Goal: Task Accomplishment & Management: Manage account settings

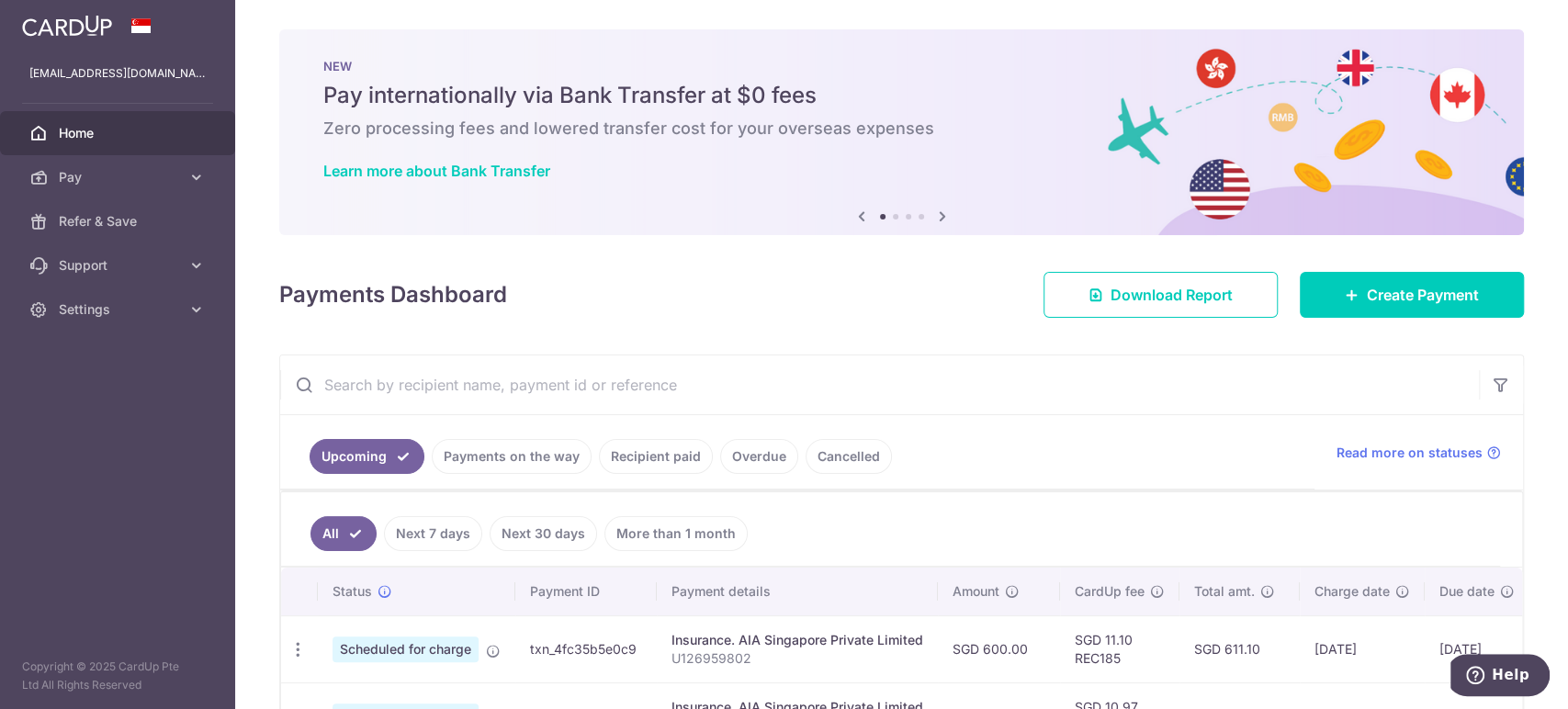
click at [973, 395] on input "text" at bounding box center [879, 385] width 1199 height 58
click at [620, 384] on input "text" at bounding box center [879, 385] width 1199 height 58
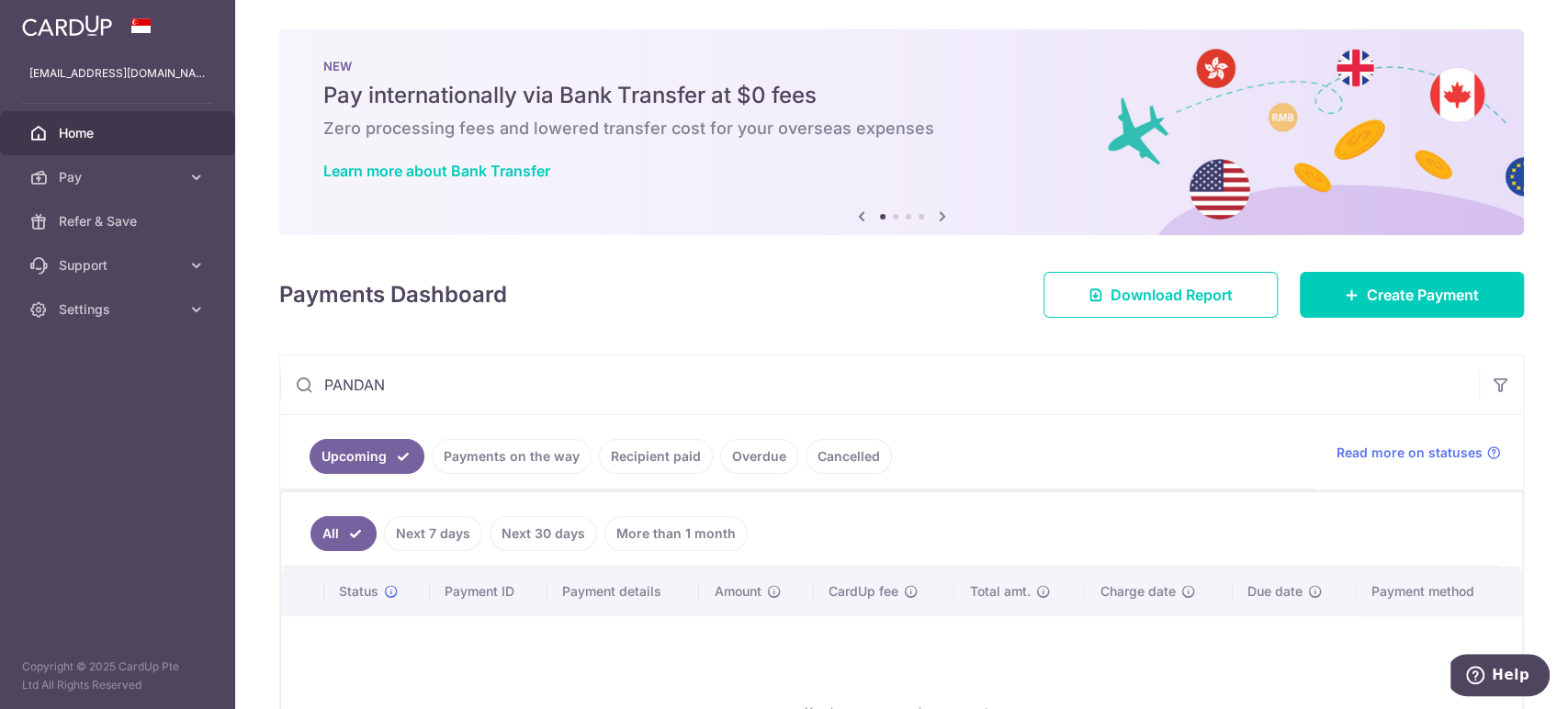
click at [1031, 442] on ul "Upcoming Payments on the way Recipient paid Overdue Cancelled" at bounding box center [797, 452] width 1034 height 75
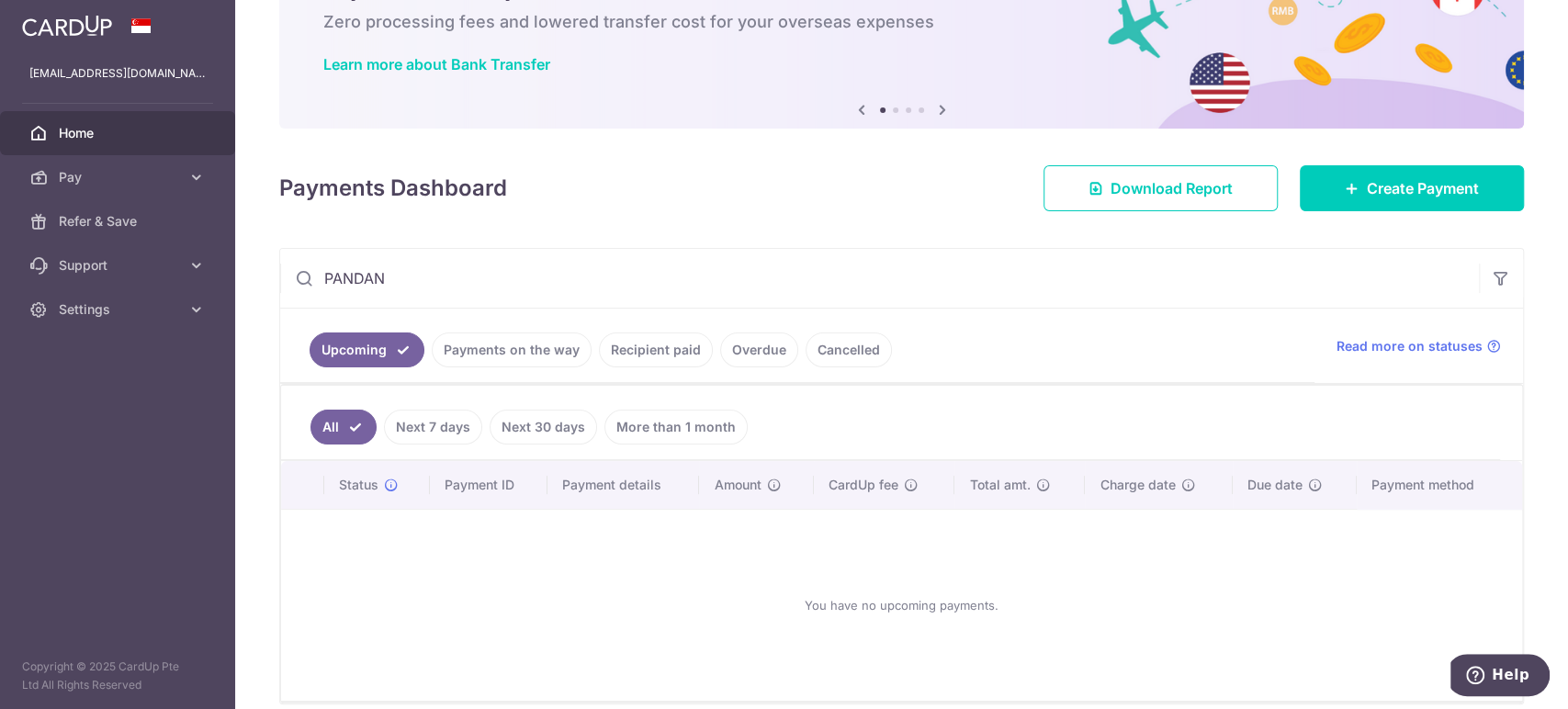
scroll to position [186, 0]
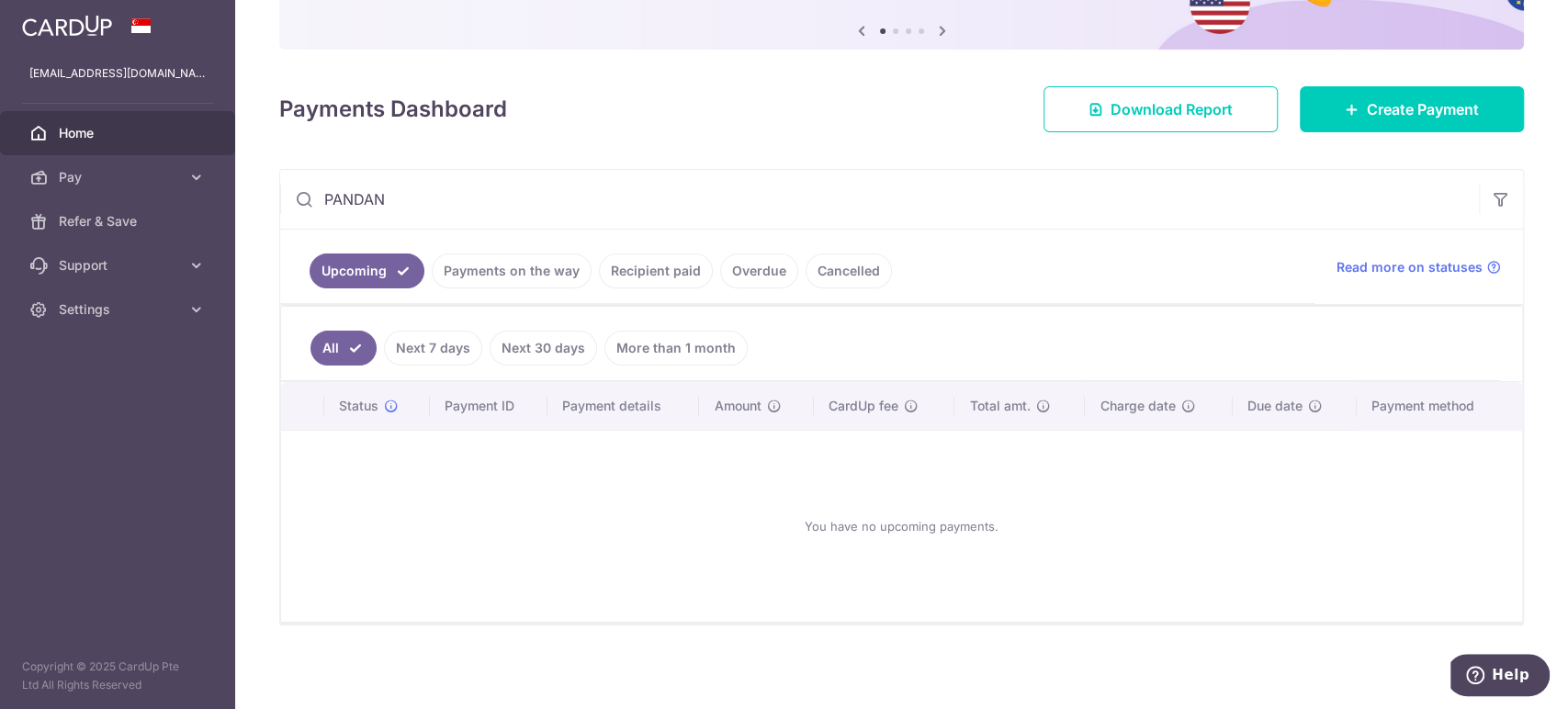
click at [559, 270] on link "Payments on the way" at bounding box center [511, 271] width 159 height 35
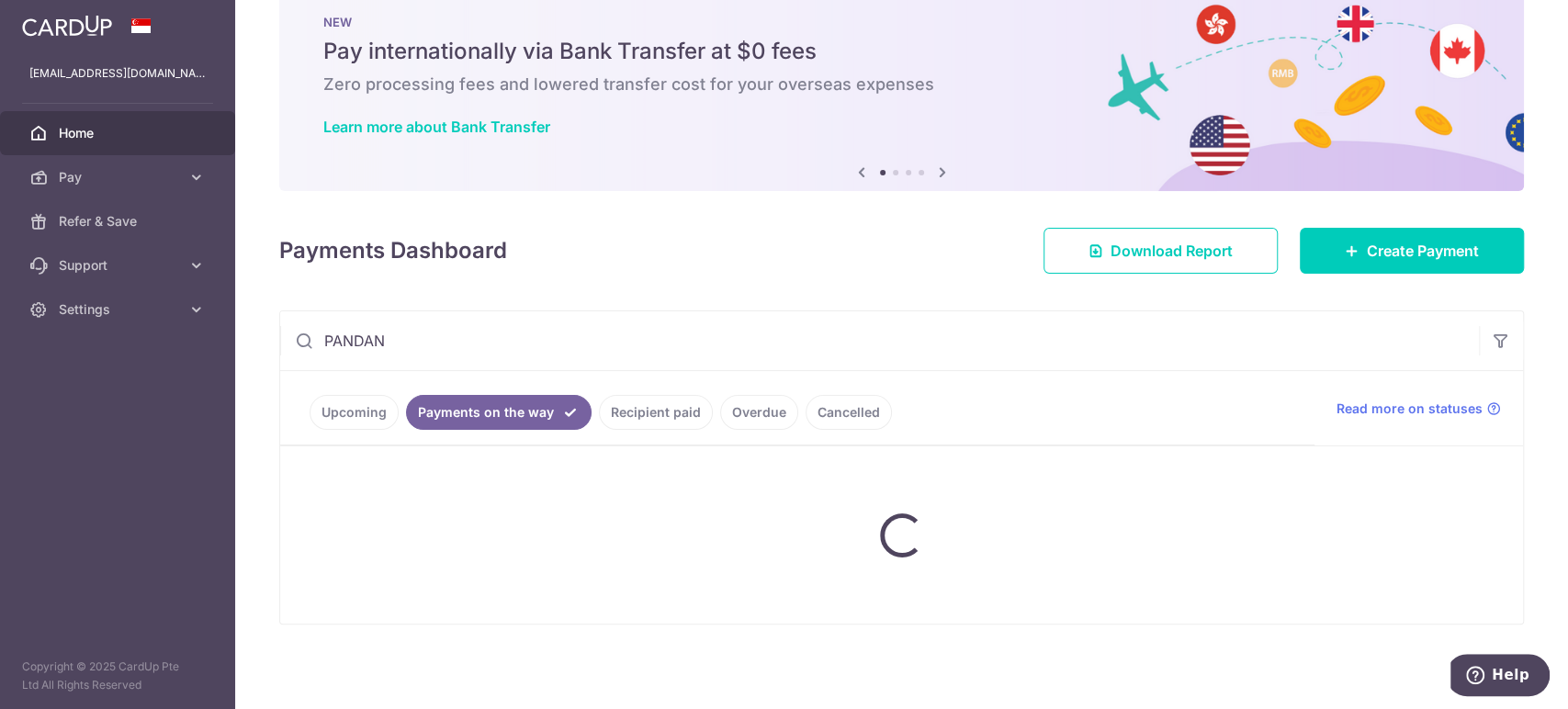
scroll to position [108, 0]
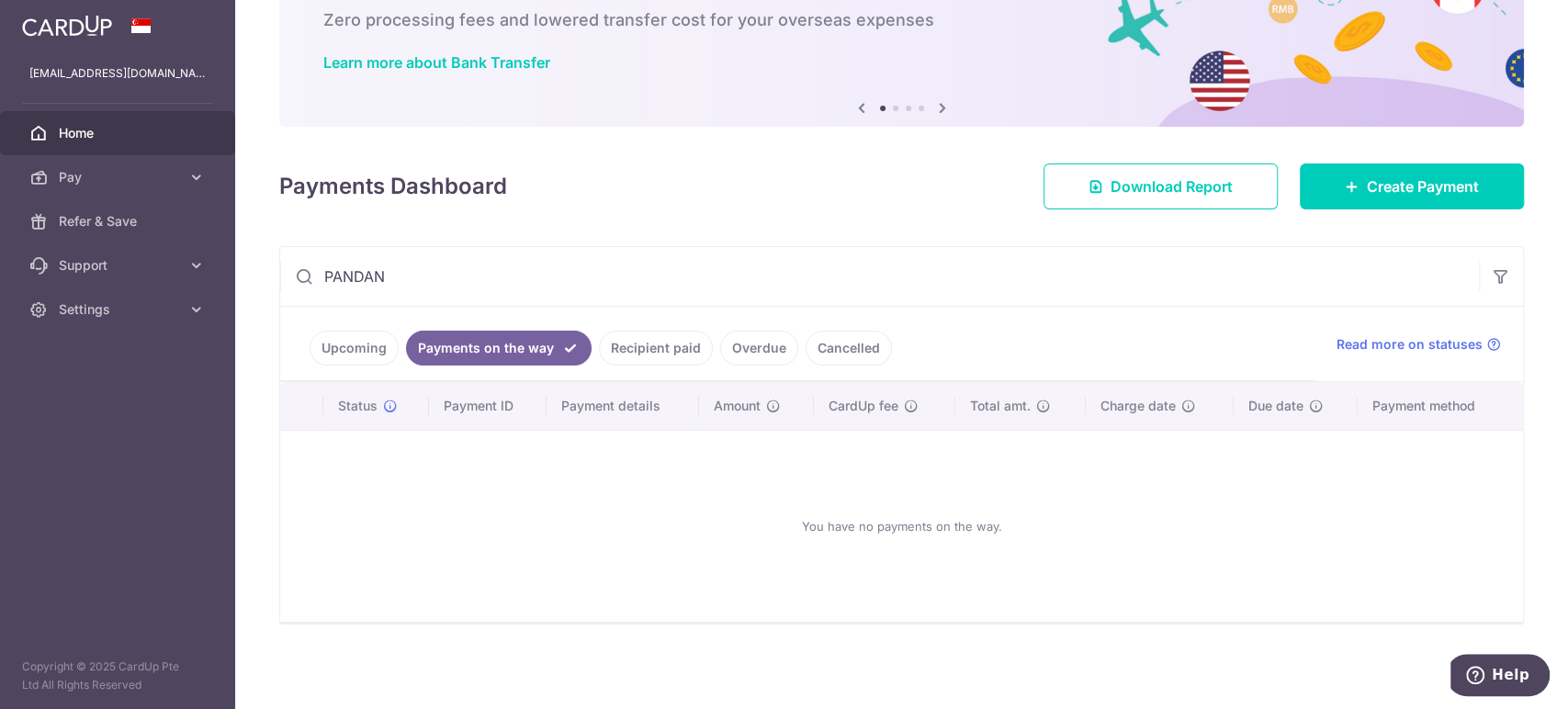
click at [668, 351] on link "Recipient paid" at bounding box center [655, 348] width 114 height 35
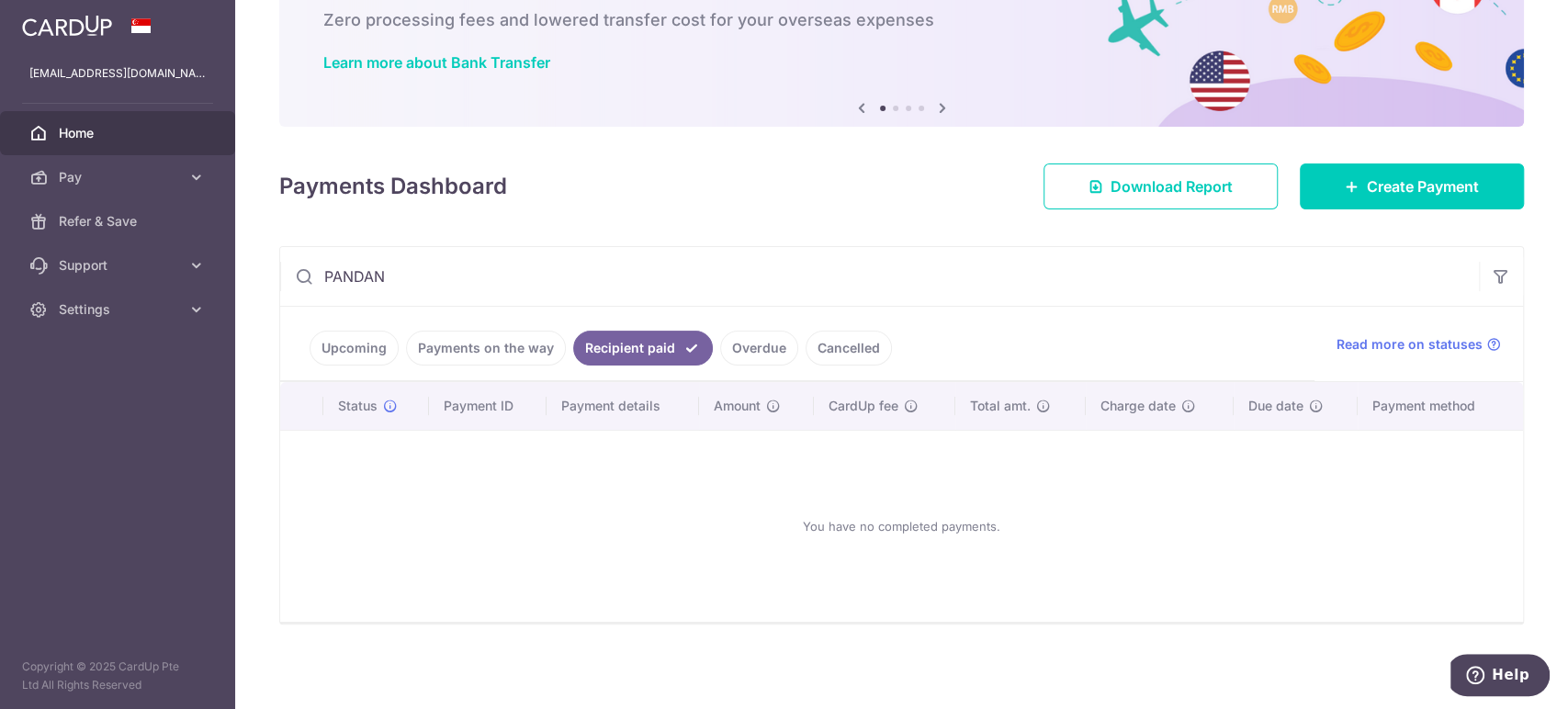
click at [463, 274] on input "PANDAN" at bounding box center [879, 276] width 1199 height 58
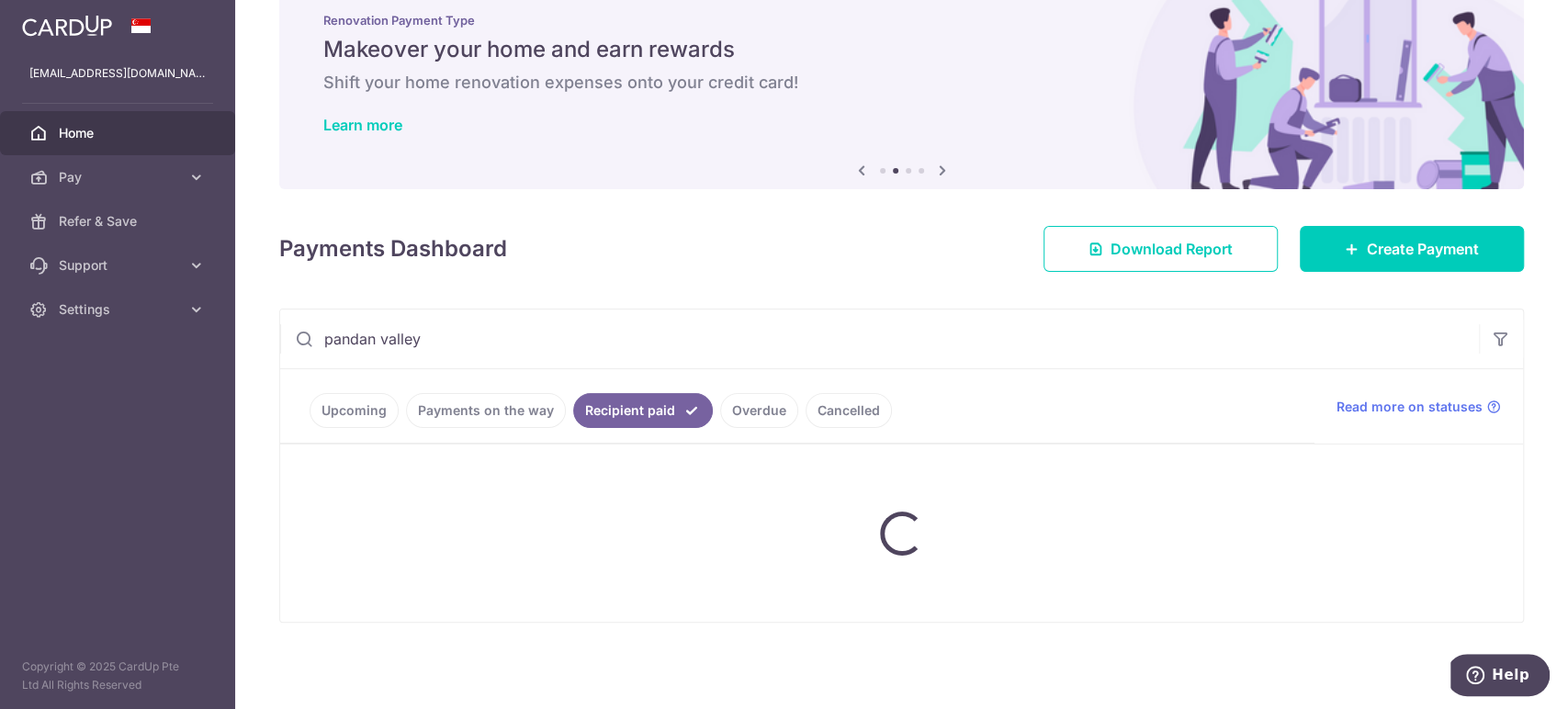
scroll to position [44, 0]
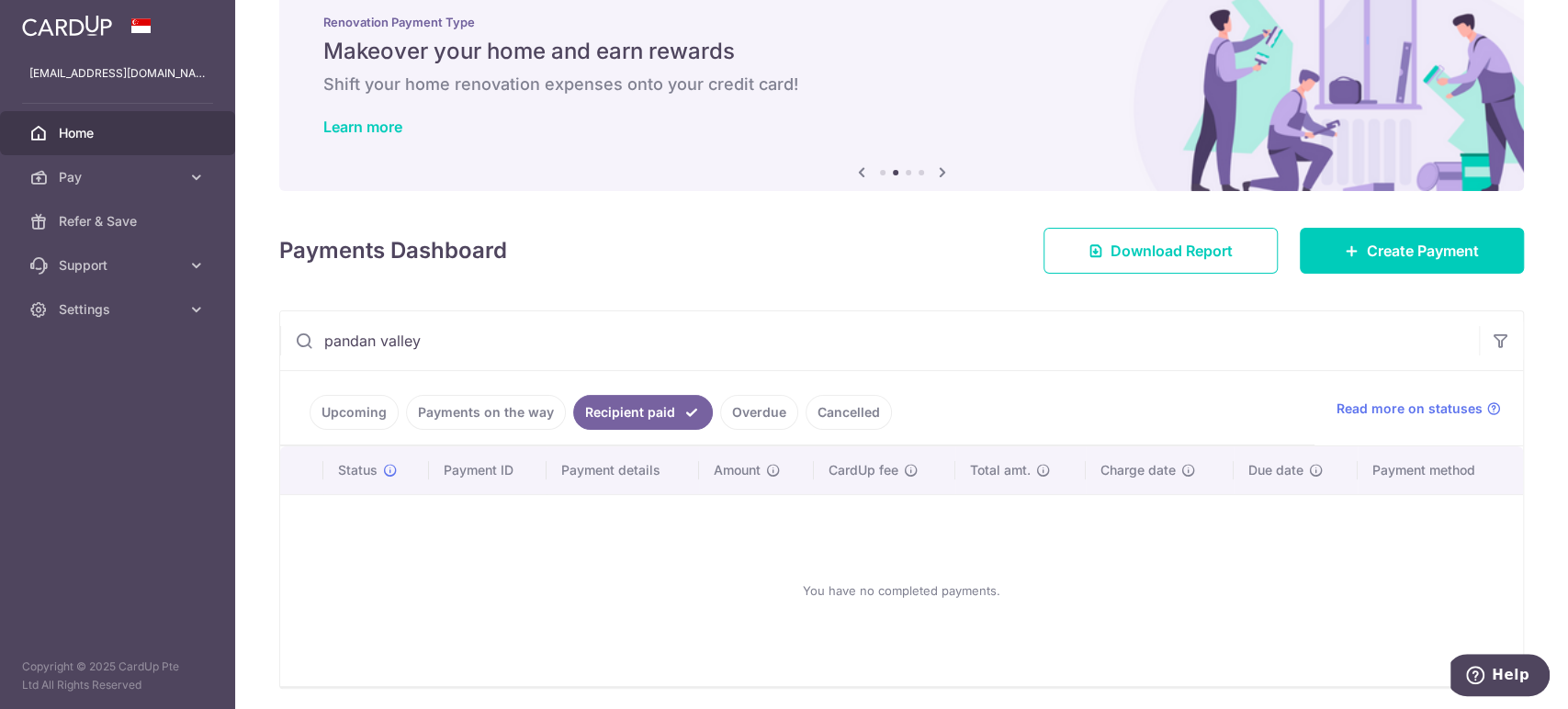
drag, startPoint x: 441, startPoint y: 337, endPoint x: 188, endPoint y: 332, distance: 253.0
click at [188, 332] on main "msalimhello@gmail.com Home Pay Payments Recipients Cards Refer & Save Support F…" at bounding box center [784, 354] width 1568 height 709
type input "MCST"
click at [474, 408] on link "Payments on the way" at bounding box center [486, 412] width 159 height 35
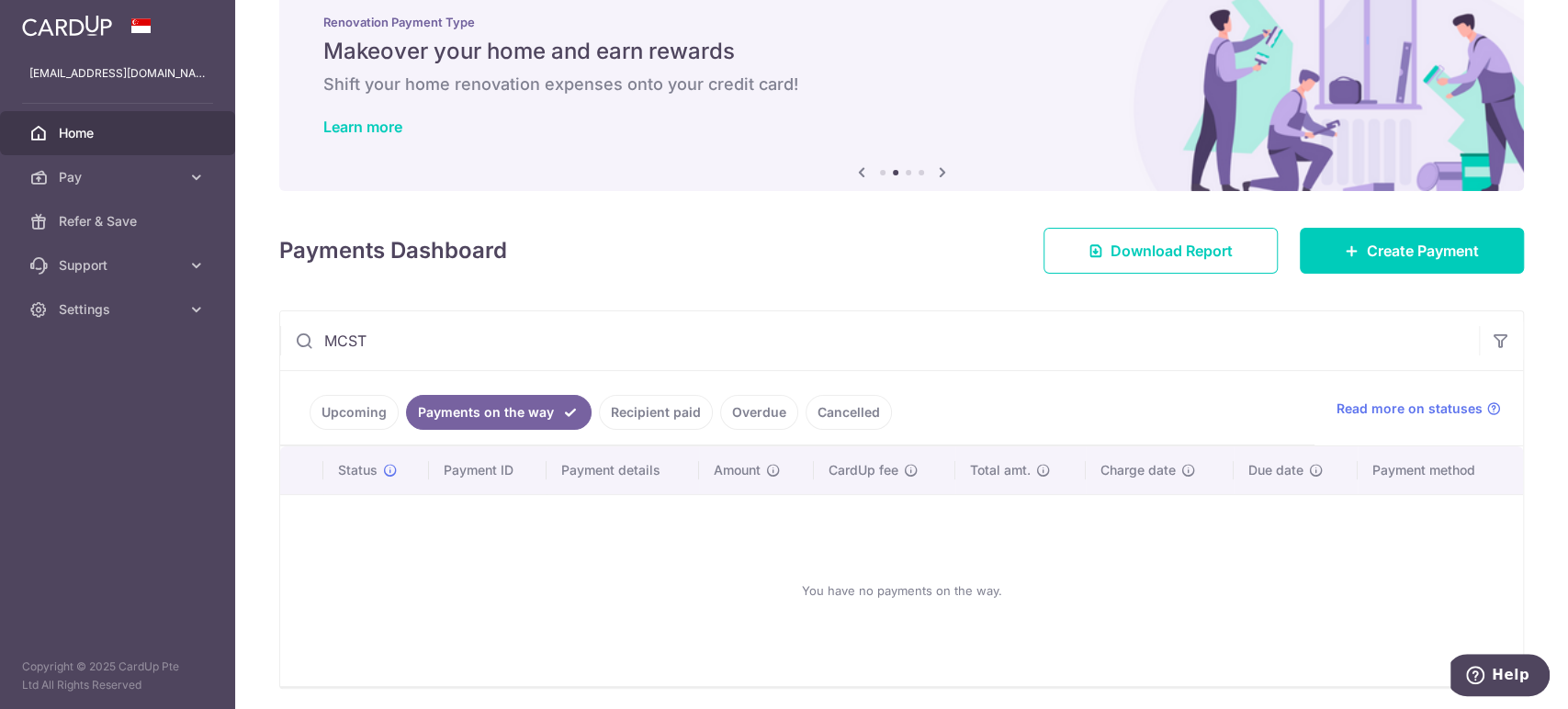
click at [365, 414] on link "Upcoming" at bounding box center [354, 412] width 89 height 35
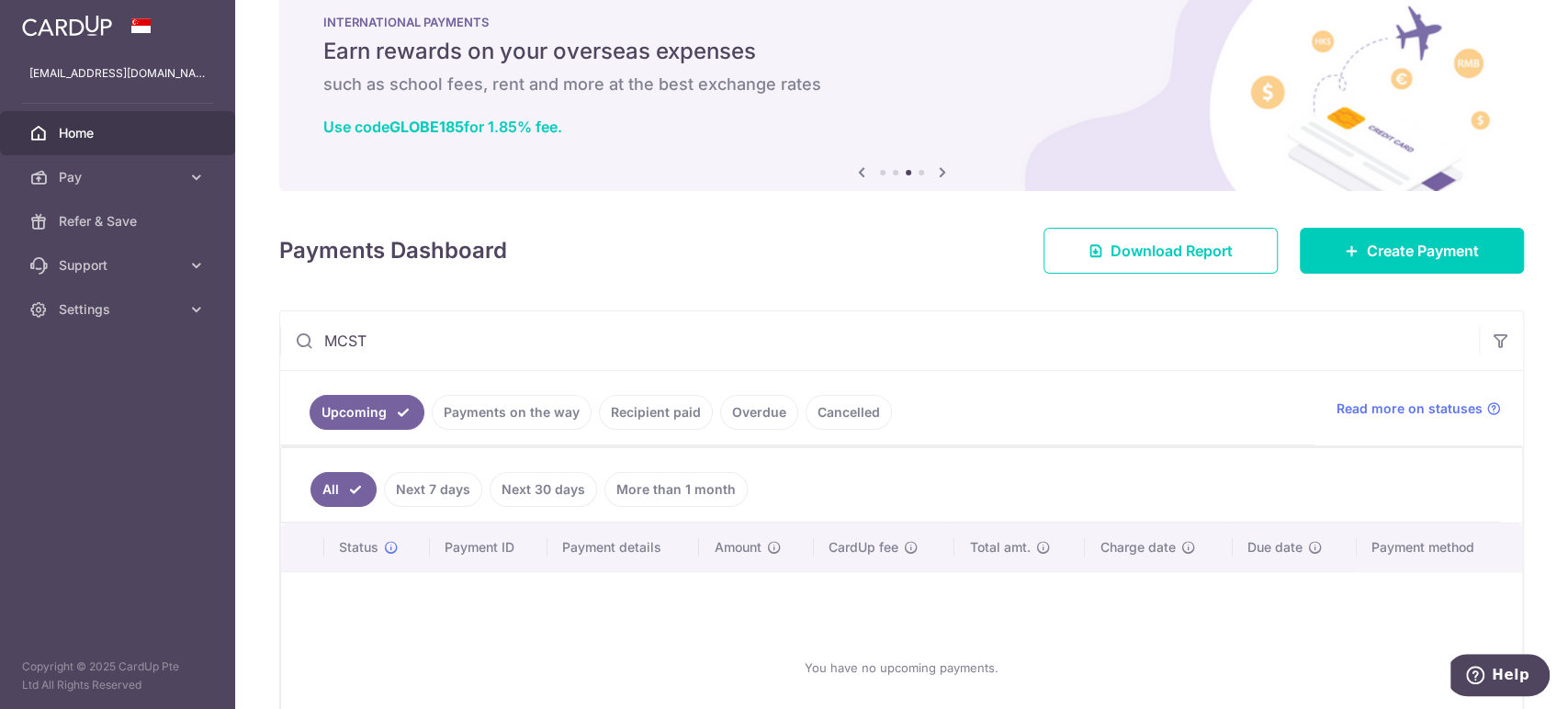
drag, startPoint x: 429, startPoint y: 328, endPoint x: 191, endPoint y: 337, distance: 238.2
click at [191, 337] on main "msalimhello@gmail.com Home Pay Payments Recipients Cards Refer & Save Support F…" at bounding box center [784, 354] width 1568 height 709
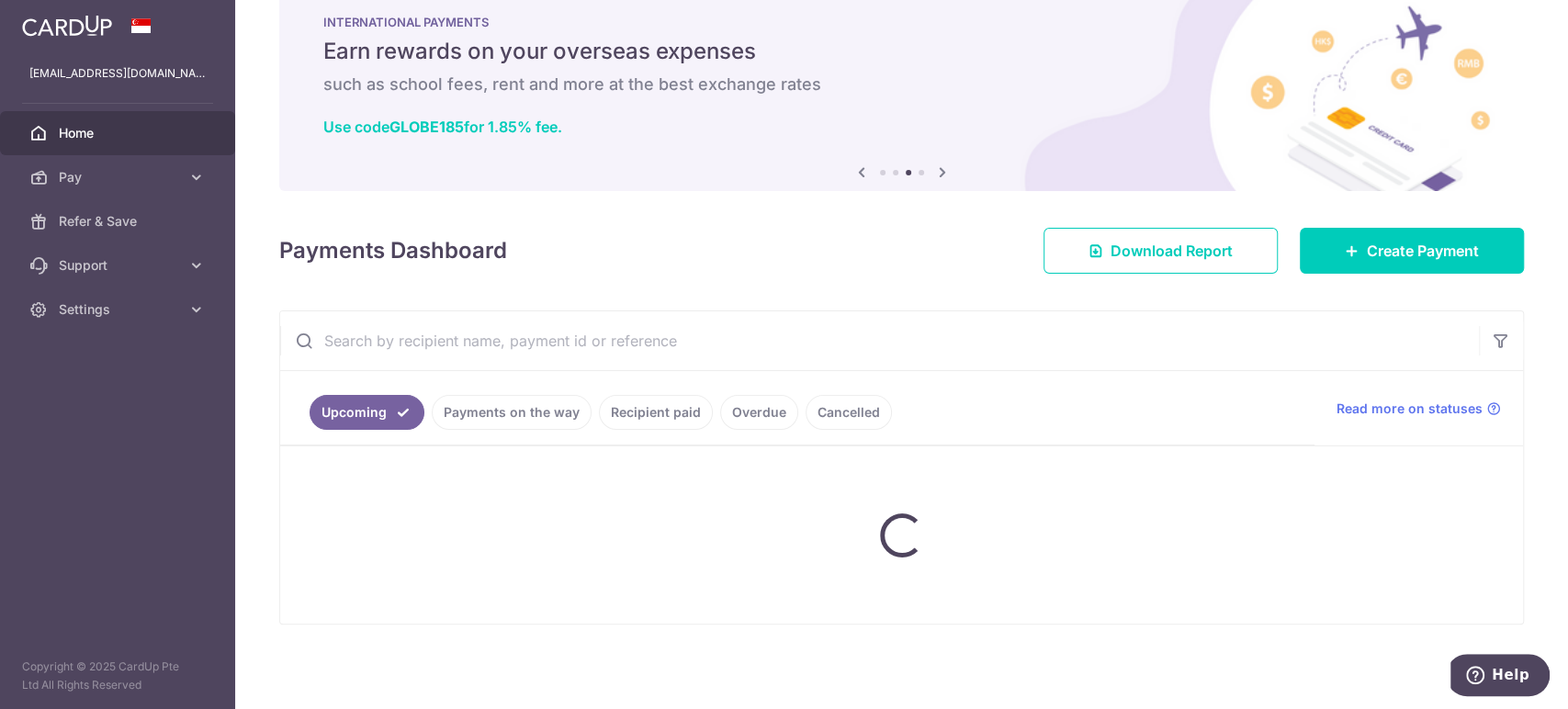
click at [792, 278] on div "× Pause Schedule Pause all future payments in this series Pause just this one p…" at bounding box center [901, 354] width 1333 height 709
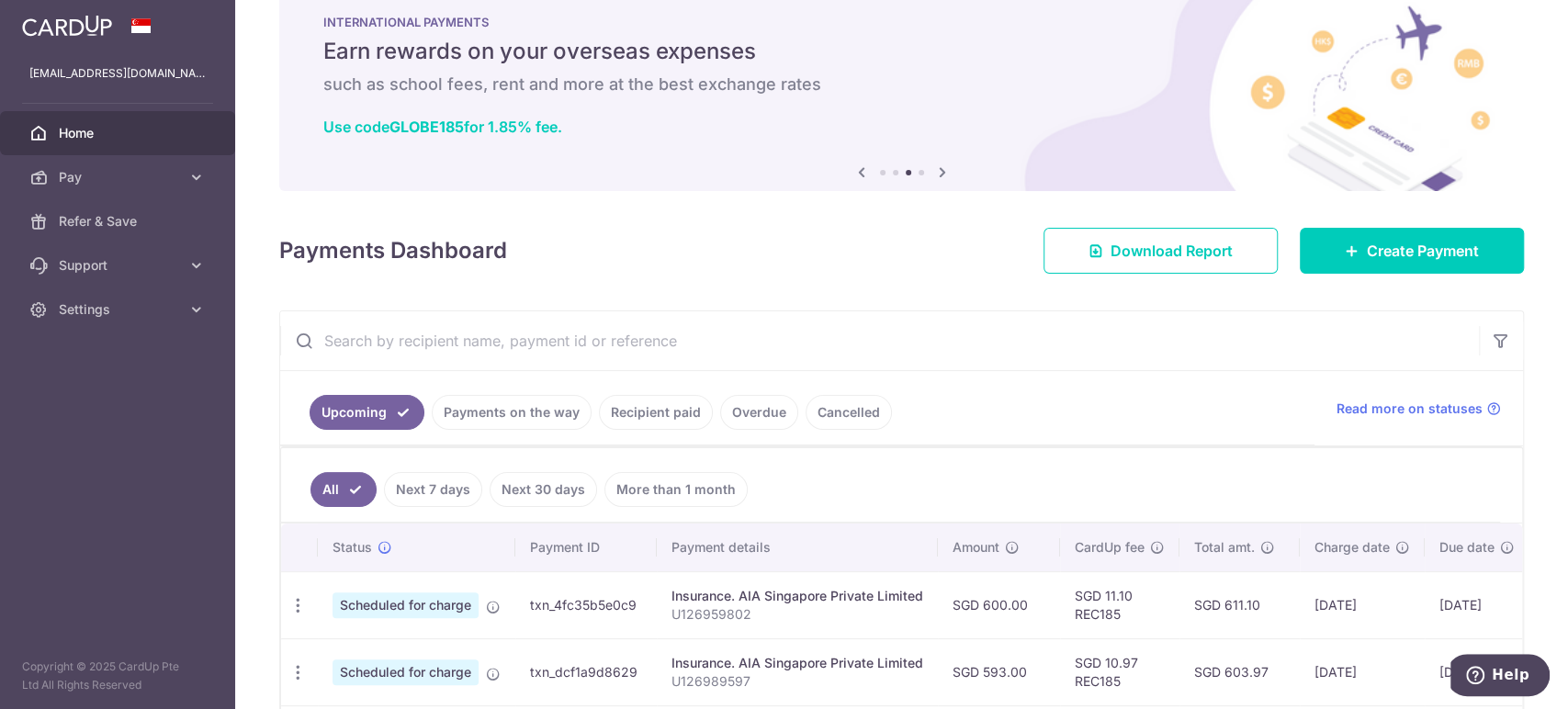
click at [676, 415] on link "Recipient paid" at bounding box center [655, 412] width 114 height 35
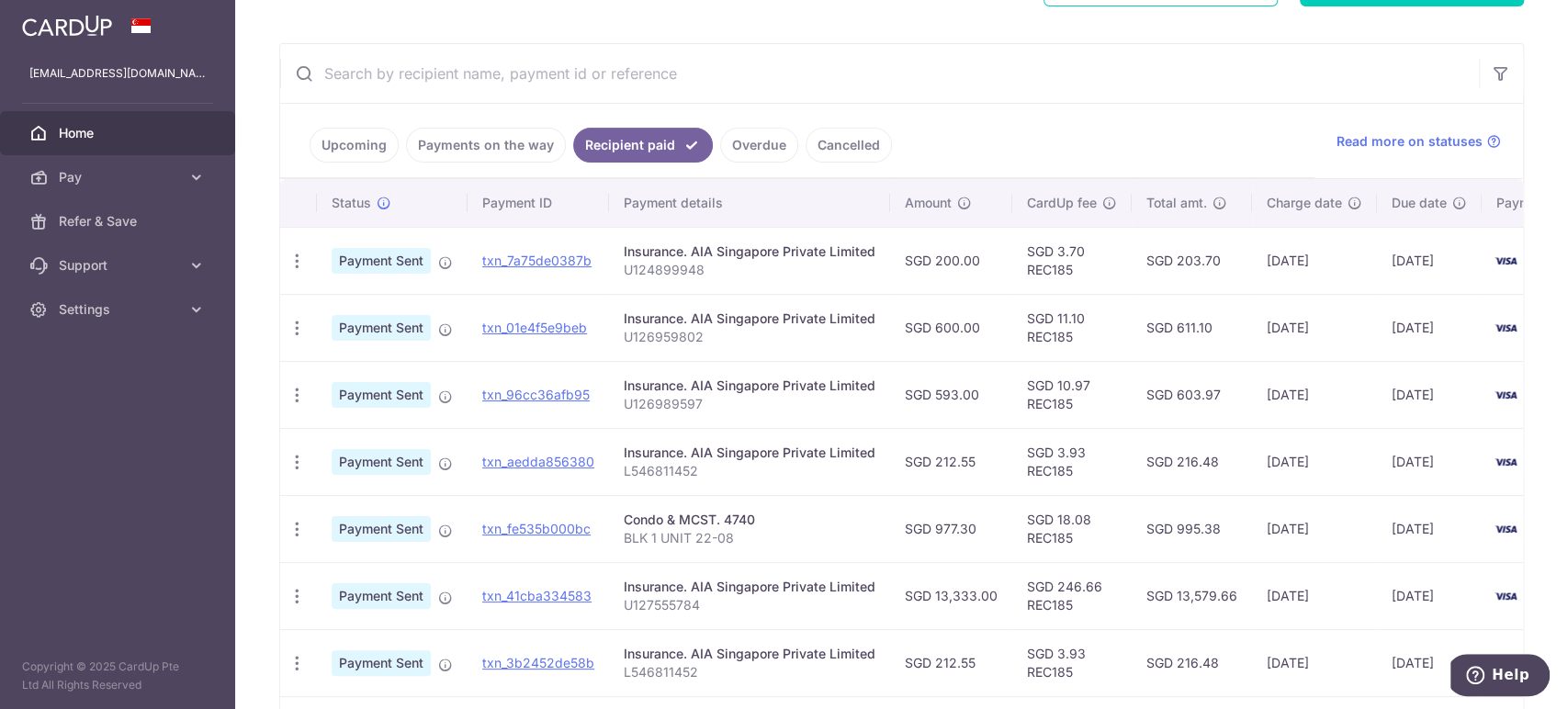
scroll to position [232, 0]
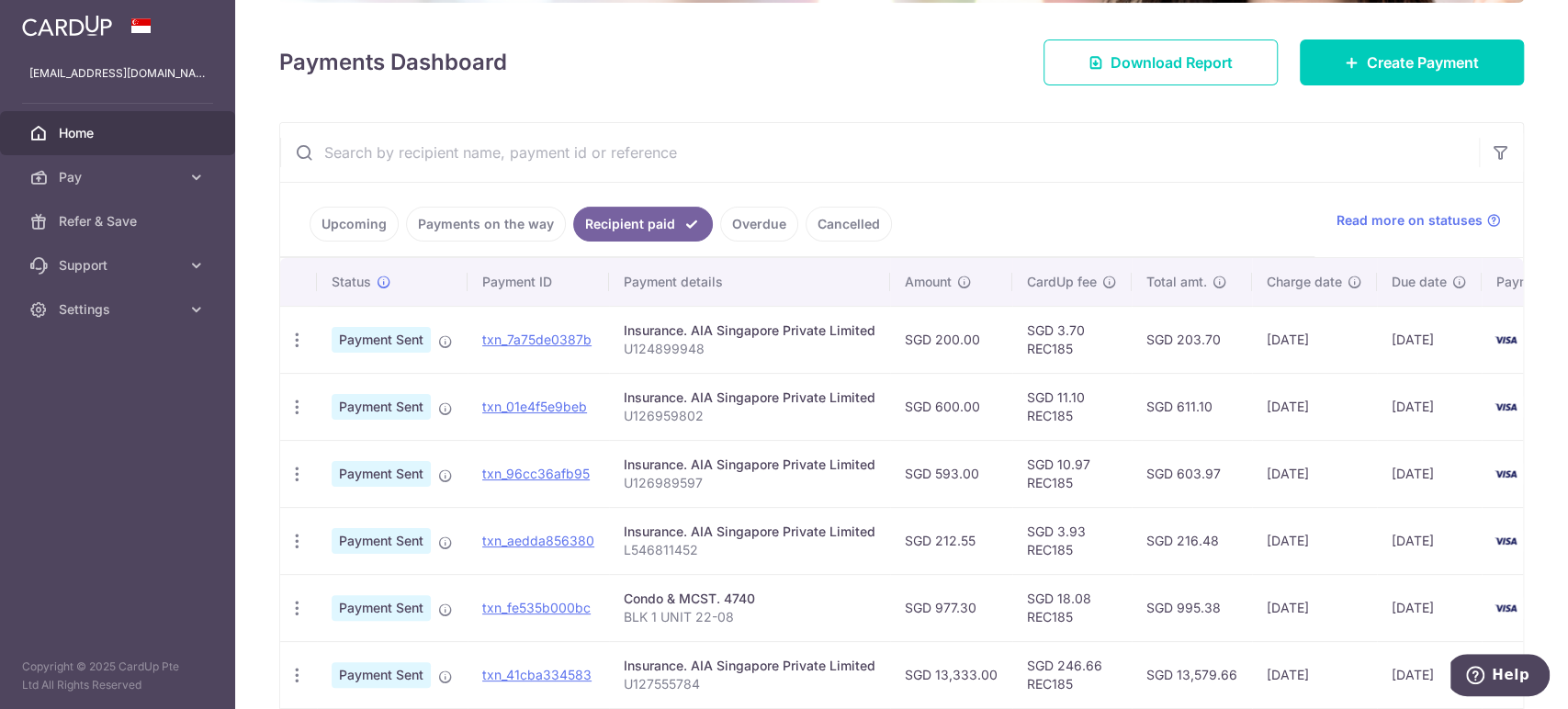
click at [439, 145] on input "text" at bounding box center [879, 153] width 1199 height 58
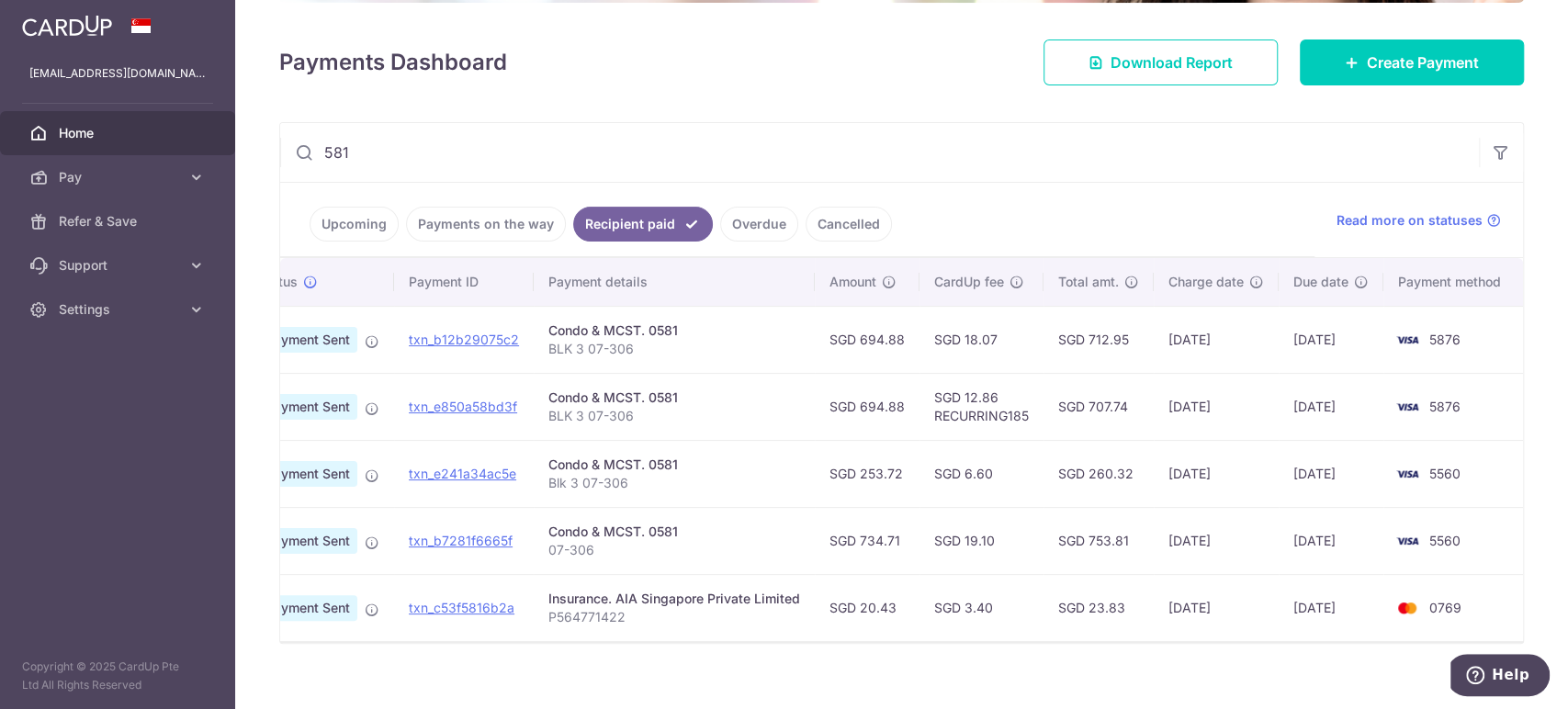
scroll to position [0, 0]
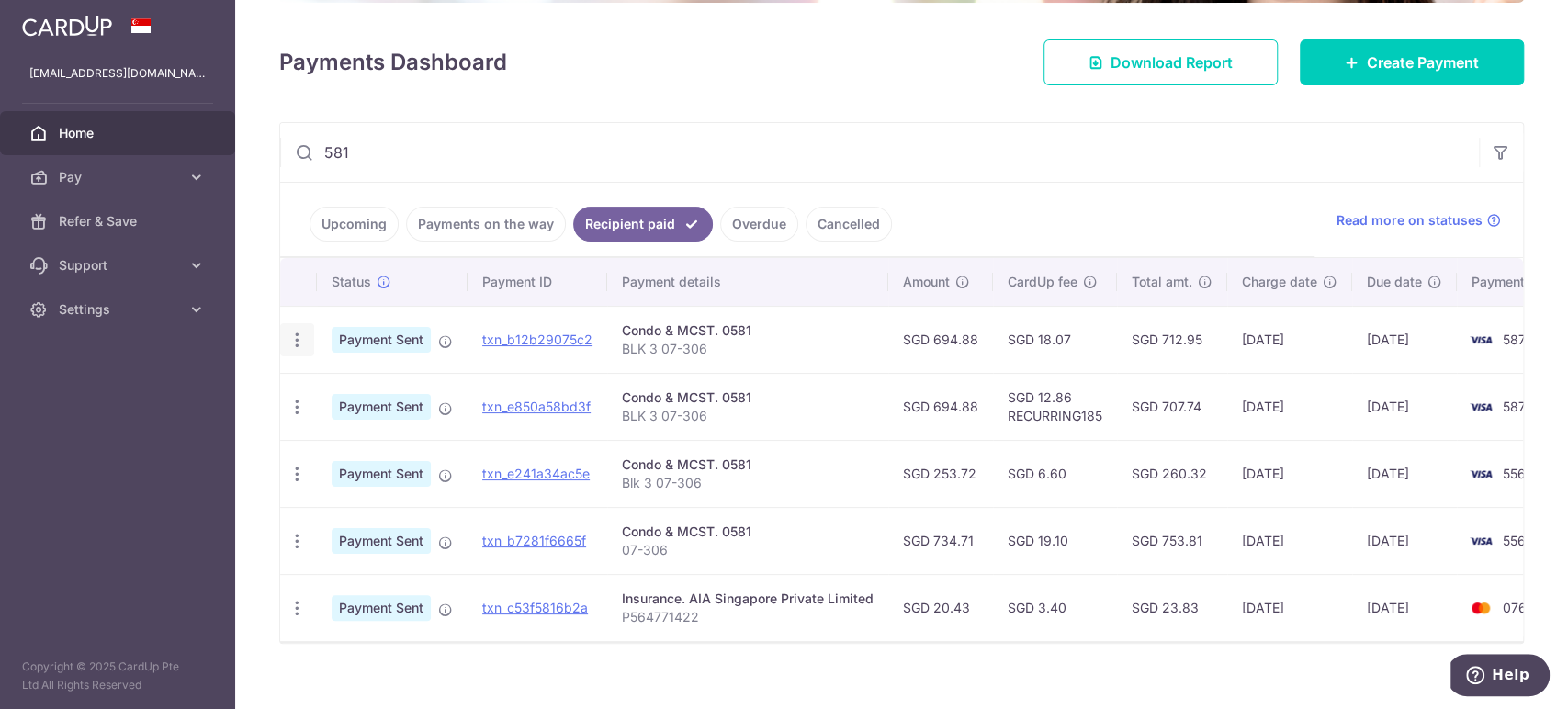
type input "581"
click at [301, 336] on icon "button" at bounding box center [297, 340] width 19 height 19
click at [999, 173] on input "581" at bounding box center [879, 153] width 1199 height 58
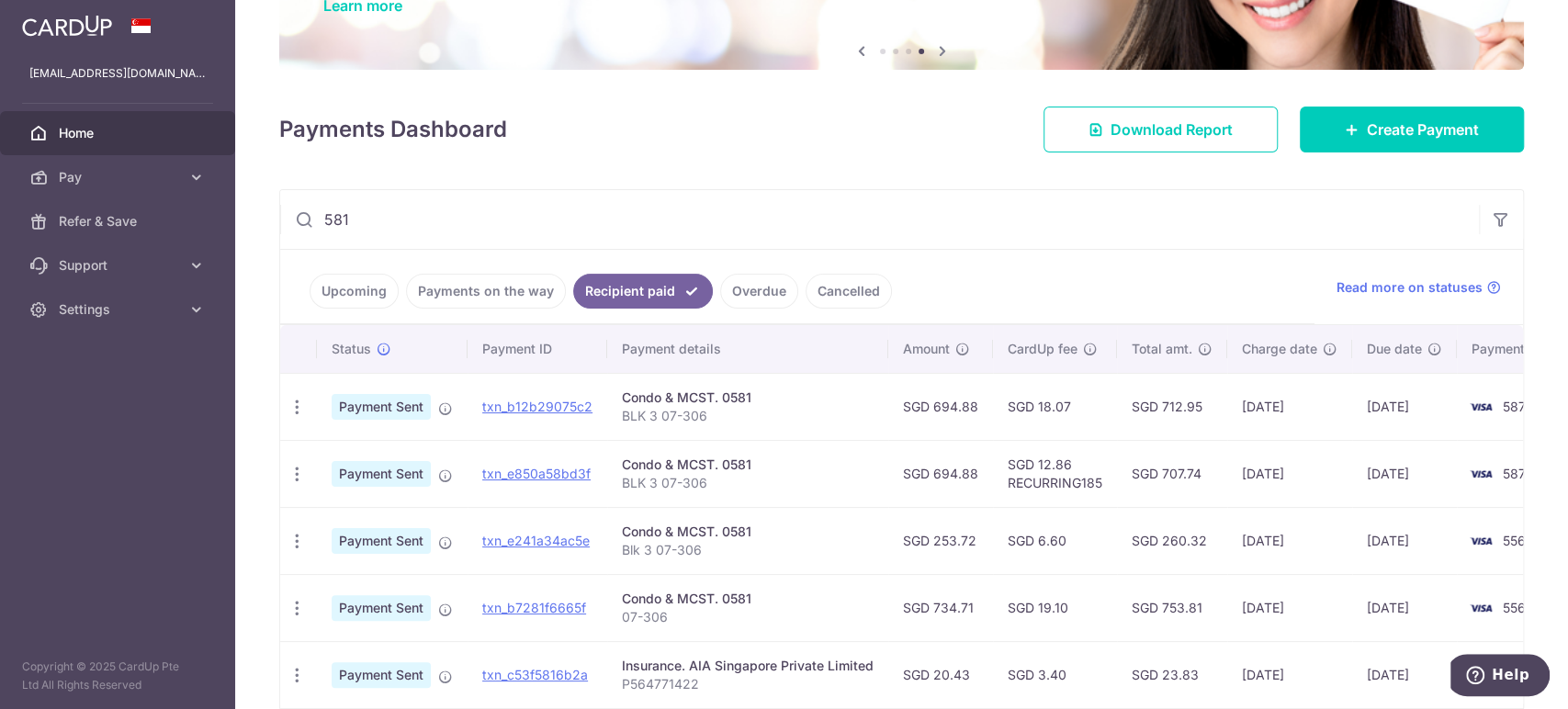
scroll to position [130, 0]
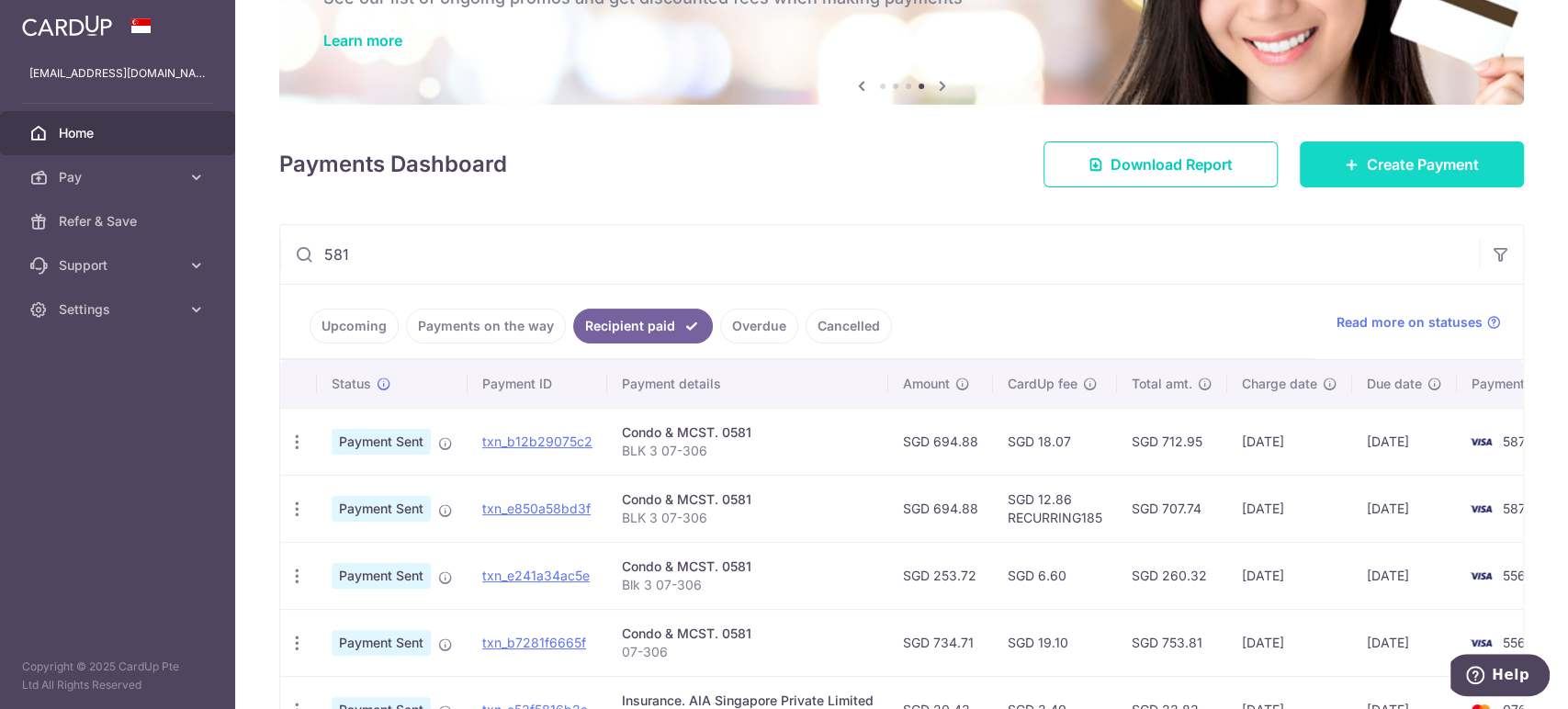
click at [1374, 161] on span "Create Payment" at bounding box center [1422, 164] width 112 height 22
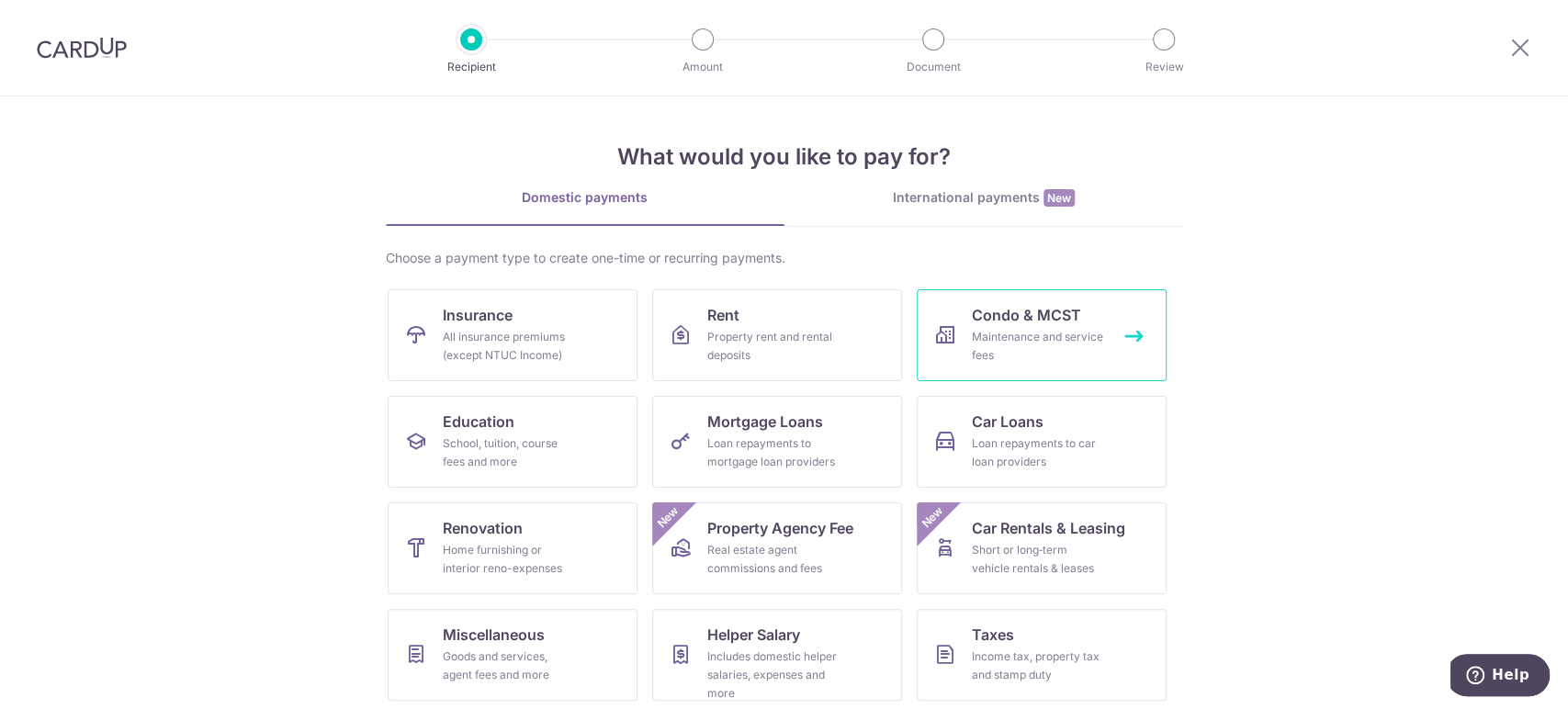
click at [974, 319] on span "Condo & MCST" at bounding box center [1027, 315] width 109 height 22
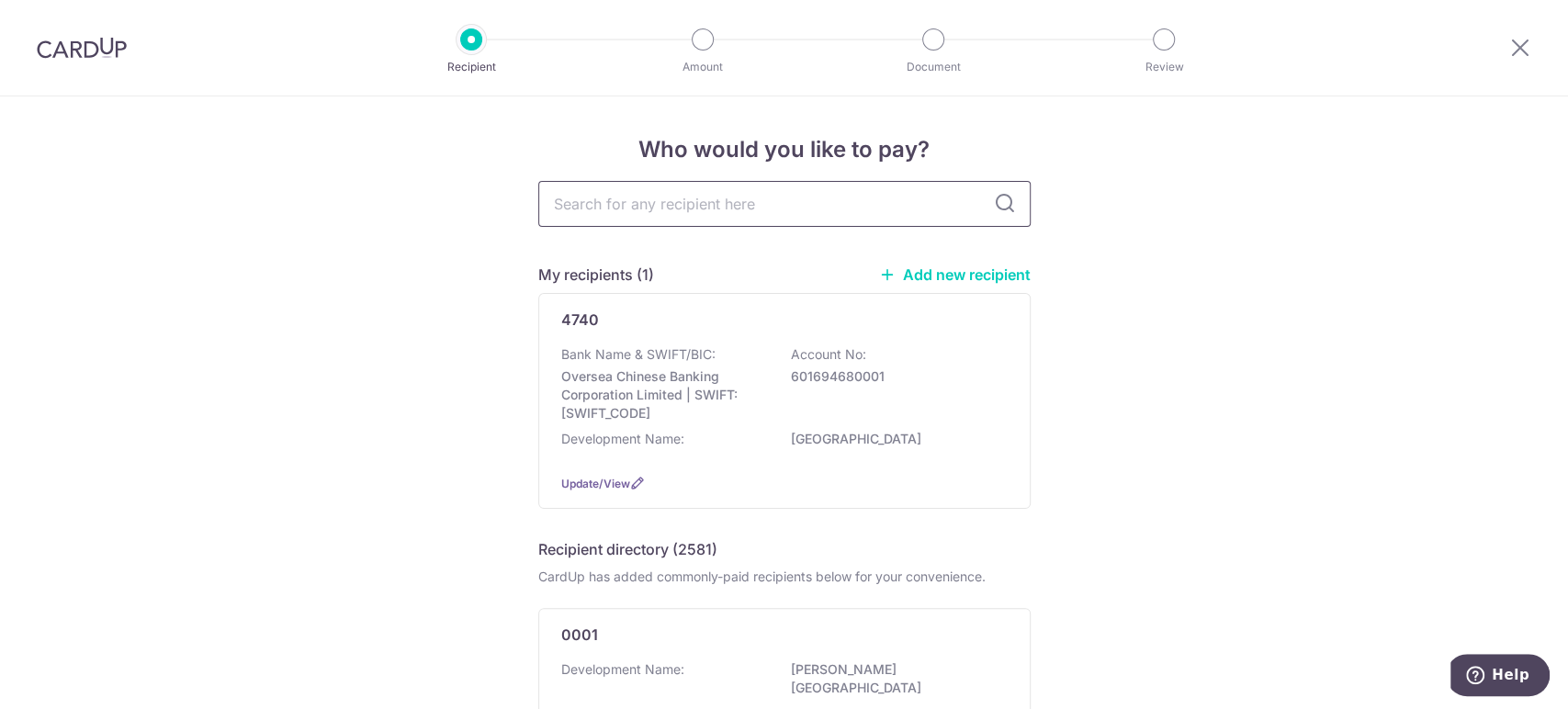
click at [636, 206] on input "text" at bounding box center [784, 203] width 492 height 46
type input "0581"
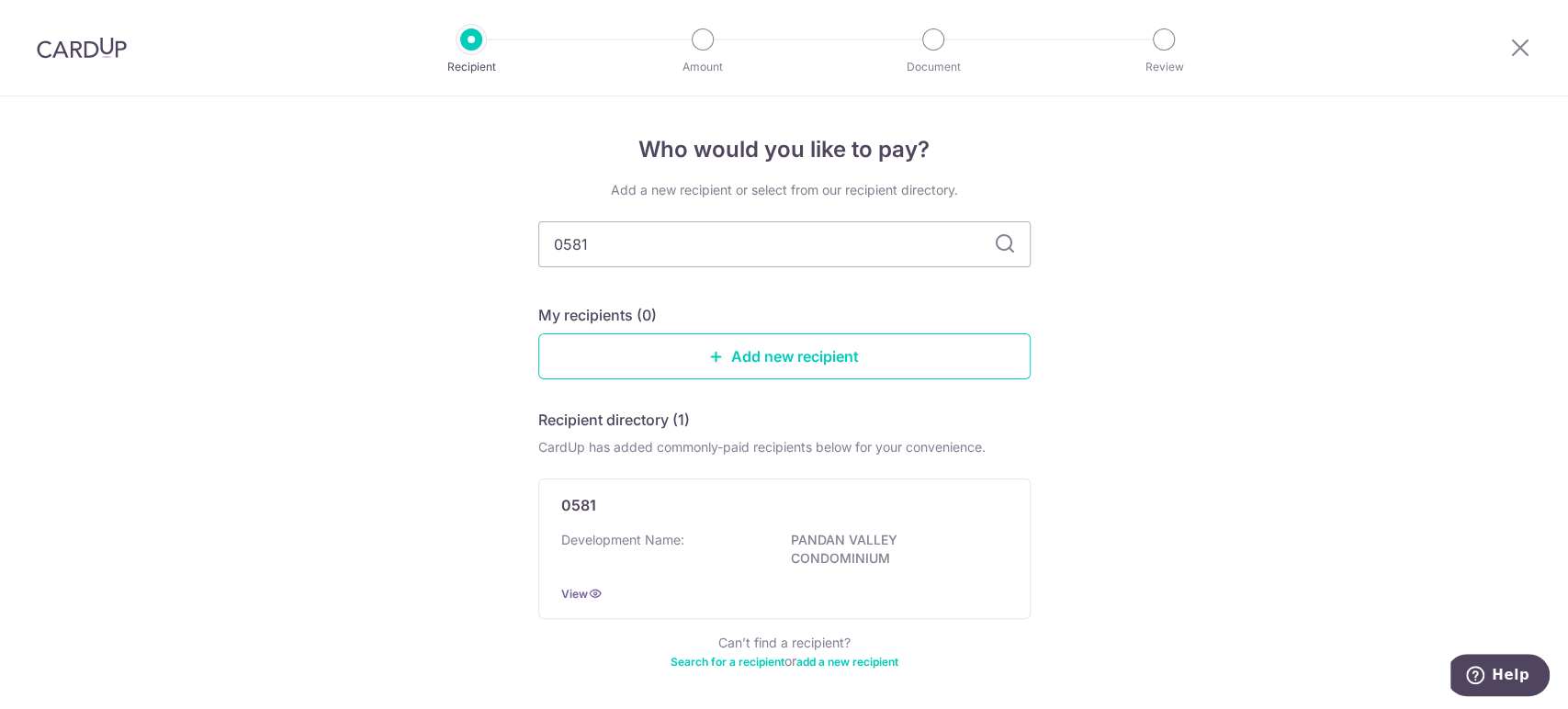
click at [984, 200] on div "Add a new recipient or select from our recipient directory. 0581 My recipients …" at bounding box center [784, 437] width 492 height 512
click at [937, 545] on p "PANDAN VALLEY CONDOMINIUM" at bounding box center [894, 549] width 206 height 37
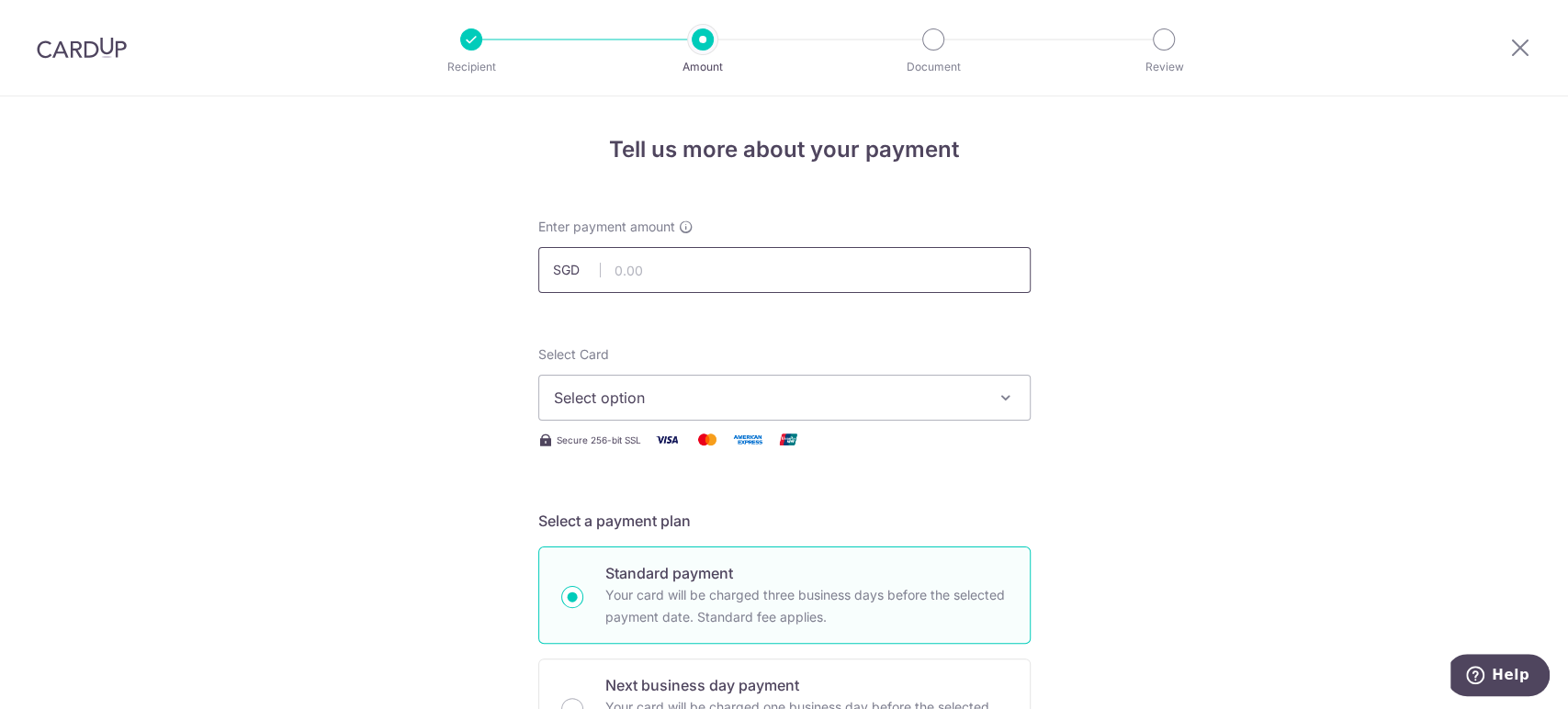
click at [820, 276] on input "text" at bounding box center [784, 269] width 492 height 46
type input "792.16"
click at [856, 407] on span "Select option" at bounding box center [768, 398] width 428 height 22
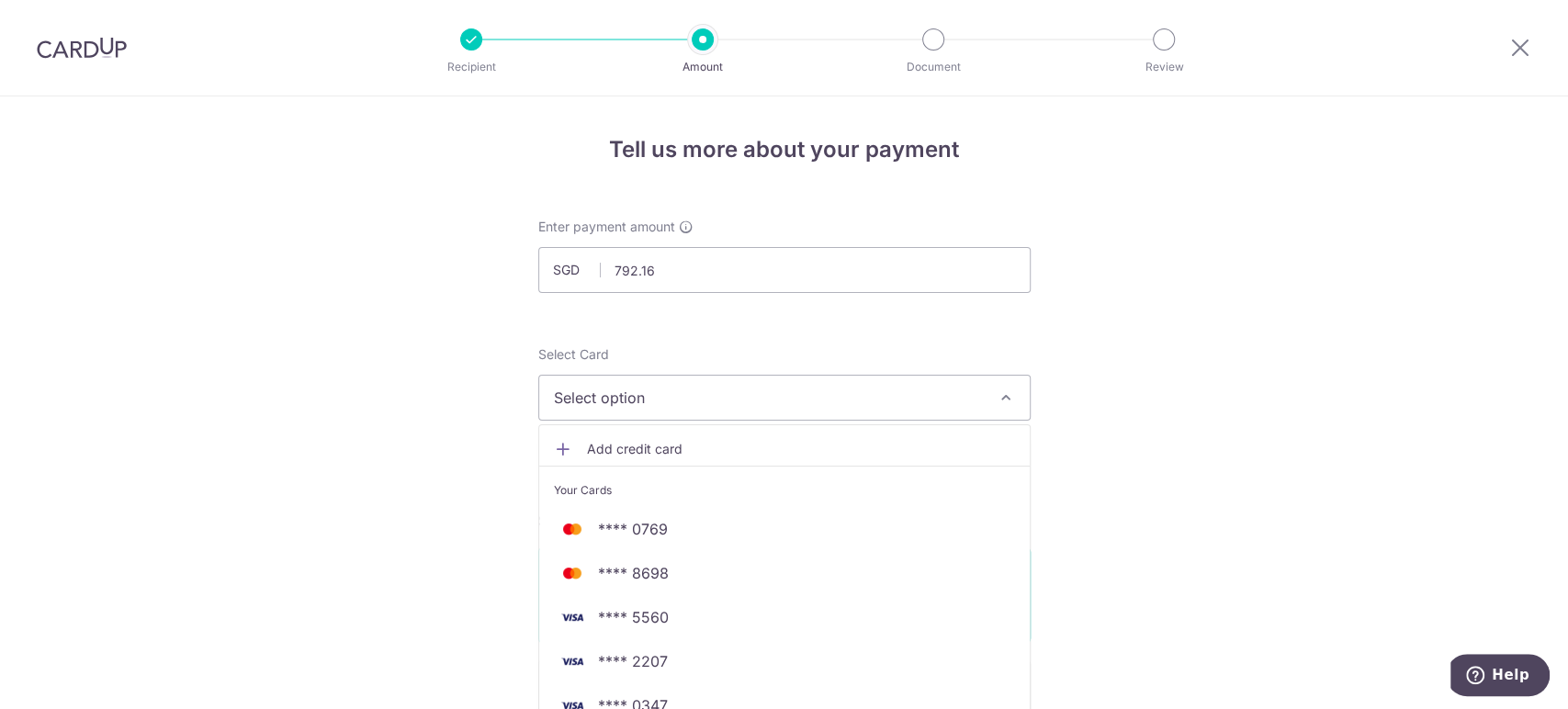
click at [794, 444] on span "Add credit card" at bounding box center [801, 449] width 428 height 18
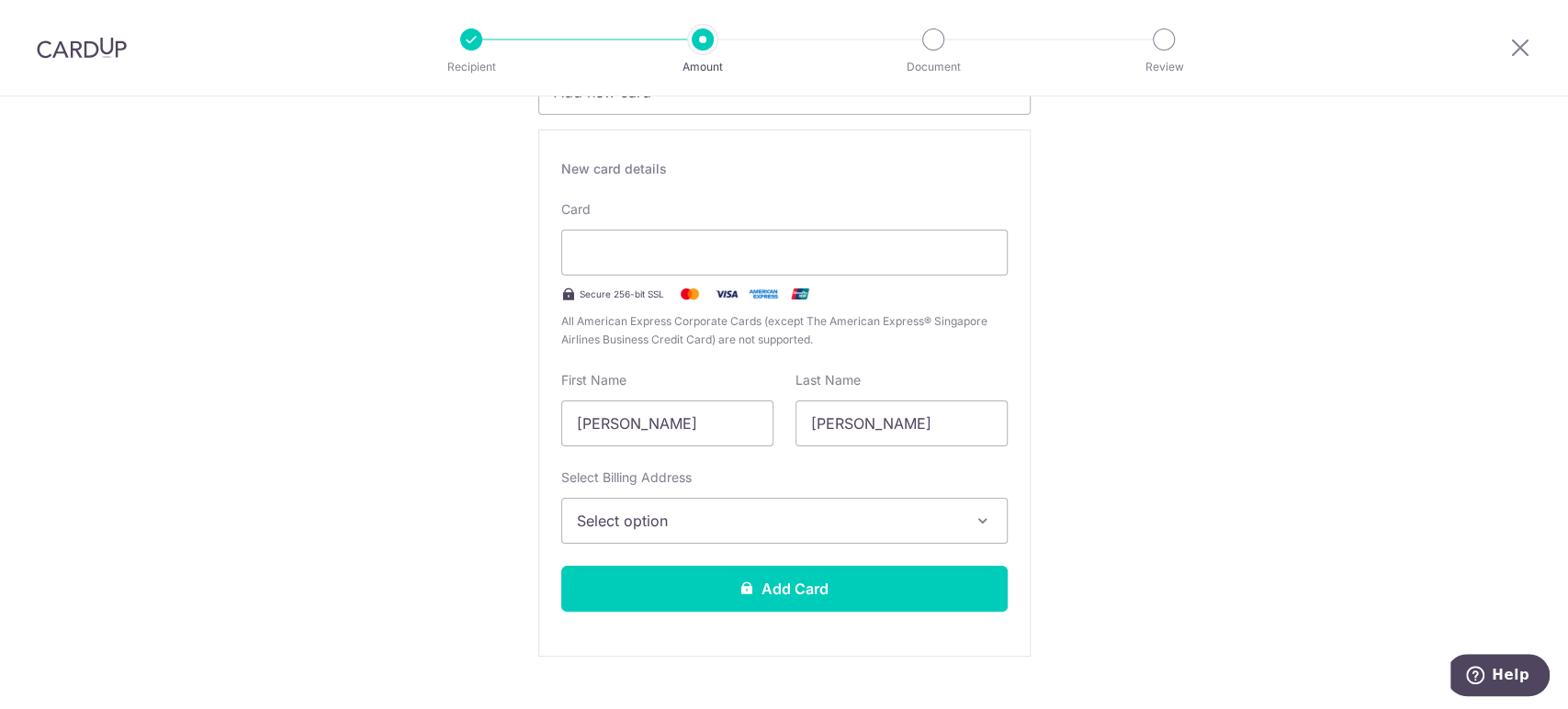
click at [798, 515] on span "Select option" at bounding box center [767, 520] width 382 height 22
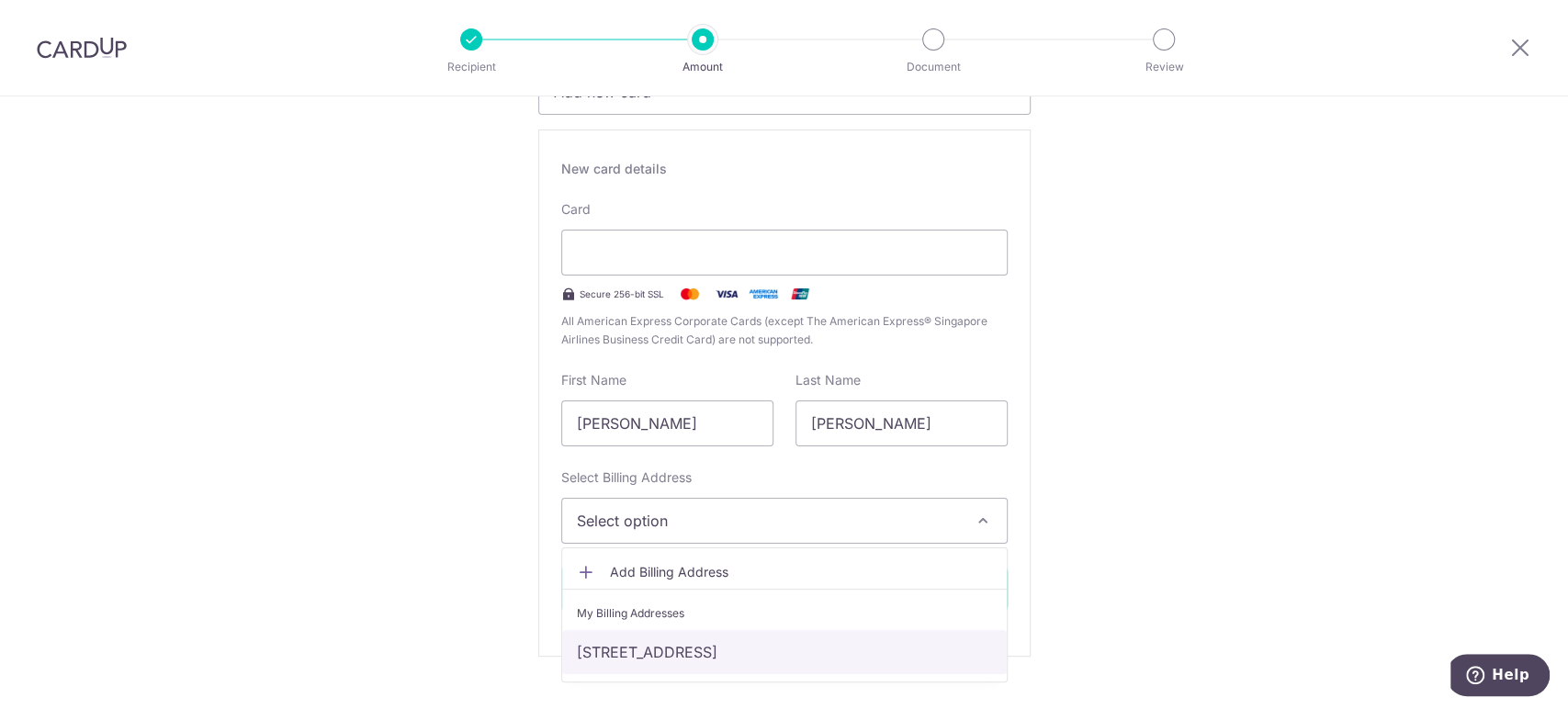
click at [803, 645] on link "133 GEYLANG EAST AVENUE 1, #06-203, SINGAPORE, SINGAPORE, Singapore-380133" at bounding box center [784, 652] width 444 height 44
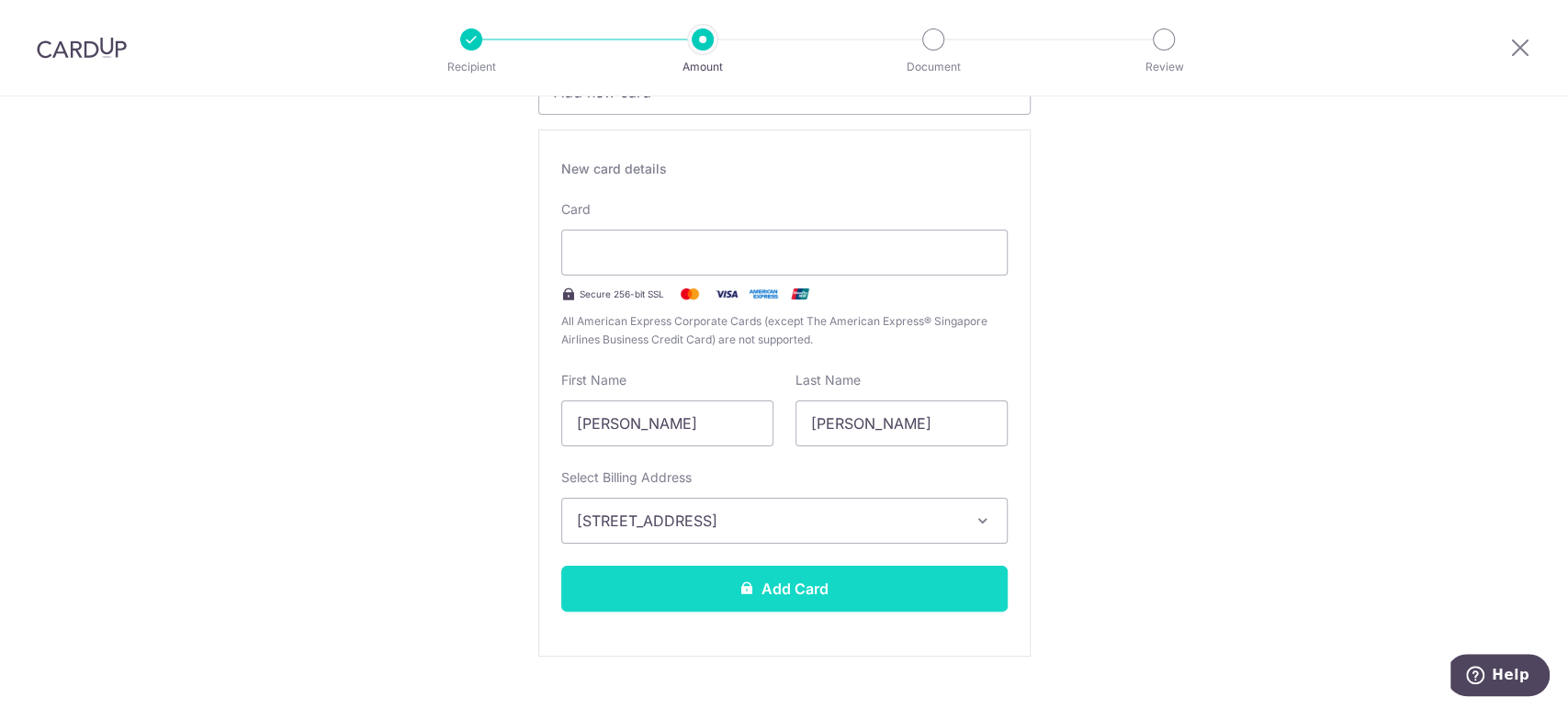
click at [752, 585] on button "Add Card" at bounding box center [784, 588] width 446 height 46
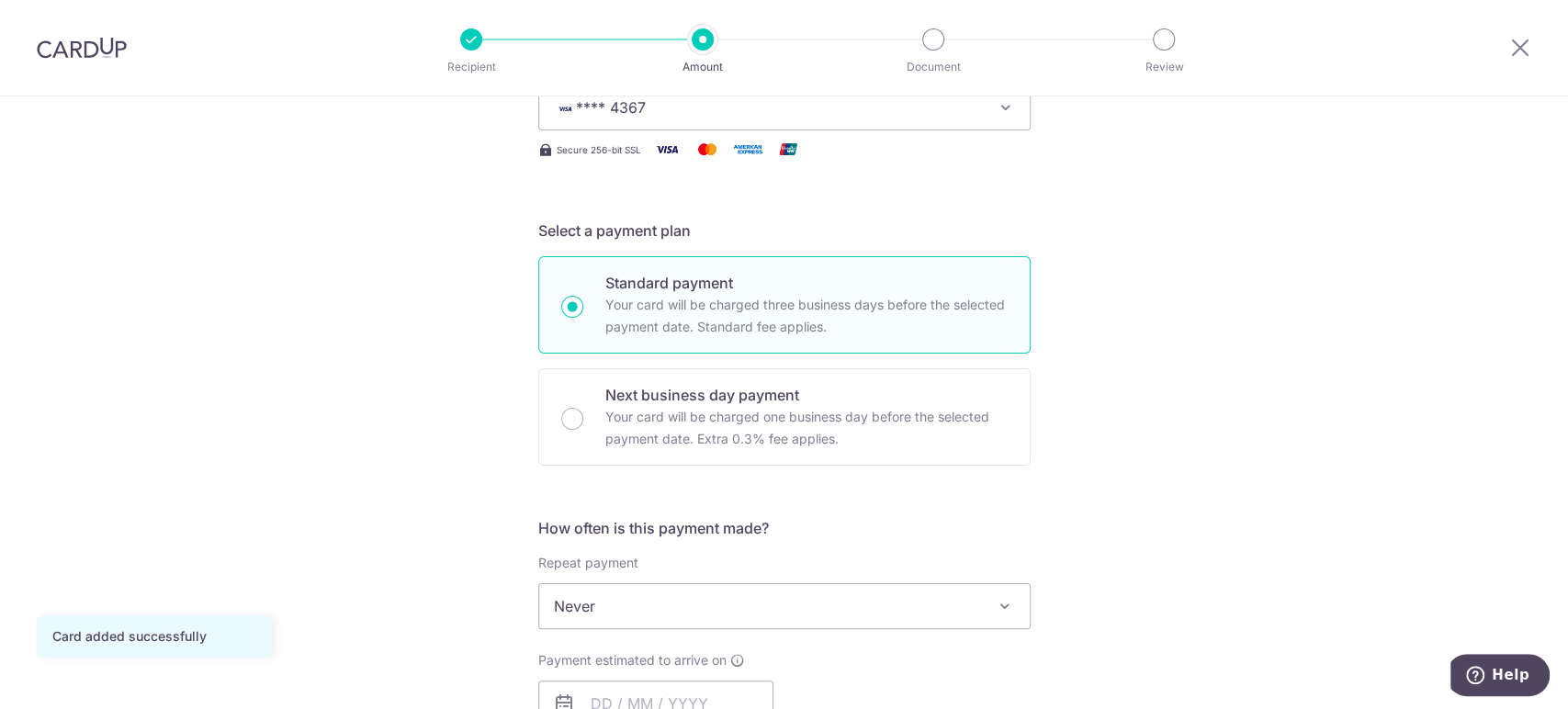
scroll to position [408, 0]
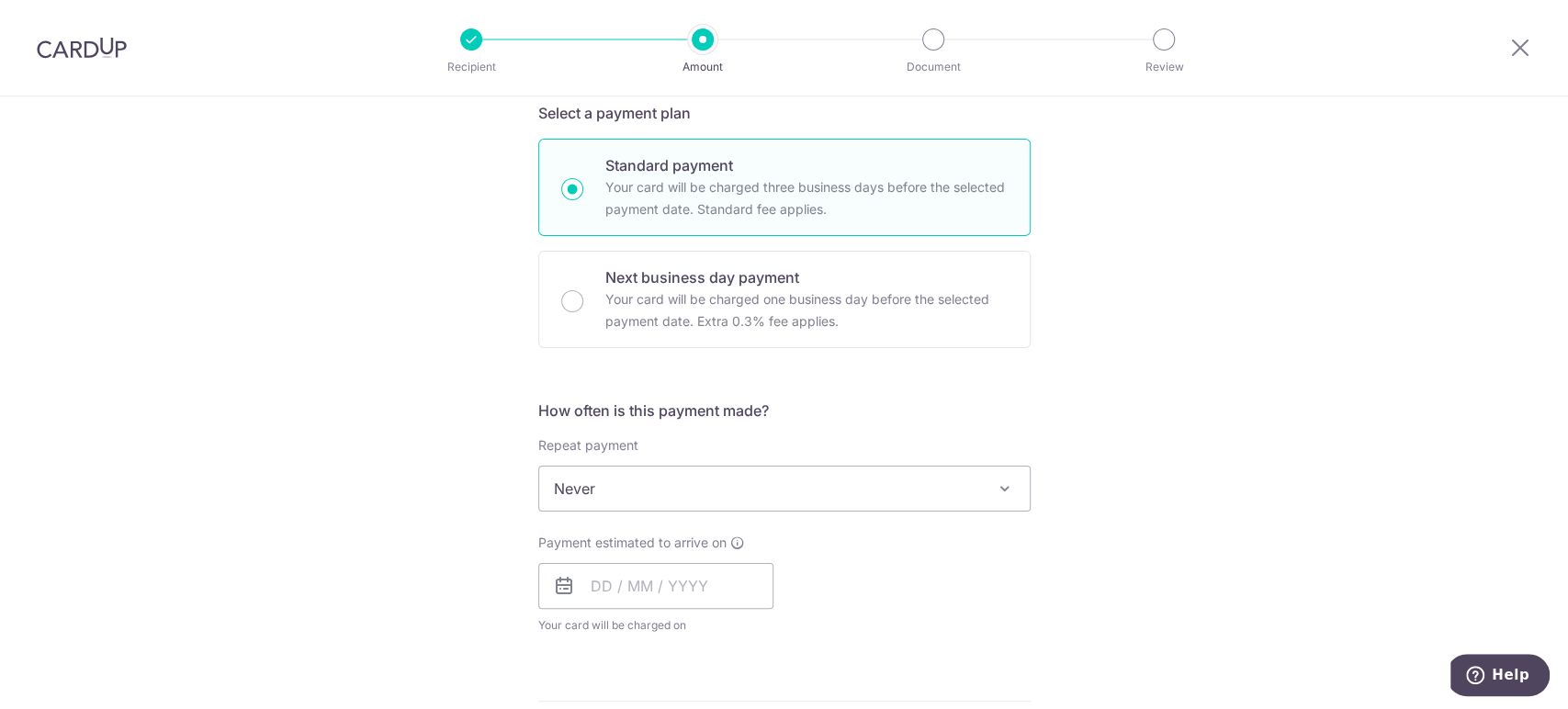
click at [839, 489] on span "Never" at bounding box center [784, 488] width 491 height 44
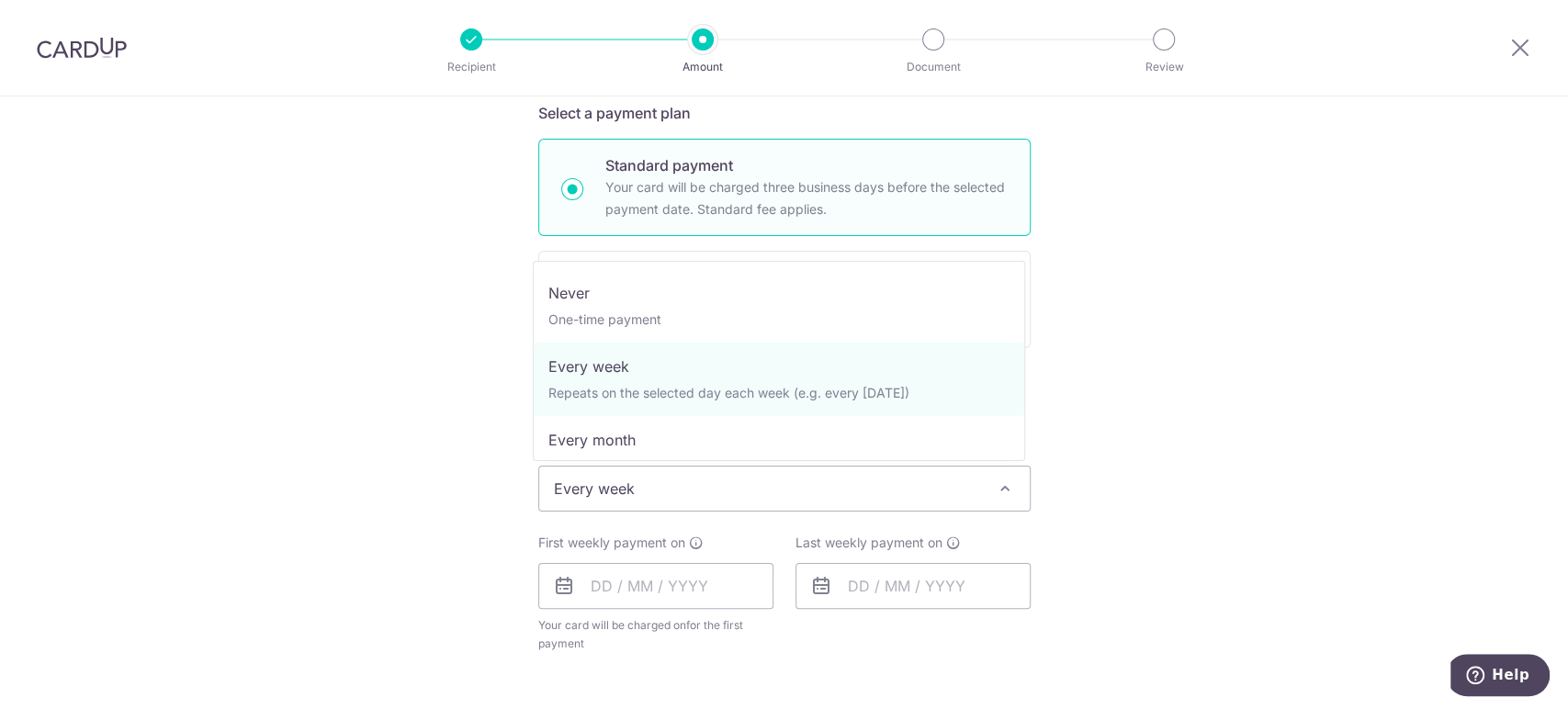
click at [691, 487] on span "Every week" at bounding box center [784, 488] width 491 height 44
select select "3"
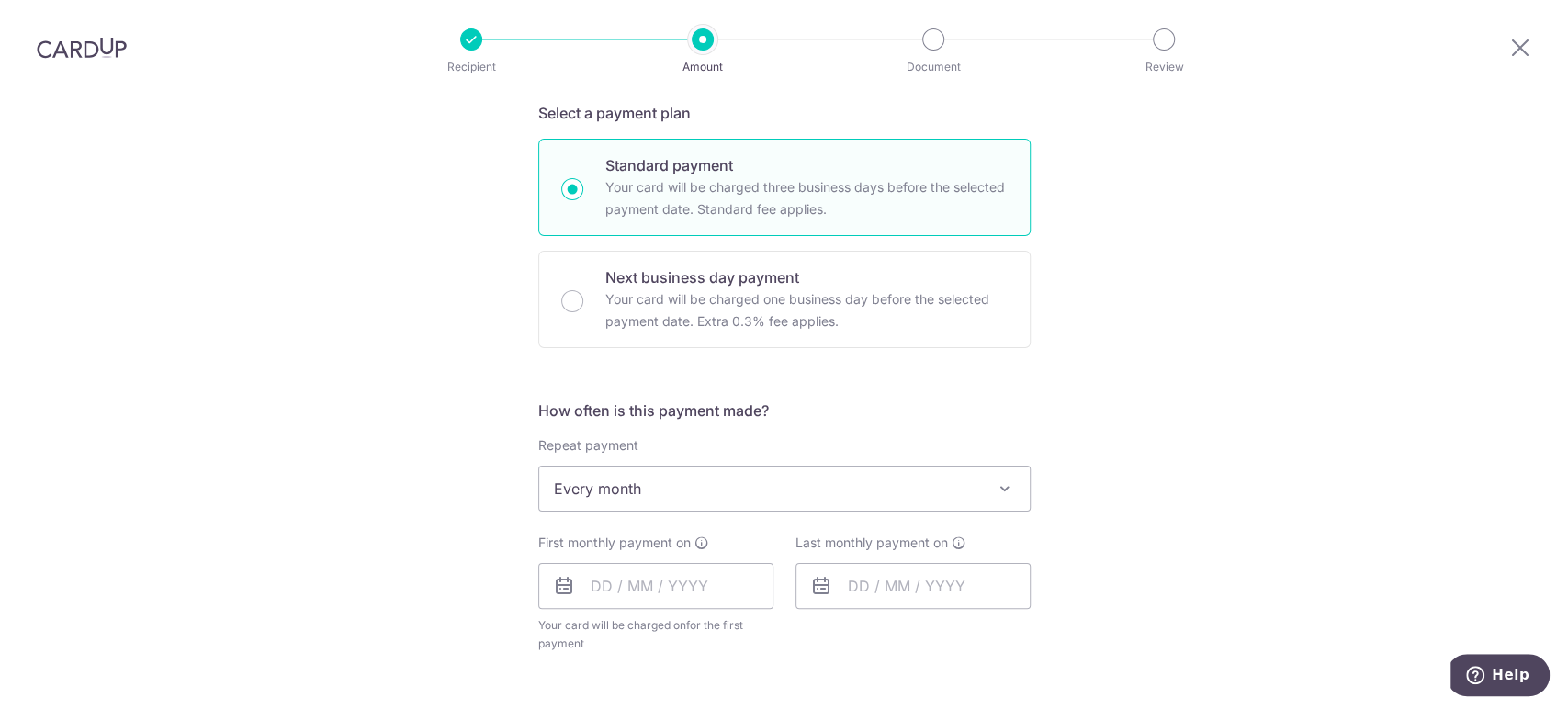
click at [662, 611] on div "First monthly payment on Your card will be charged on for the first payment * I…" at bounding box center [656, 593] width 235 height 120
click at [661, 591] on input "text" at bounding box center [656, 585] width 235 height 46
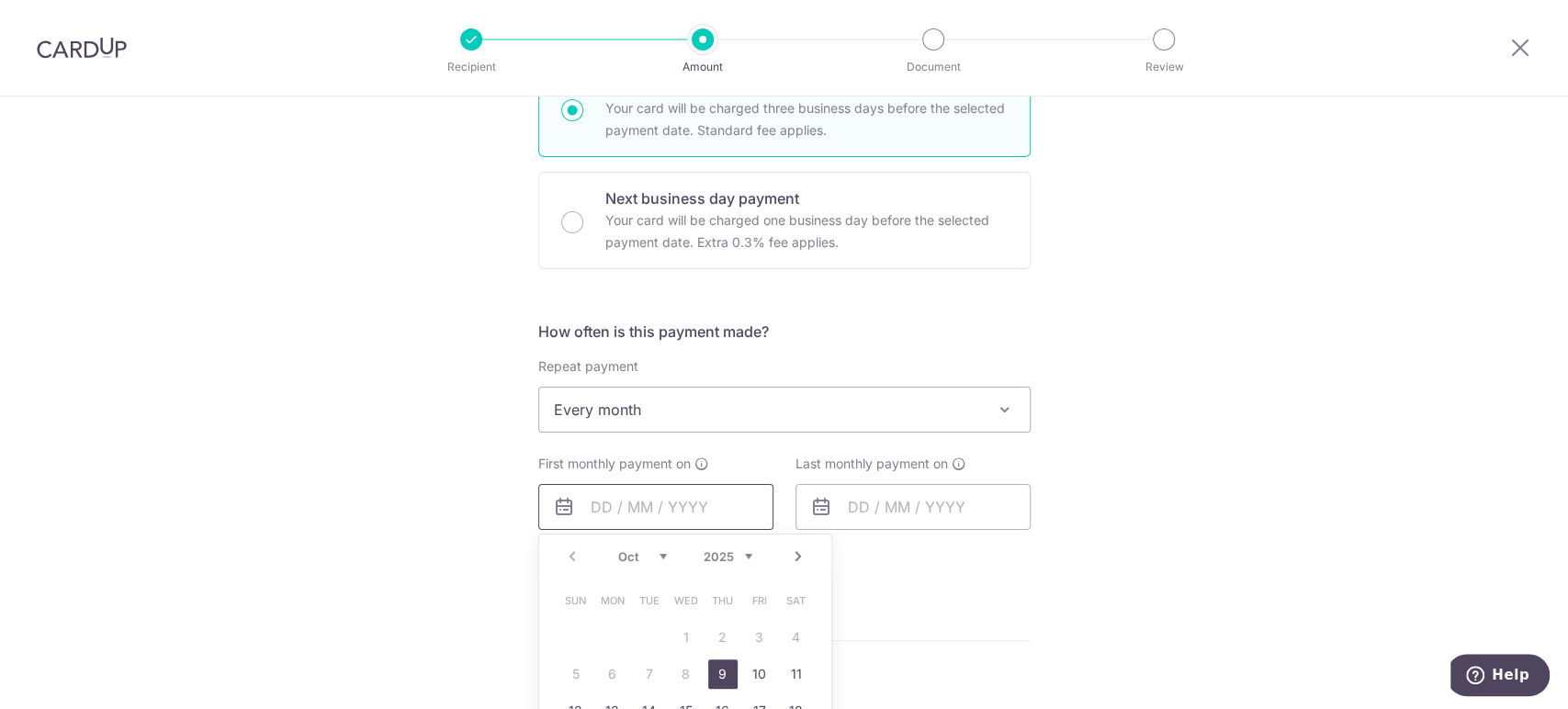
scroll to position [612, 0]
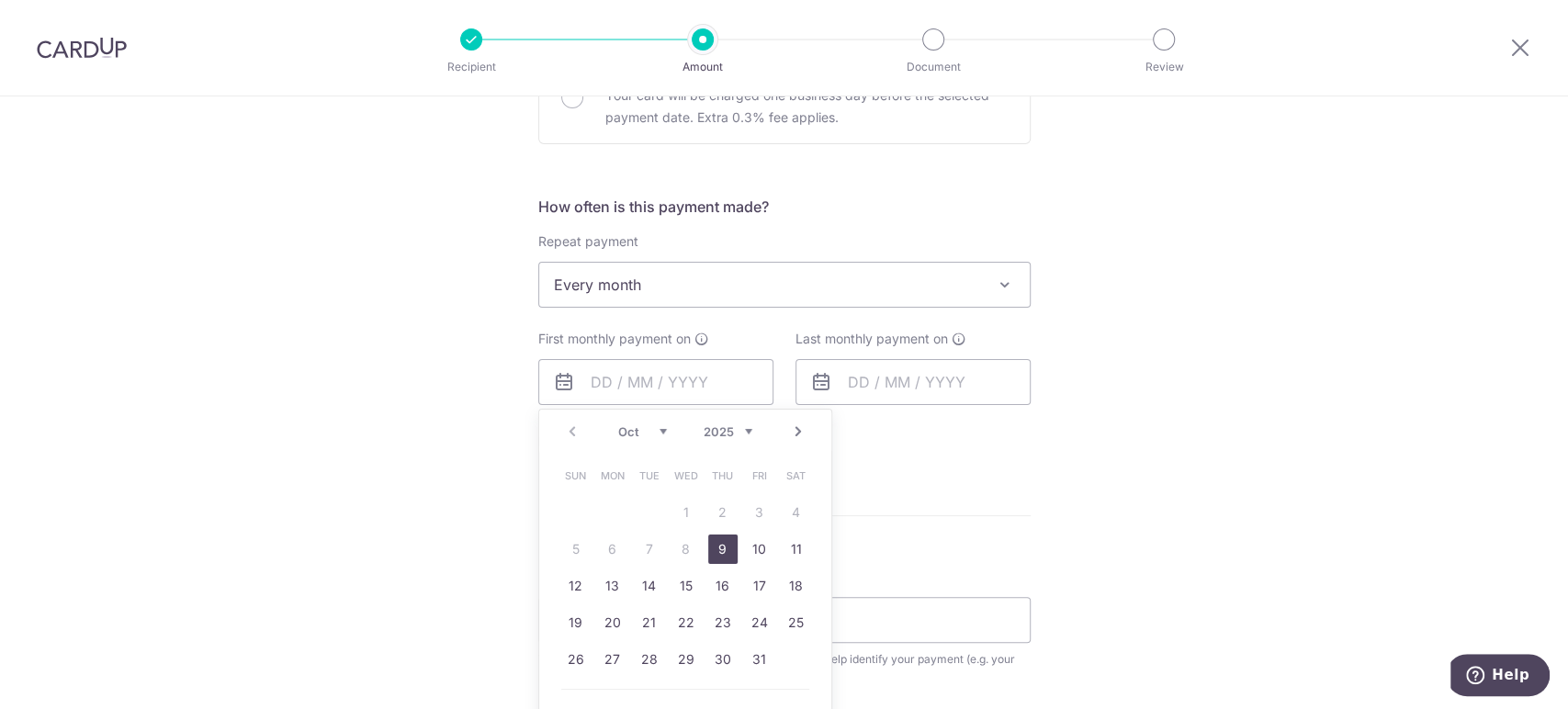
click at [711, 545] on link "9" at bounding box center [722, 549] width 29 height 29
type input "[DATE]"
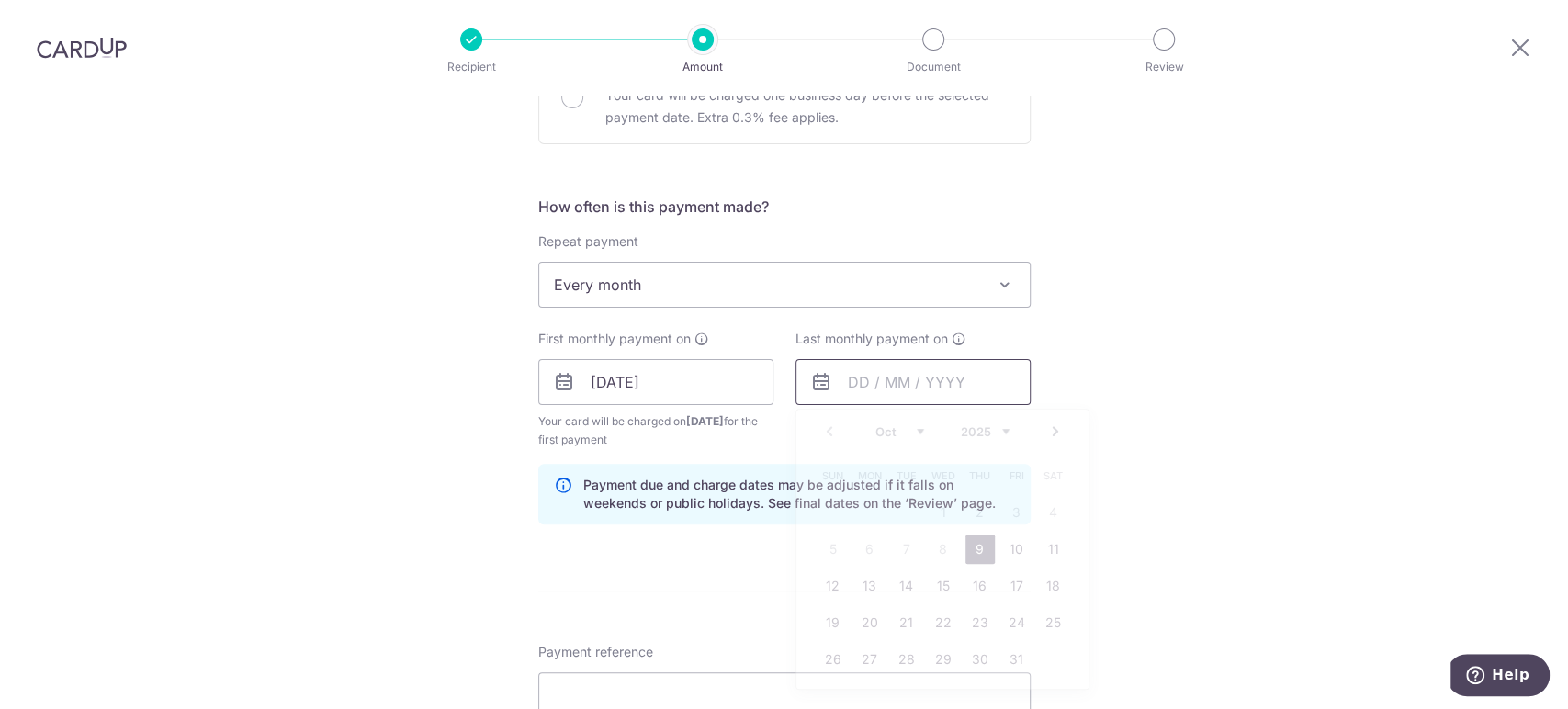
click at [914, 367] on input "text" at bounding box center [913, 381] width 235 height 46
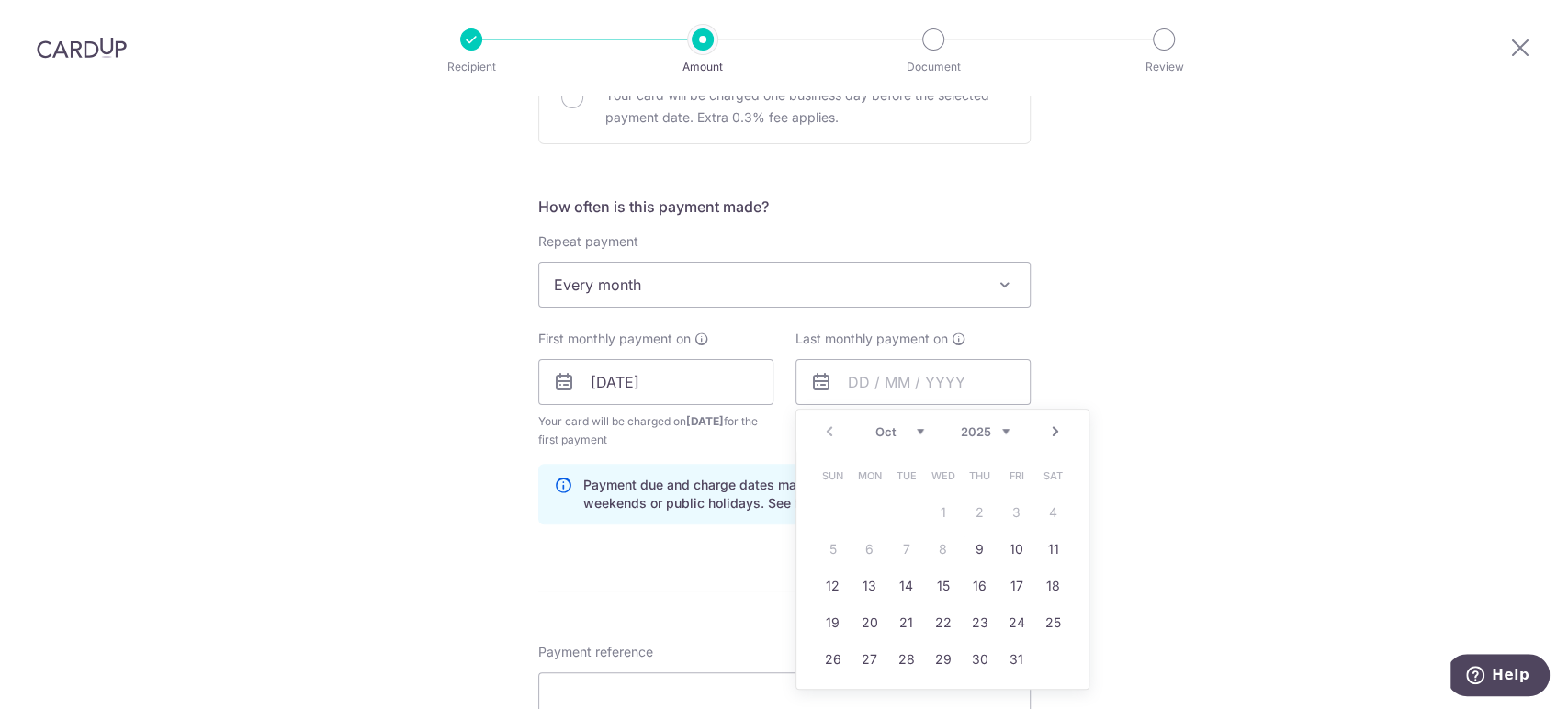
click at [1046, 424] on link "Next" at bounding box center [1055, 432] width 22 height 22
click at [830, 585] on link "9" at bounding box center [833, 586] width 29 height 29
type input "09/11/2025"
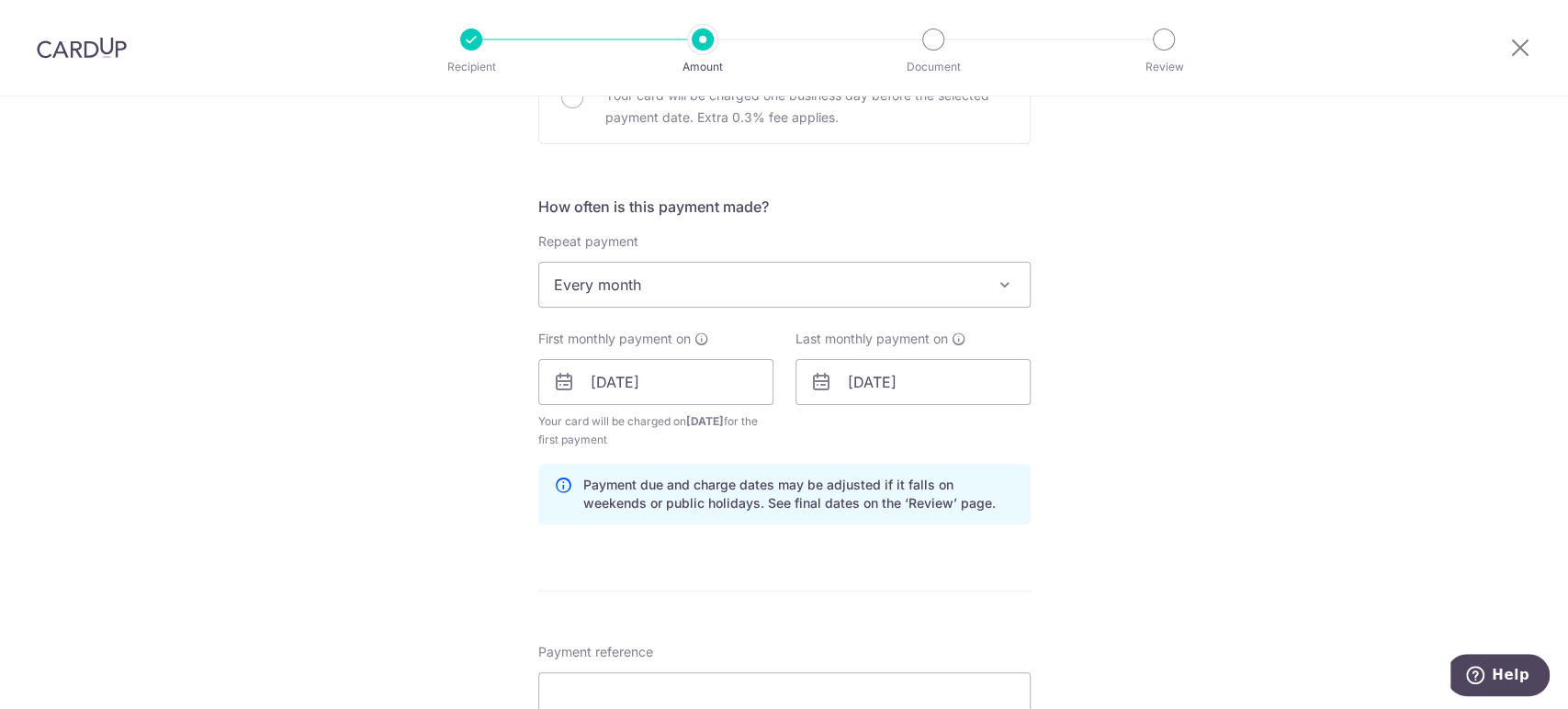
click at [1168, 582] on div "Tell us more about your payment Enter payment amount SGD 792.16 792.16 Card add…" at bounding box center [784, 363] width 1568 height 1756
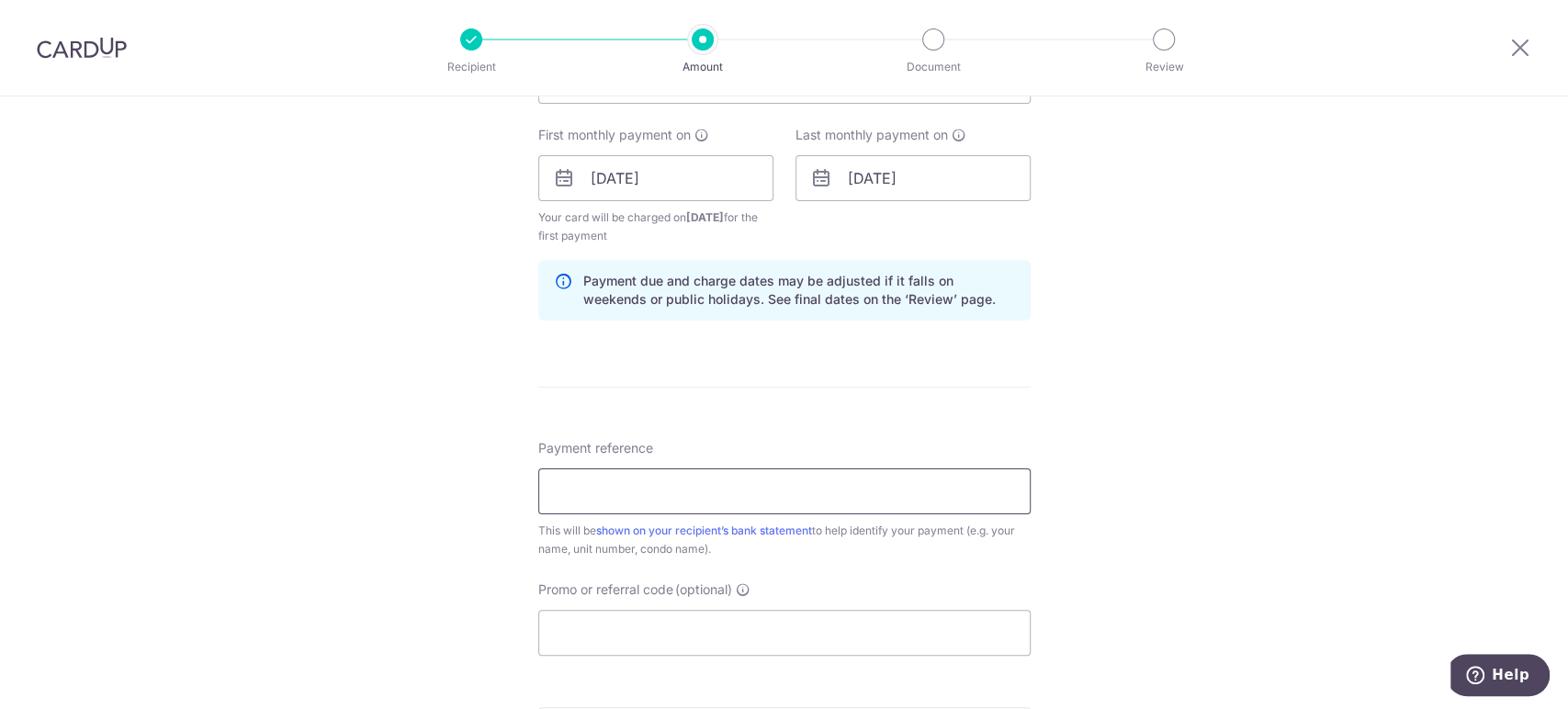
click at [727, 498] on input "Payment reference" at bounding box center [784, 491] width 492 height 46
type input "%"
type input "#07-306"
click at [831, 627] on input "Promo or referral code (optional)" at bounding box center [784, 632] width 492 height 46
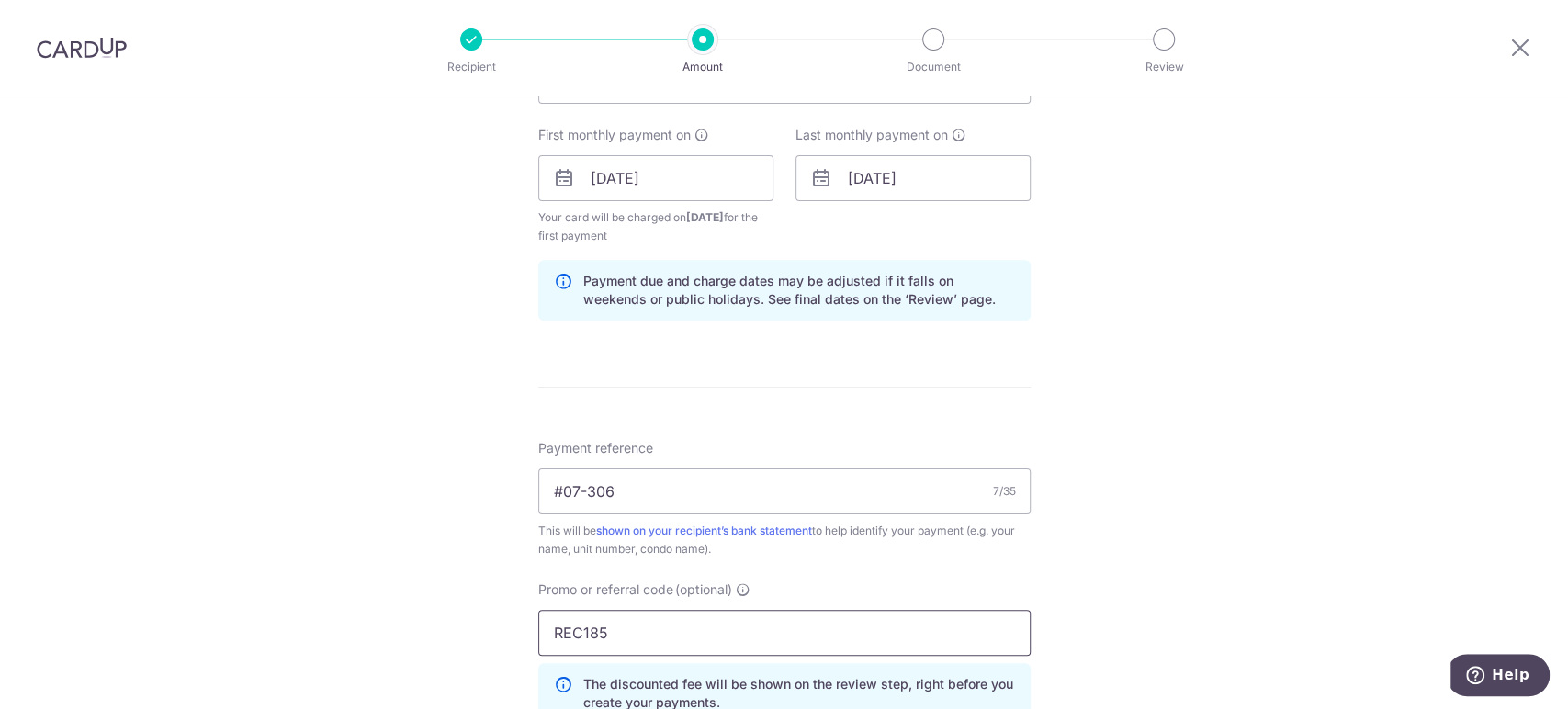
type input "REC185"
click at [1076, 557] on div "Tell us more about your payment Enter payment amount SGD 792.16 792.16 Card add…" at bounding box center [784, 199] width 1568 height 1839
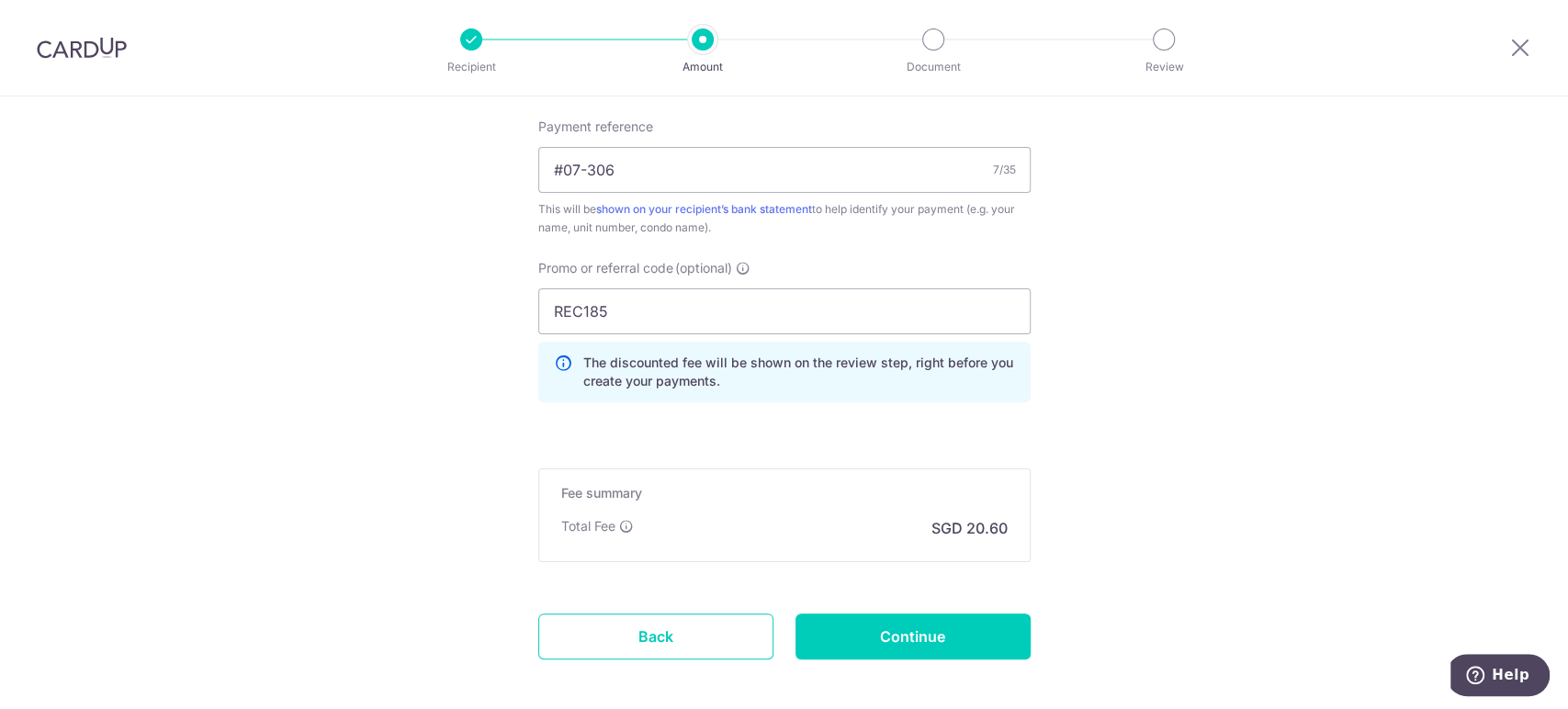
scroll to position [1223, 0]
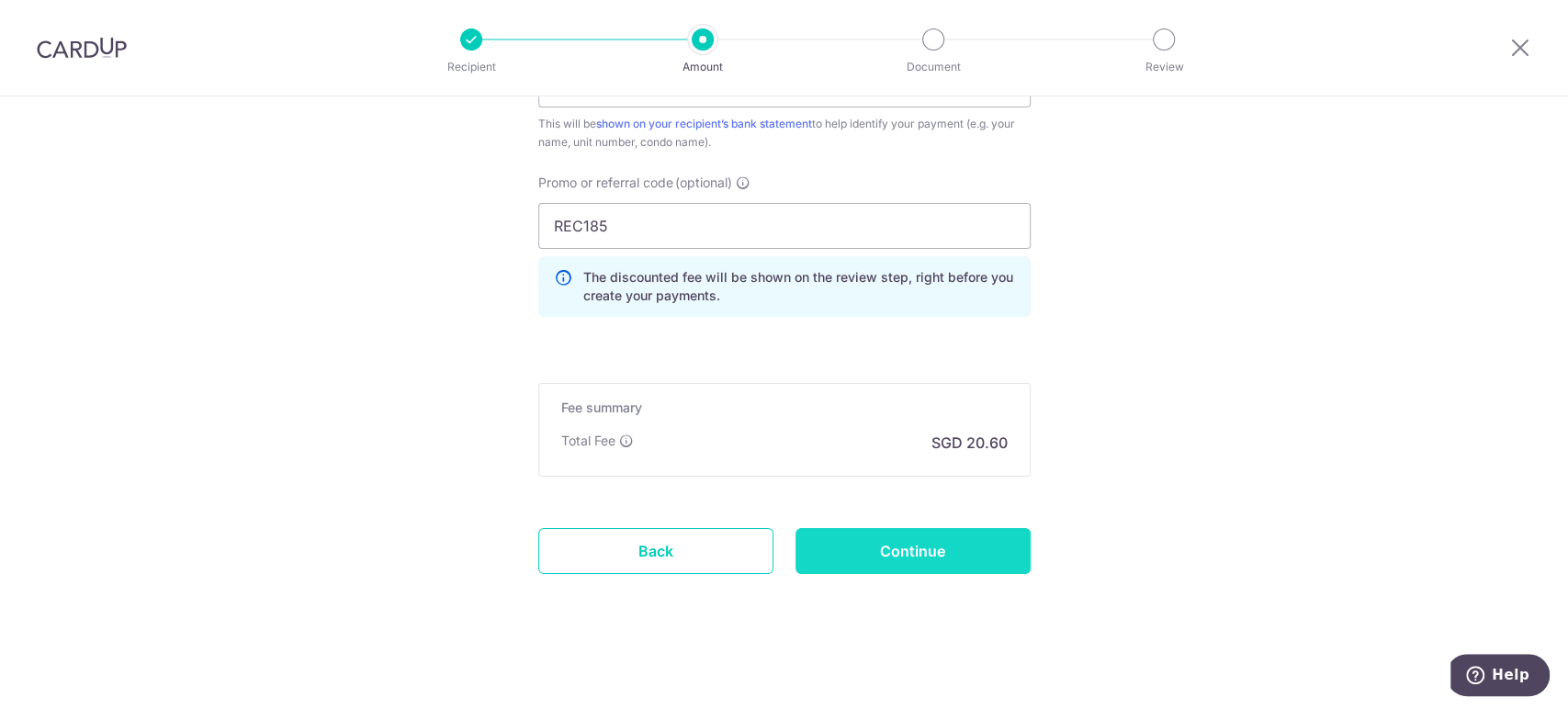
click at [940, 542] on input "Continue" at bounding box center [913, 550] width 235 height 46
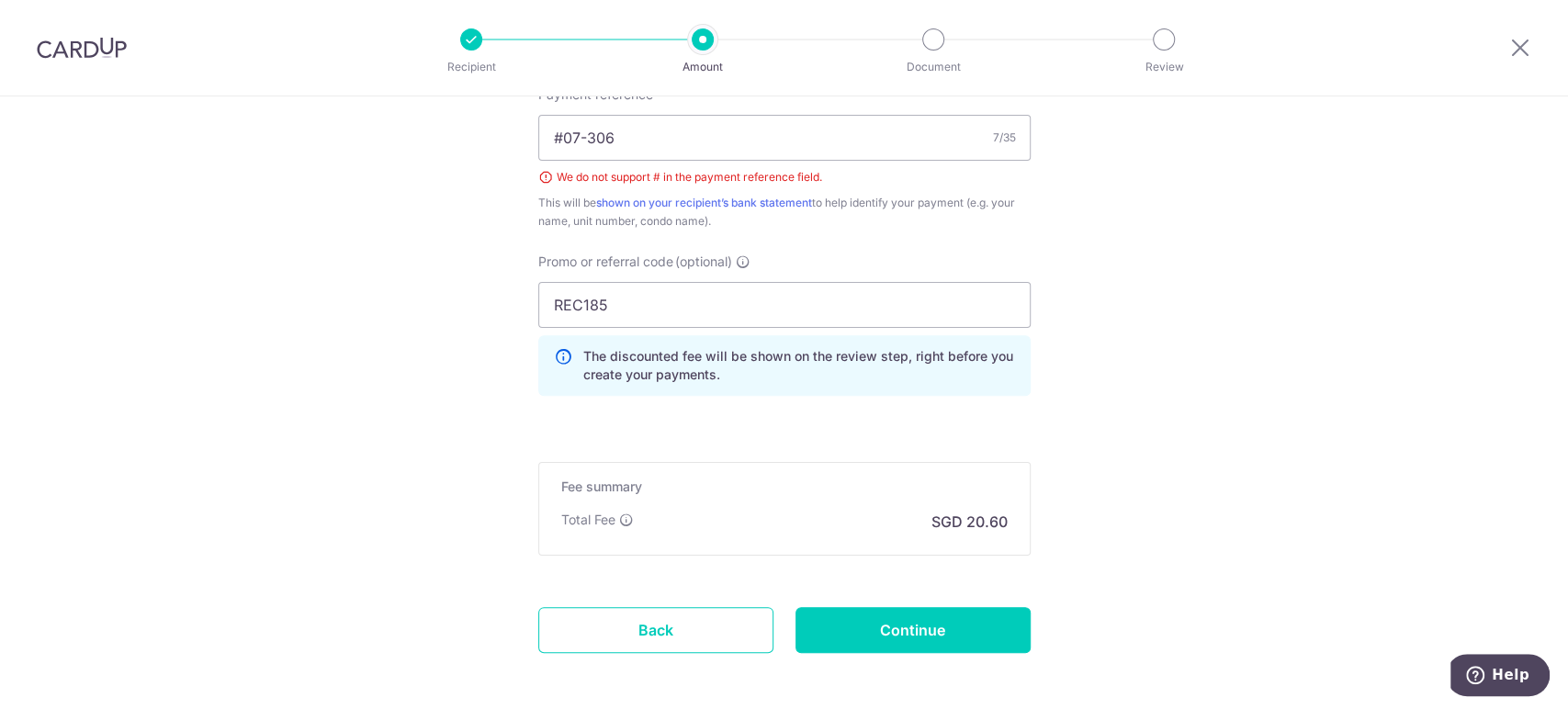
scroll to position [941, 0]
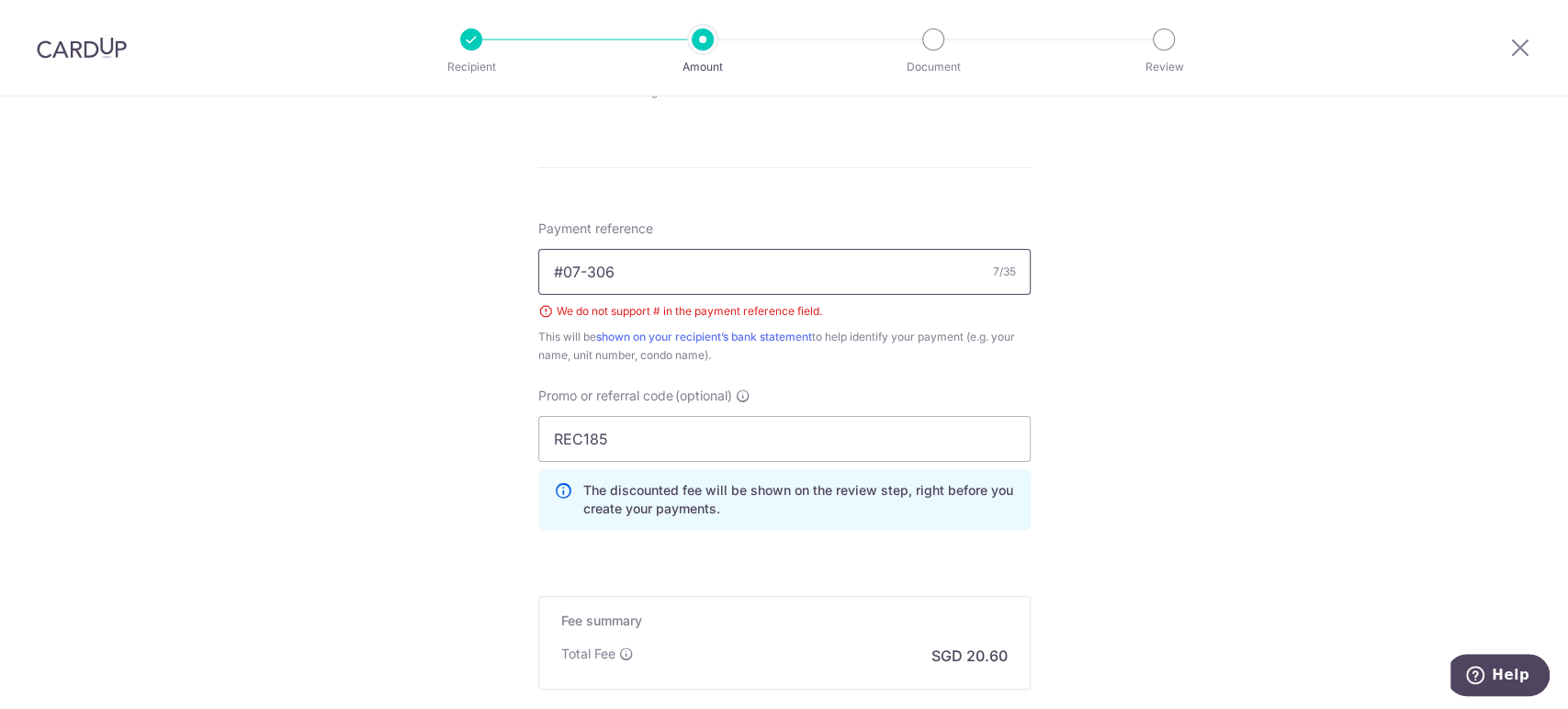
click at [556, 272] on input "#07-306" at bounding box center [784, 271] width 492 height 46
type input "07-306"
click at [1083, 455] on div "Tell us more about your payment Enter payment amount SGD 792.16 792.16 Select C…" at bounding box center [784, 40] width 1568 height 1771
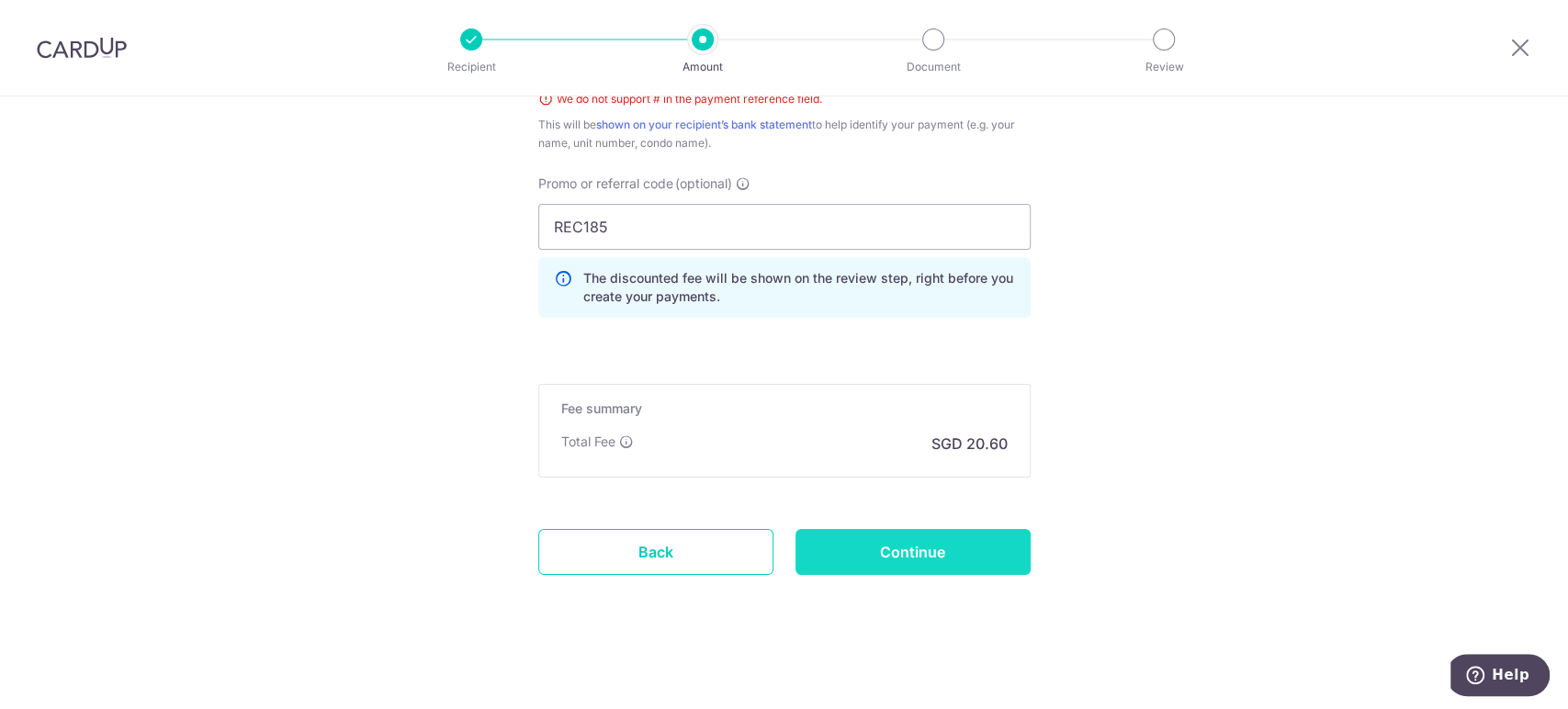
scroll to position [1155, 0]
click at [946, 549] on input "Continue" at bounding box center [913, 550] width 235 height 46
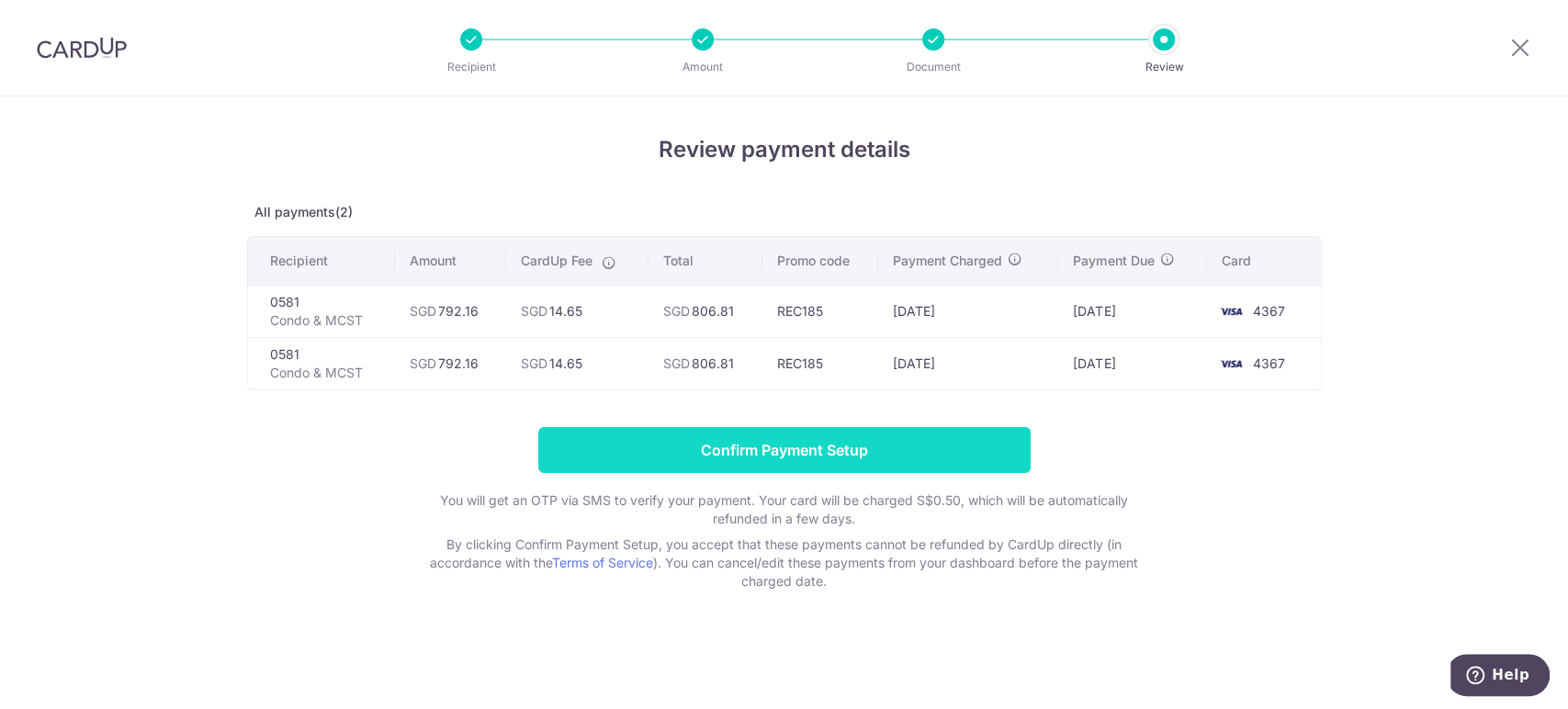
click at [837, 454] on input "Confirm Payment Setup" at bounding box center [784, 449] width 492 height 46
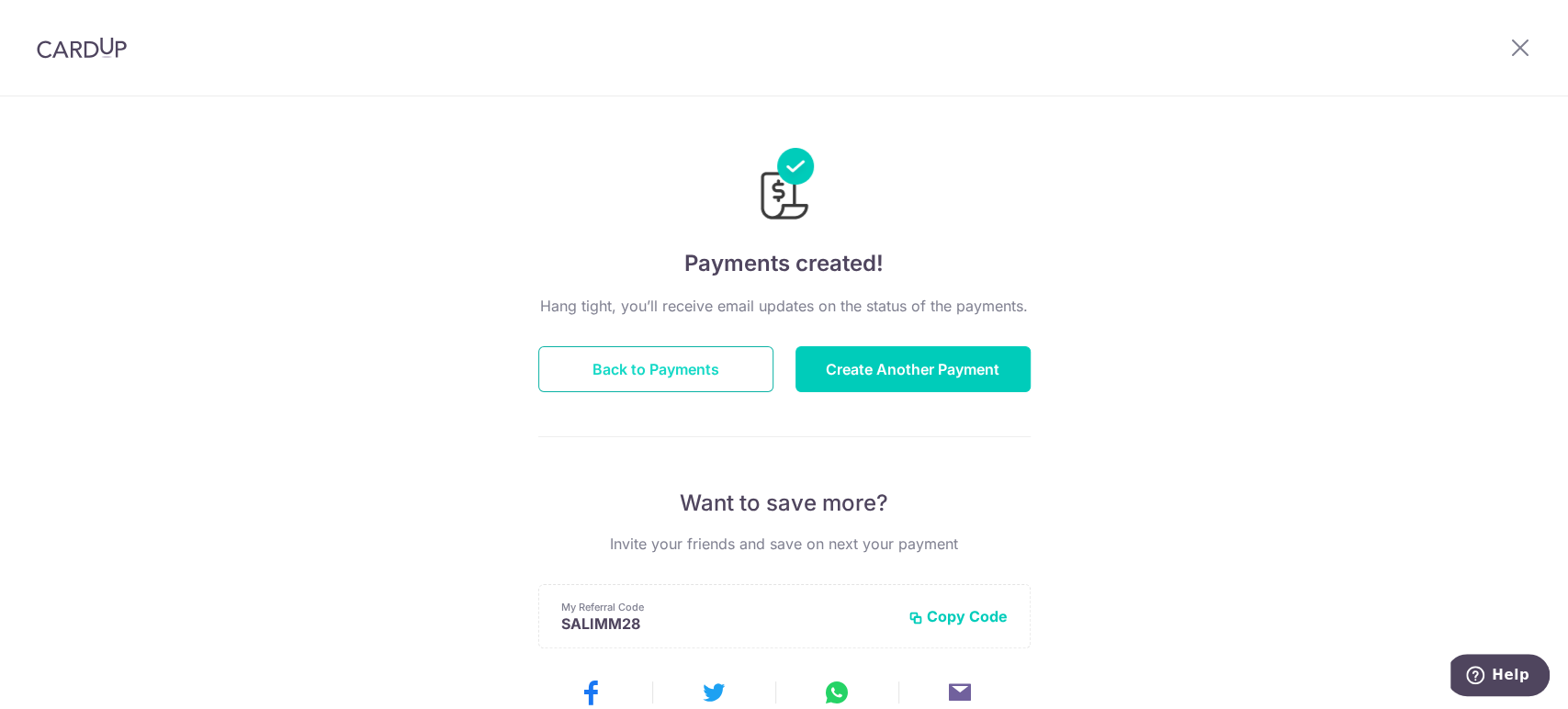
click at [633, 365] on button "Back to Payments" at bounding box center [656, 369] width 235 height 46
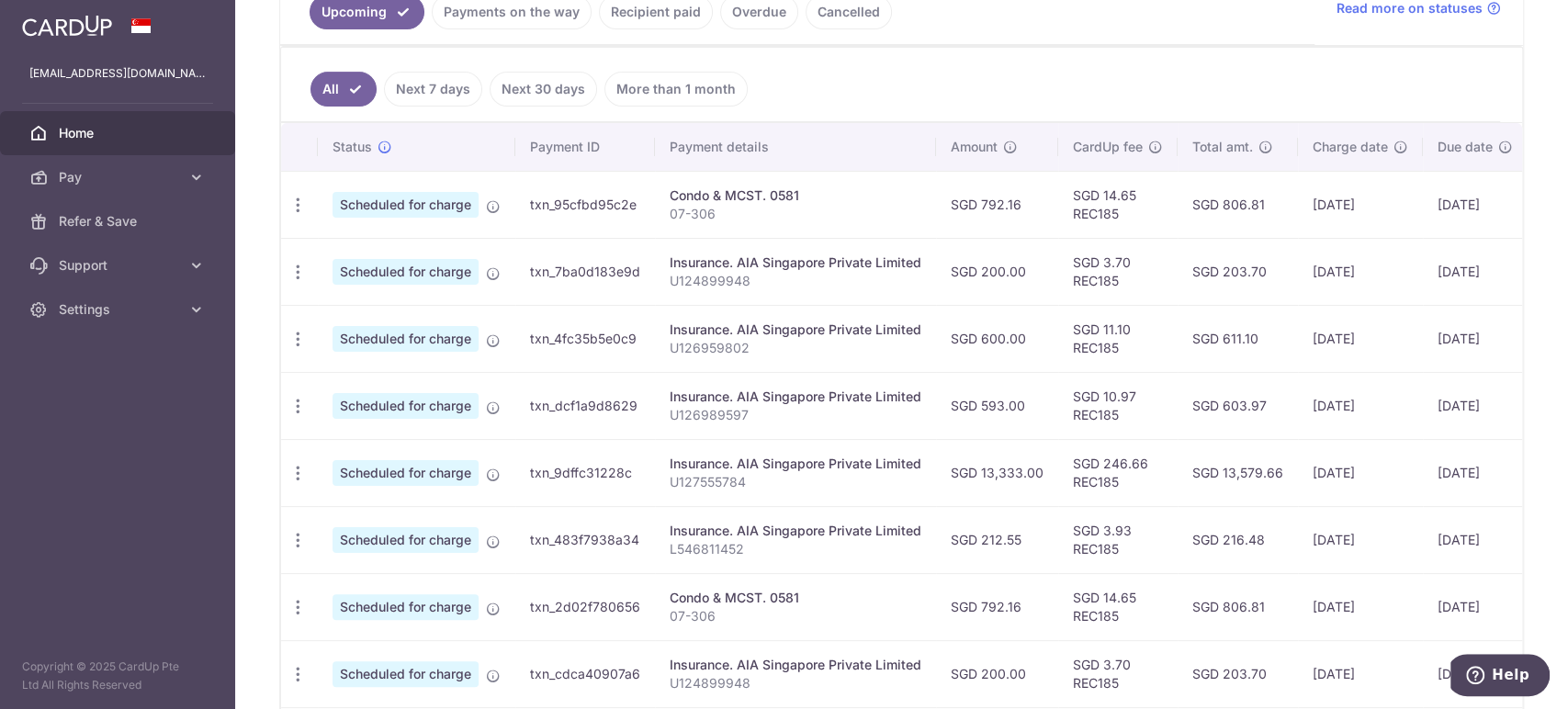
scroll to position [612, 0]
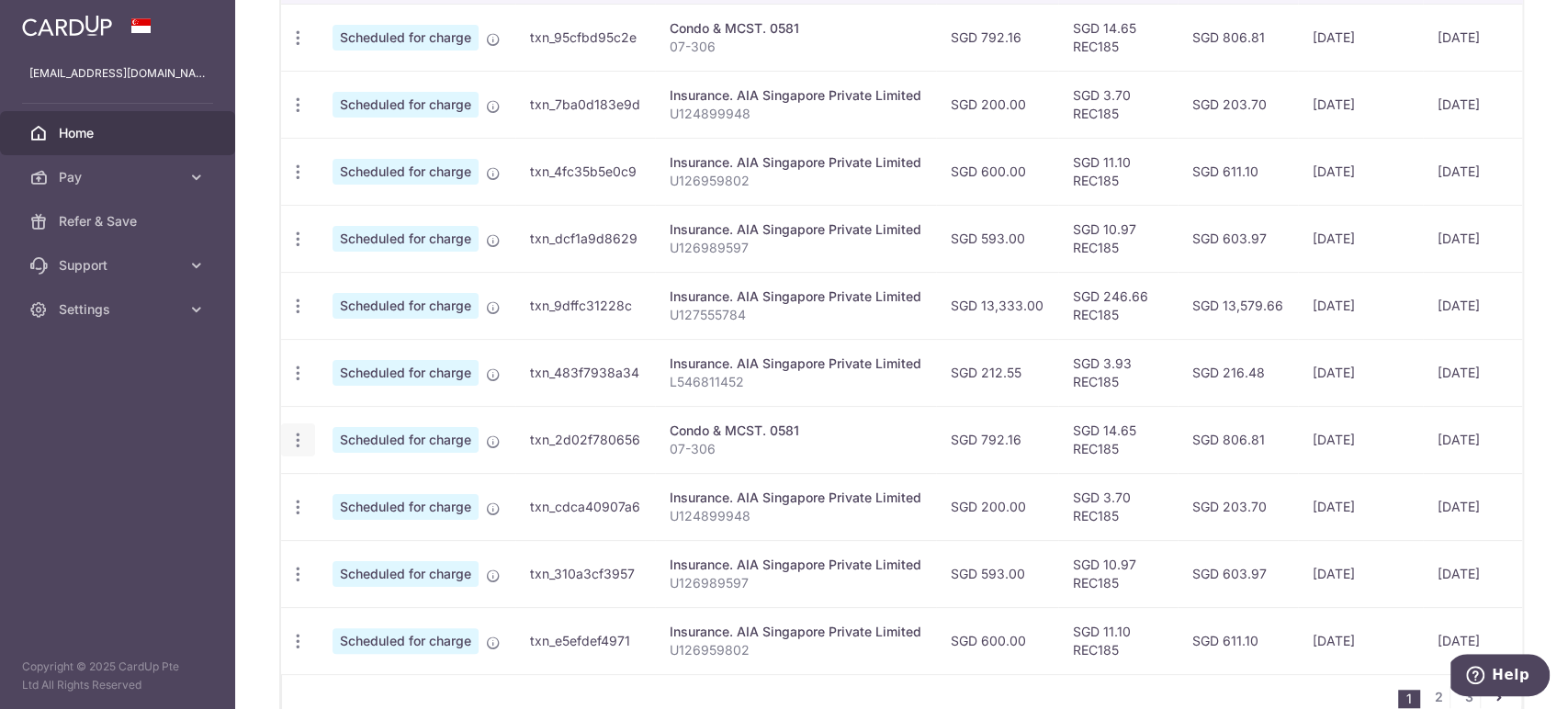
click at [295, 442] on icon "button" at bounding box center [298, 441] width 19 height 19
click at [374, 525] on span "Cancel payment" at bounding box center [396, 536] width 123 height 22
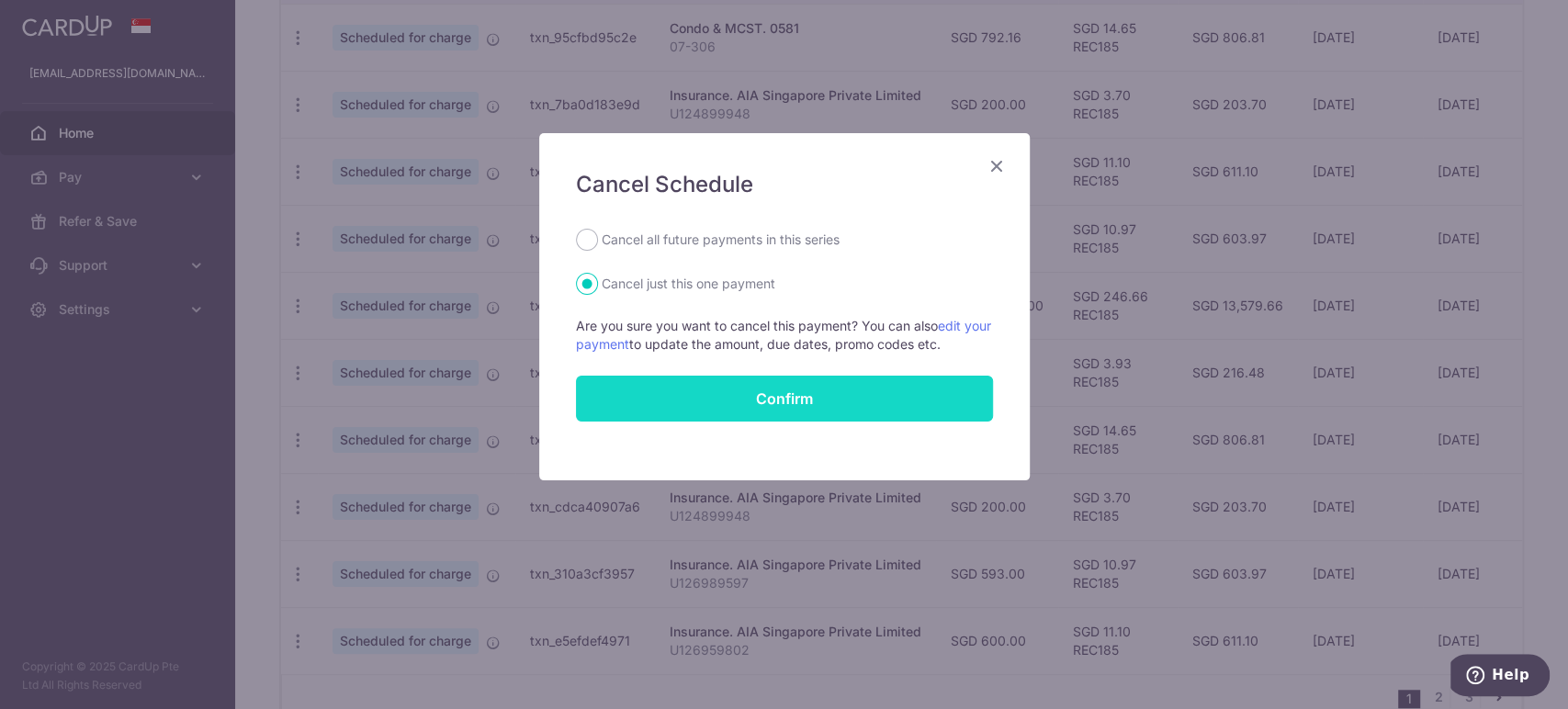
click at [747, 395] on button "Confirm" at bounding box center [784, 398] width 417 height 46
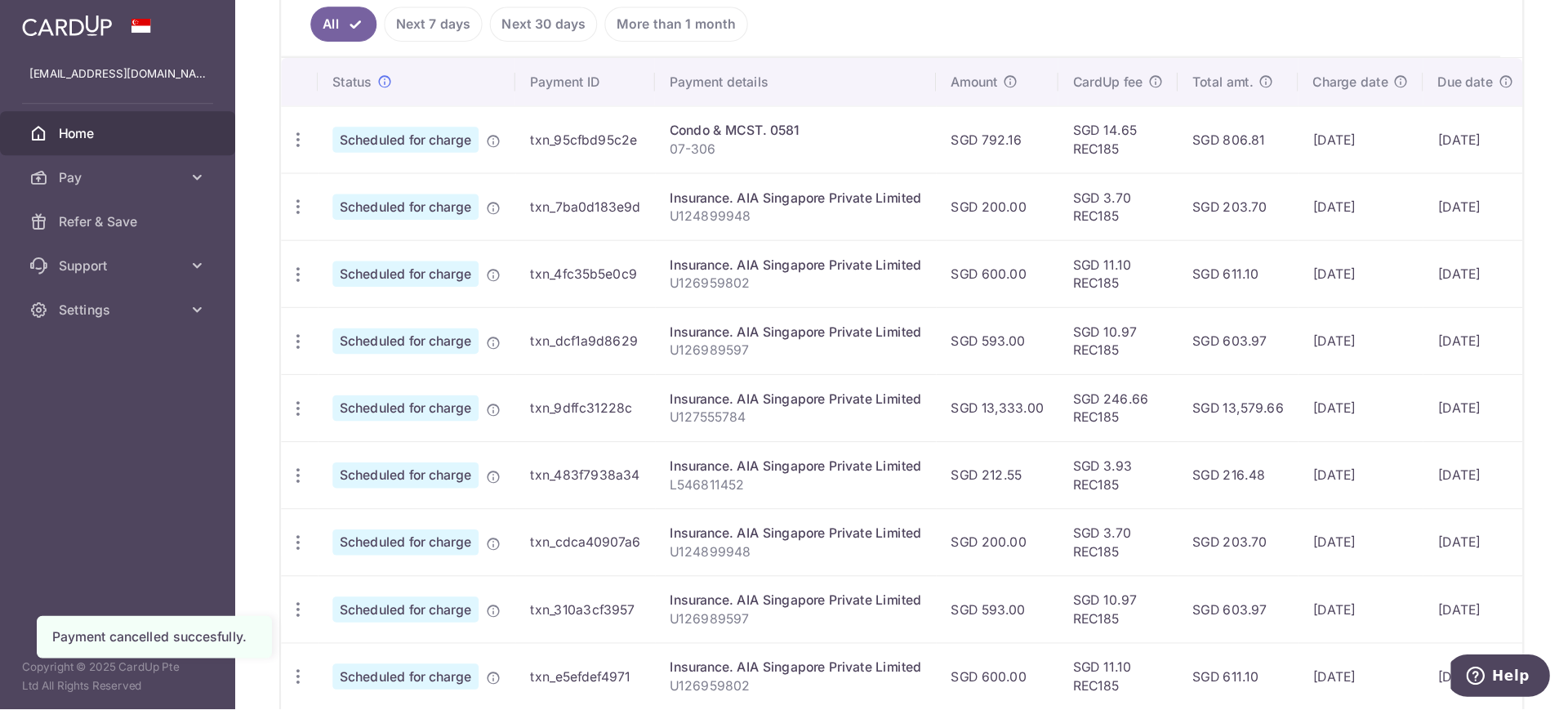
scroll to position [454, 0]
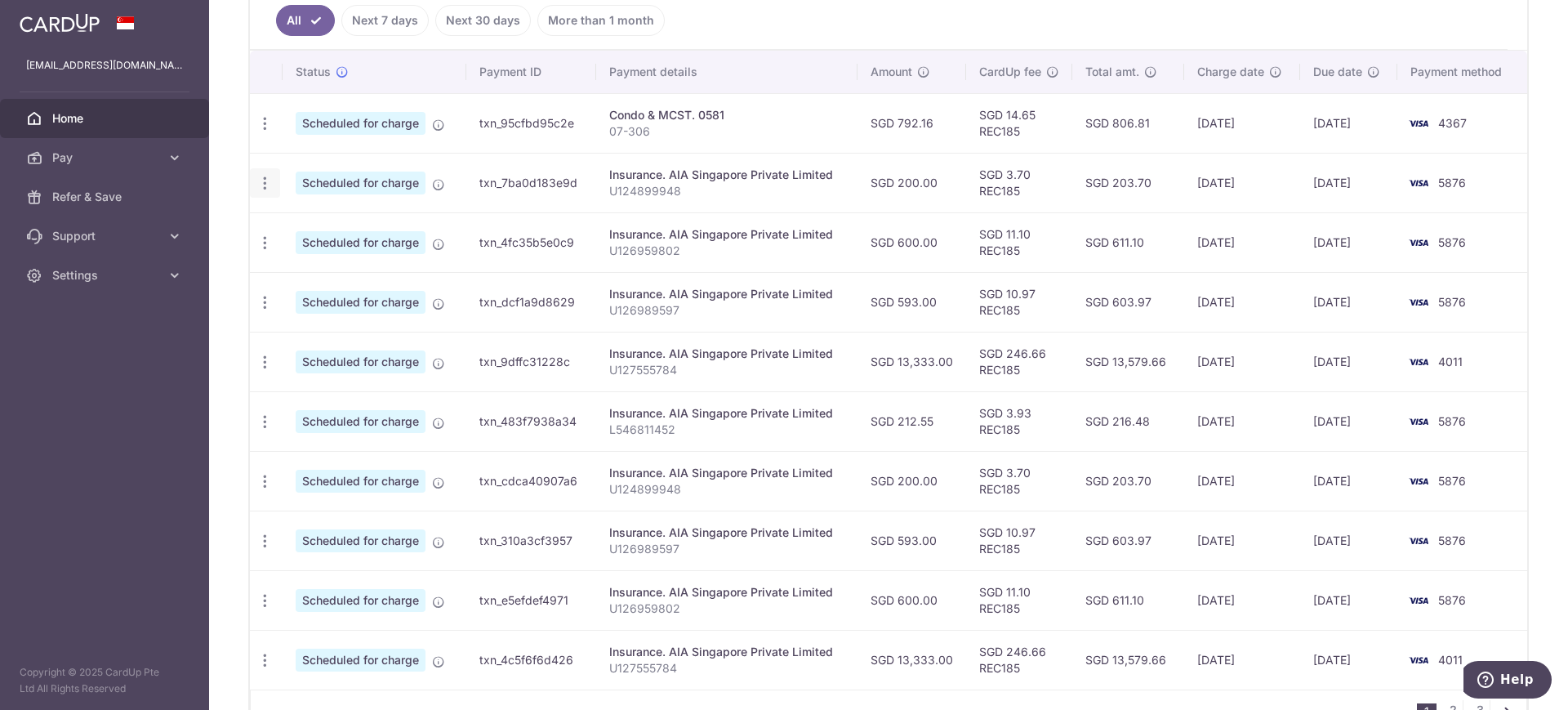
click at [261, 177] on icon "button" at bounding box center [265, 183] width 17 height 17
click at [365, 228] on span "Update payment" at bounding box center [352, 227] width 111 height 20
radio input "true"
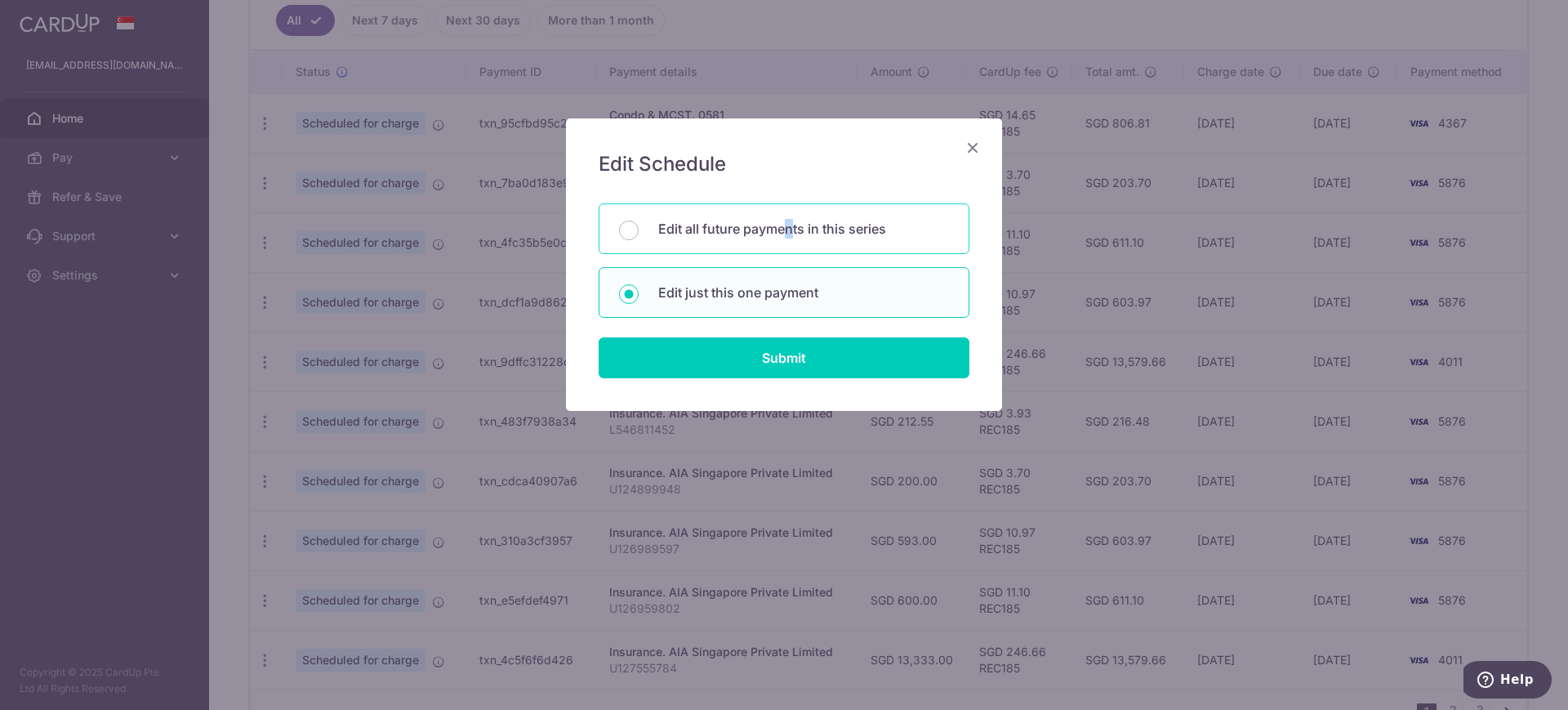
click at [791, 236] on p "Edit all future payments in this series" at bounding box center [804, 228] width 290 height 20
radio input "true"
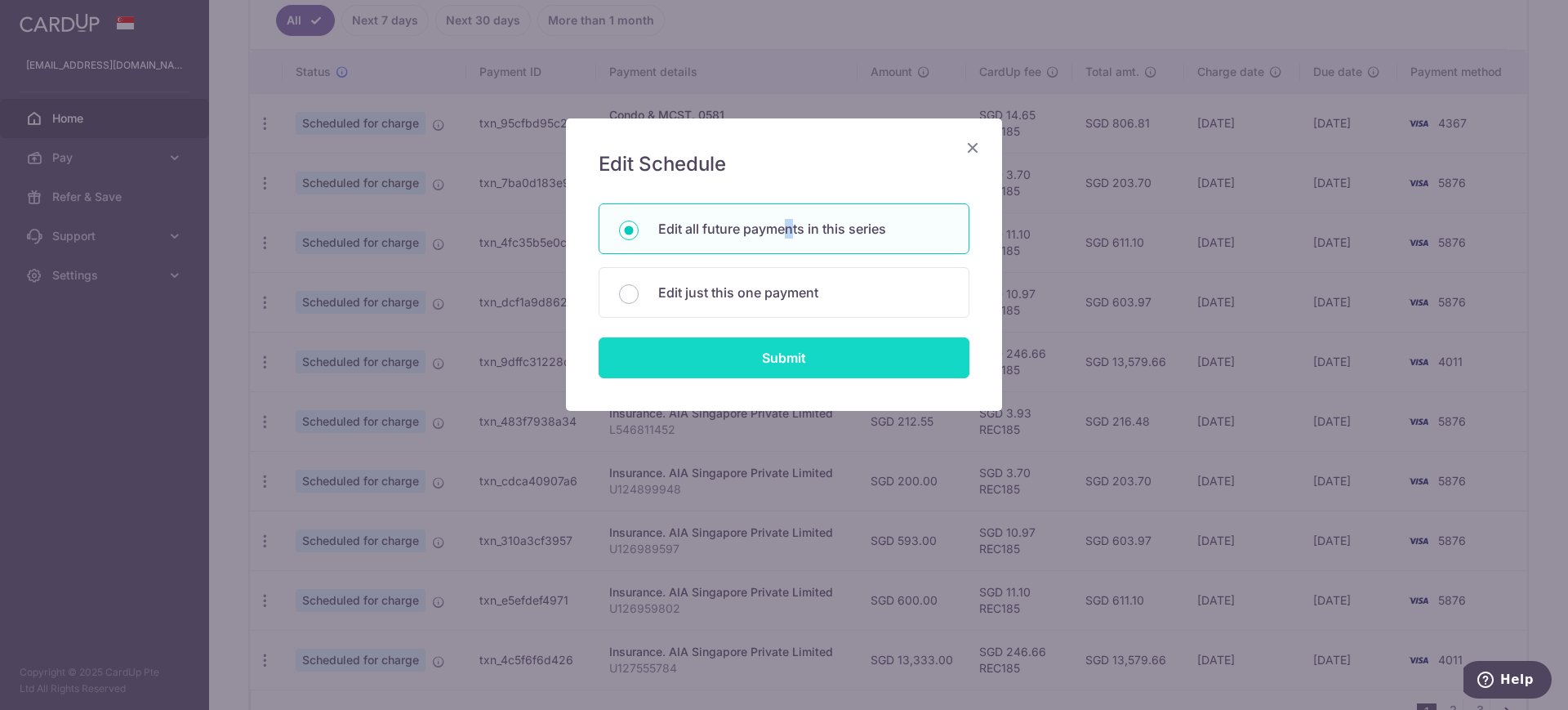
click at [756, 362] on input "Submit" at bounding box center [784, 357] width 371 height 41
radio input "true"
type input "200.00"
type input "U124899948"
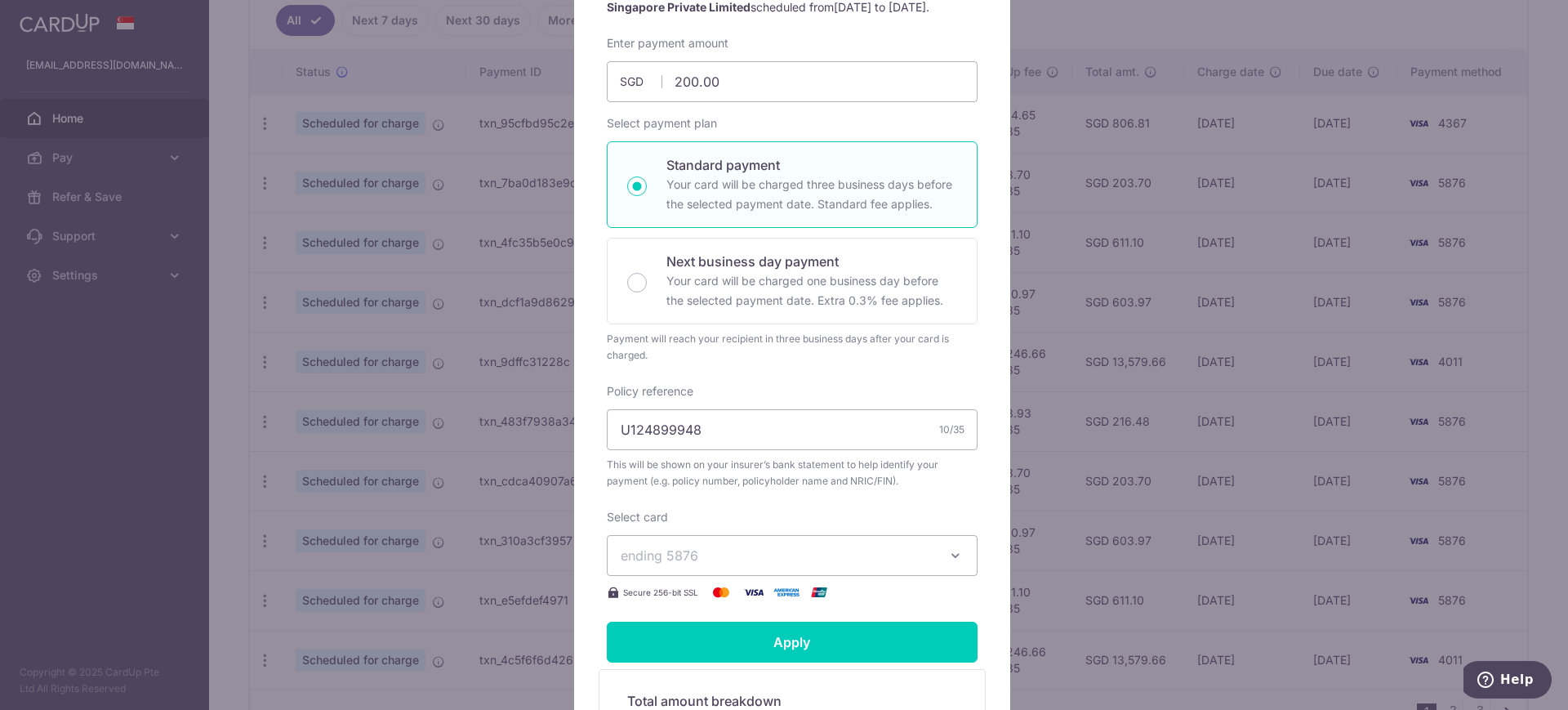
scroll to position [408, 0]
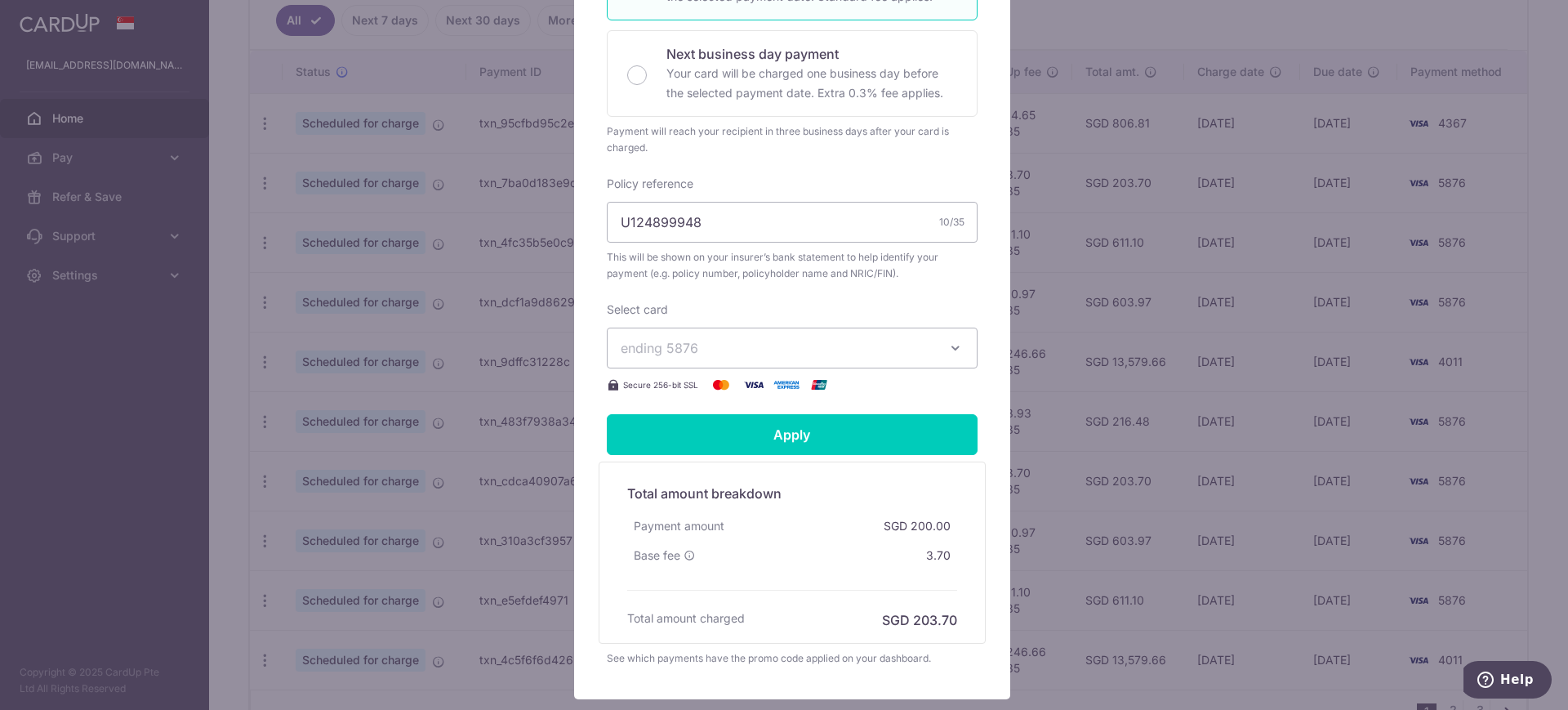
click at [808, 358] on span "ending 5876" at bounding box center [777, 348] width 314 height 20
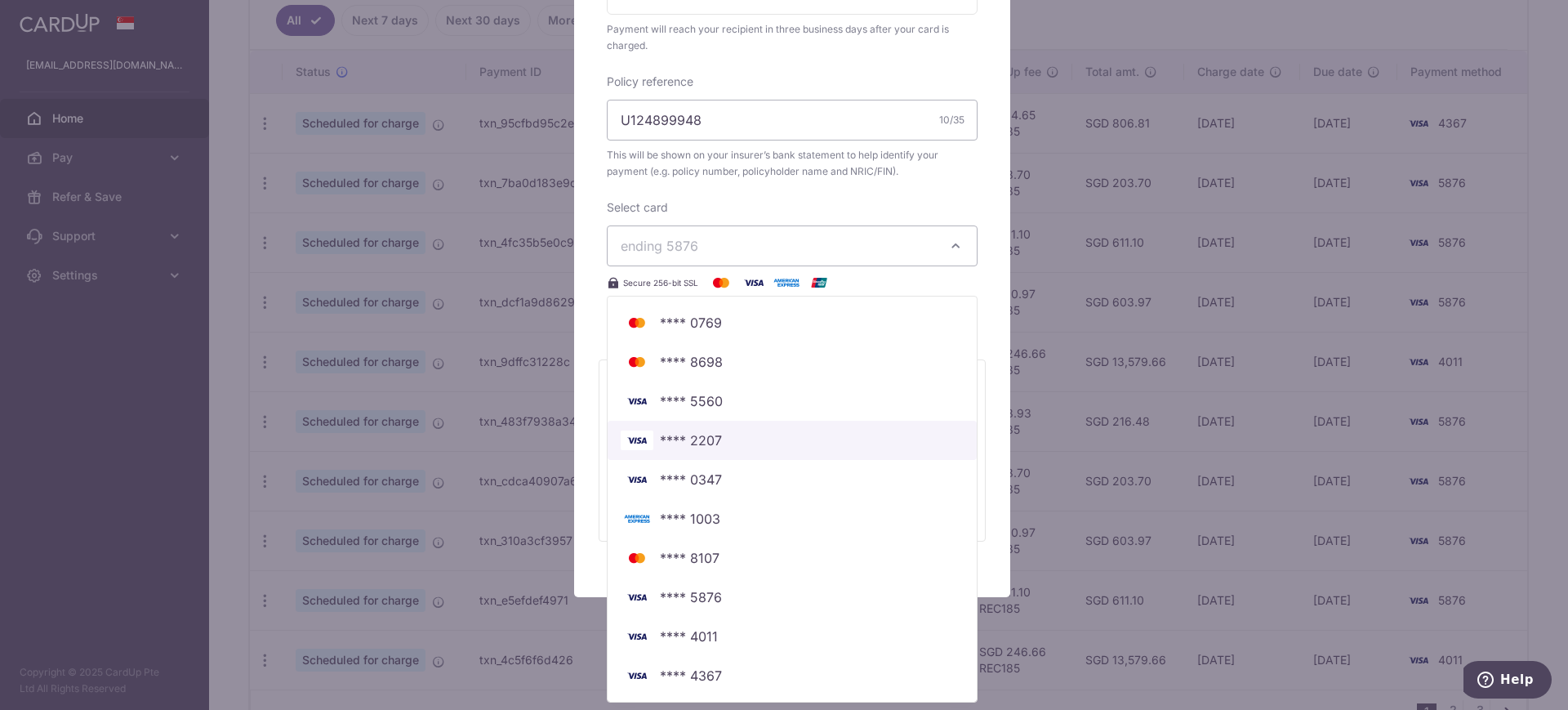
scroll to position [533, 0]
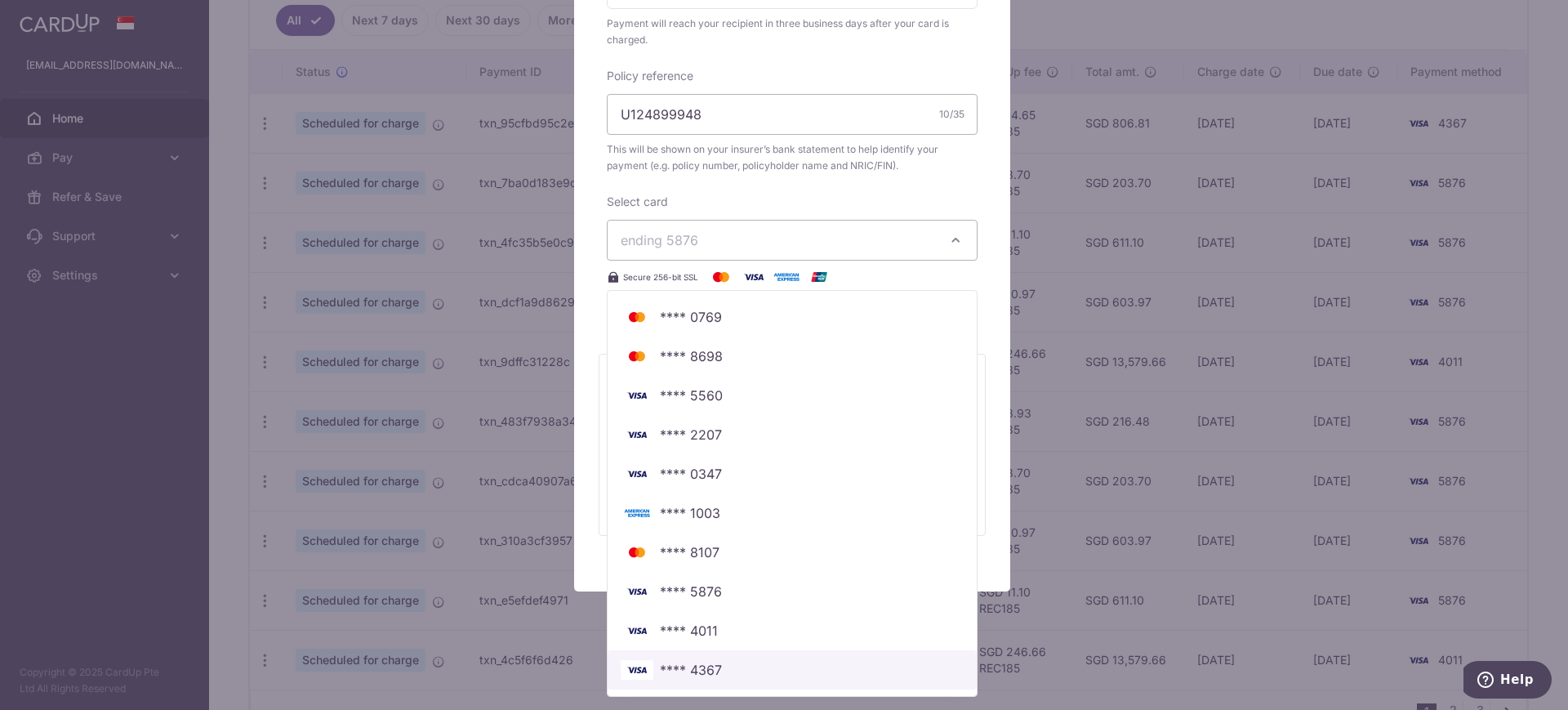
click at [785, 630] on span "**** 4367" at bounding box center [792, 669] width 343 height 20
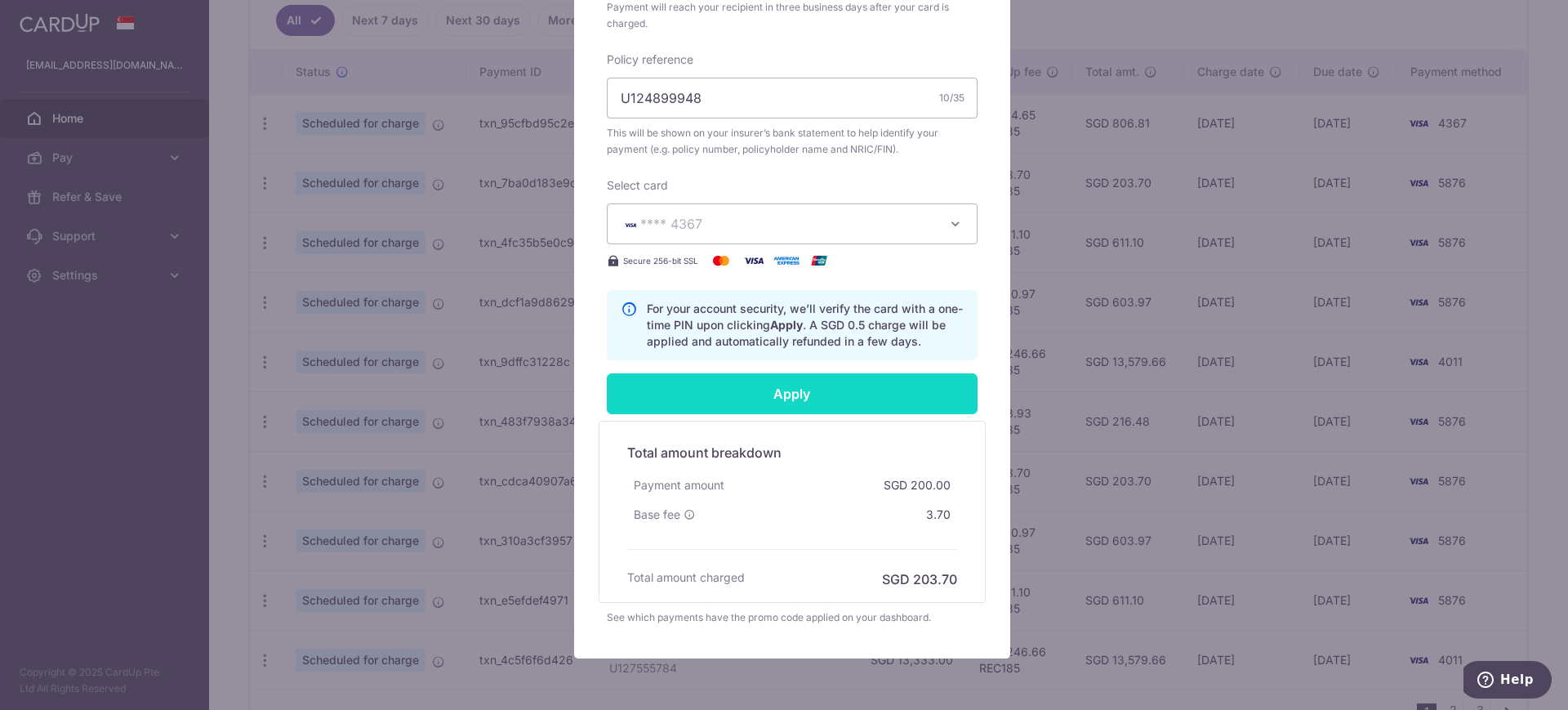
click at [815, 407] on input "Apply" at bounding box center [792, 393] width 371 height 41
type input "Successfully Applied"
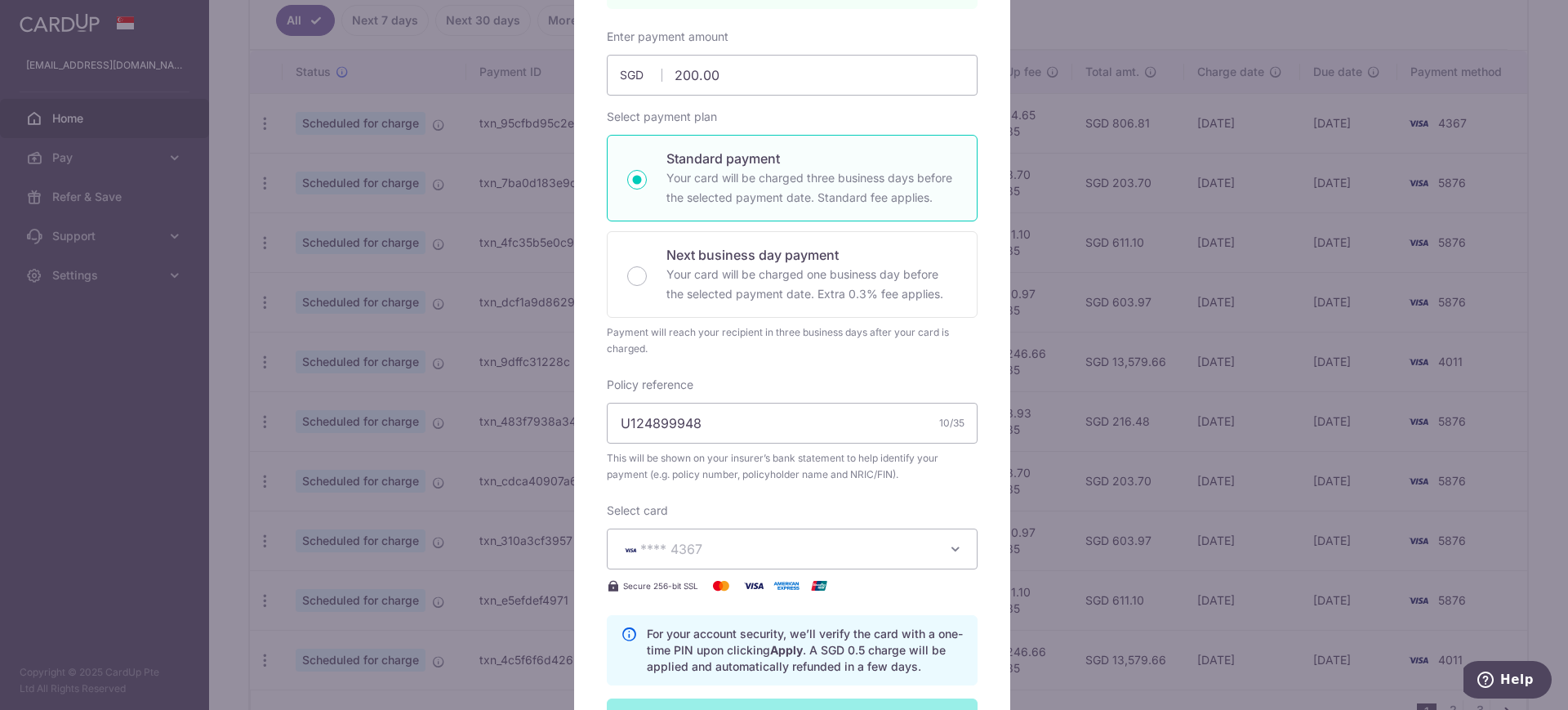
scroll to position [0, 0]
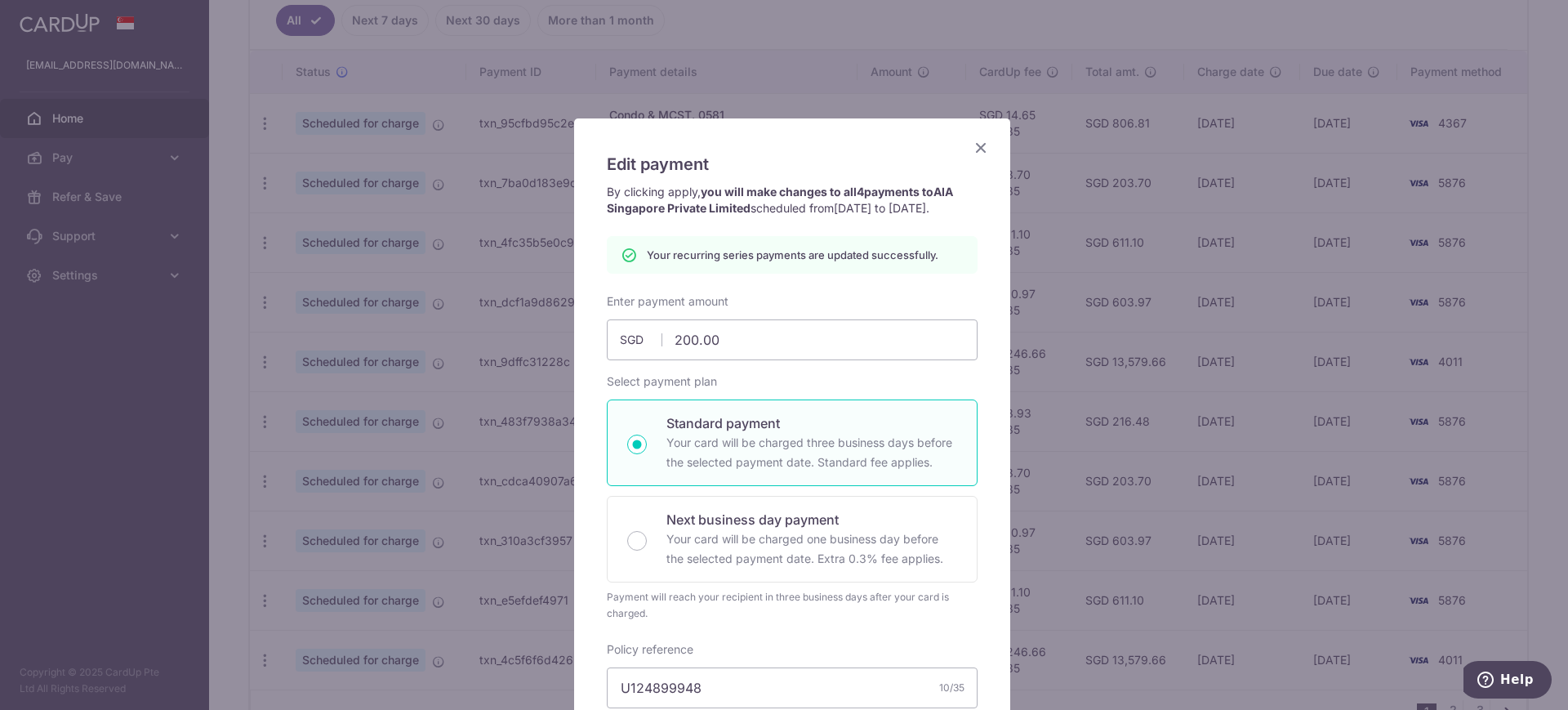
click at [976, 145] on icon "Close" at bounding box center [980, 148] width 20 height 21
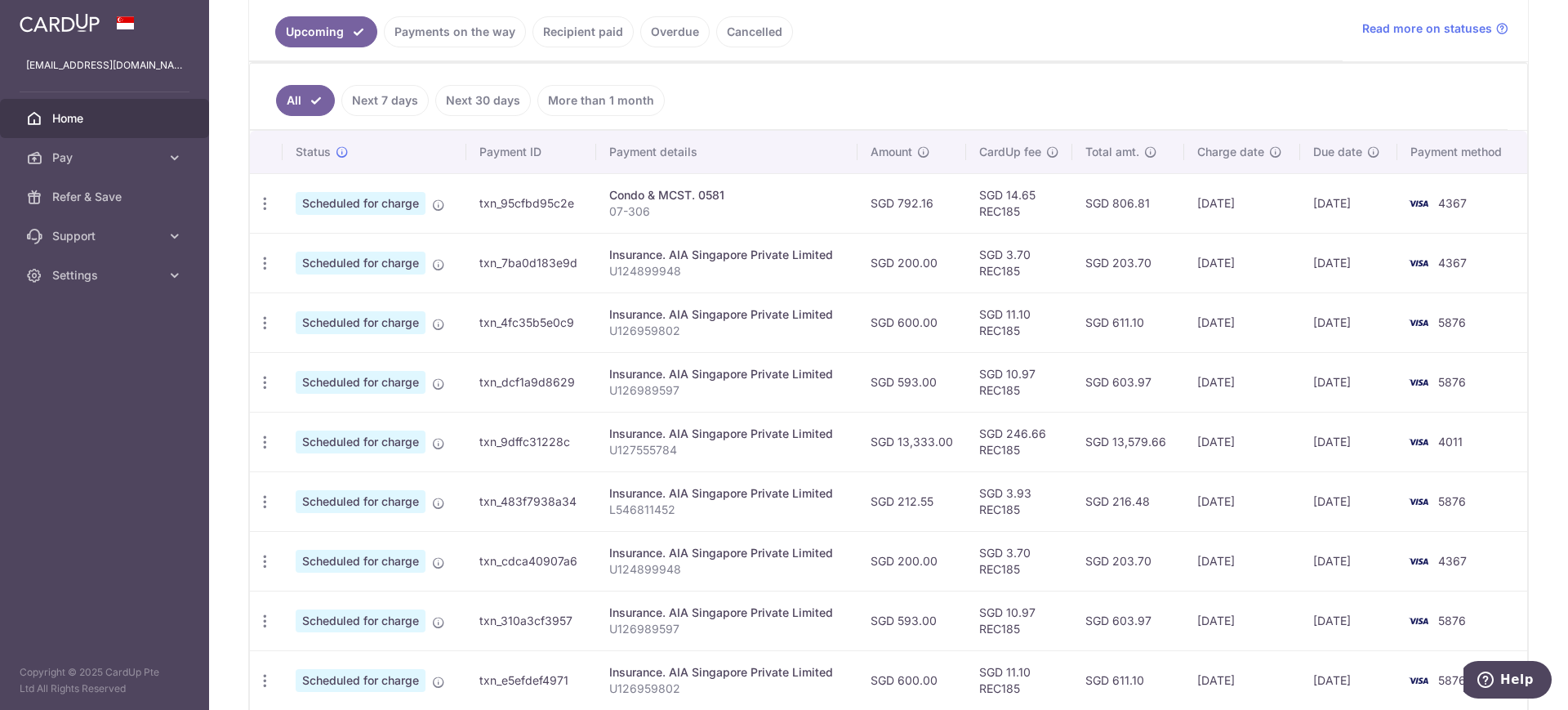
scroll to position [408, 0]
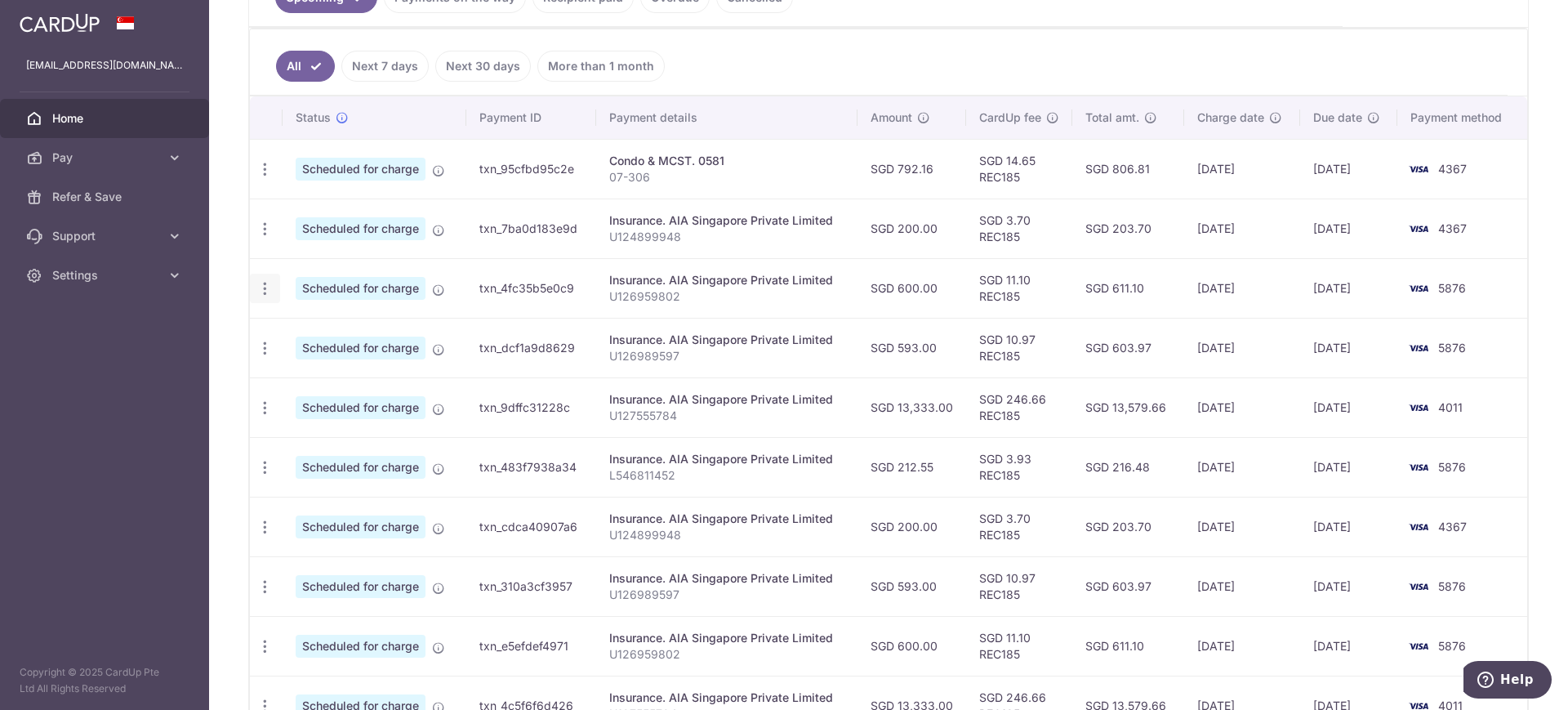
click at [262, 291] on icon "button" at bounding box center [265, 289] width 17 height 17
click at [335, 333] on span "Update payment" at bounding box center [352, 333] width 111 height 20
radio input "true"
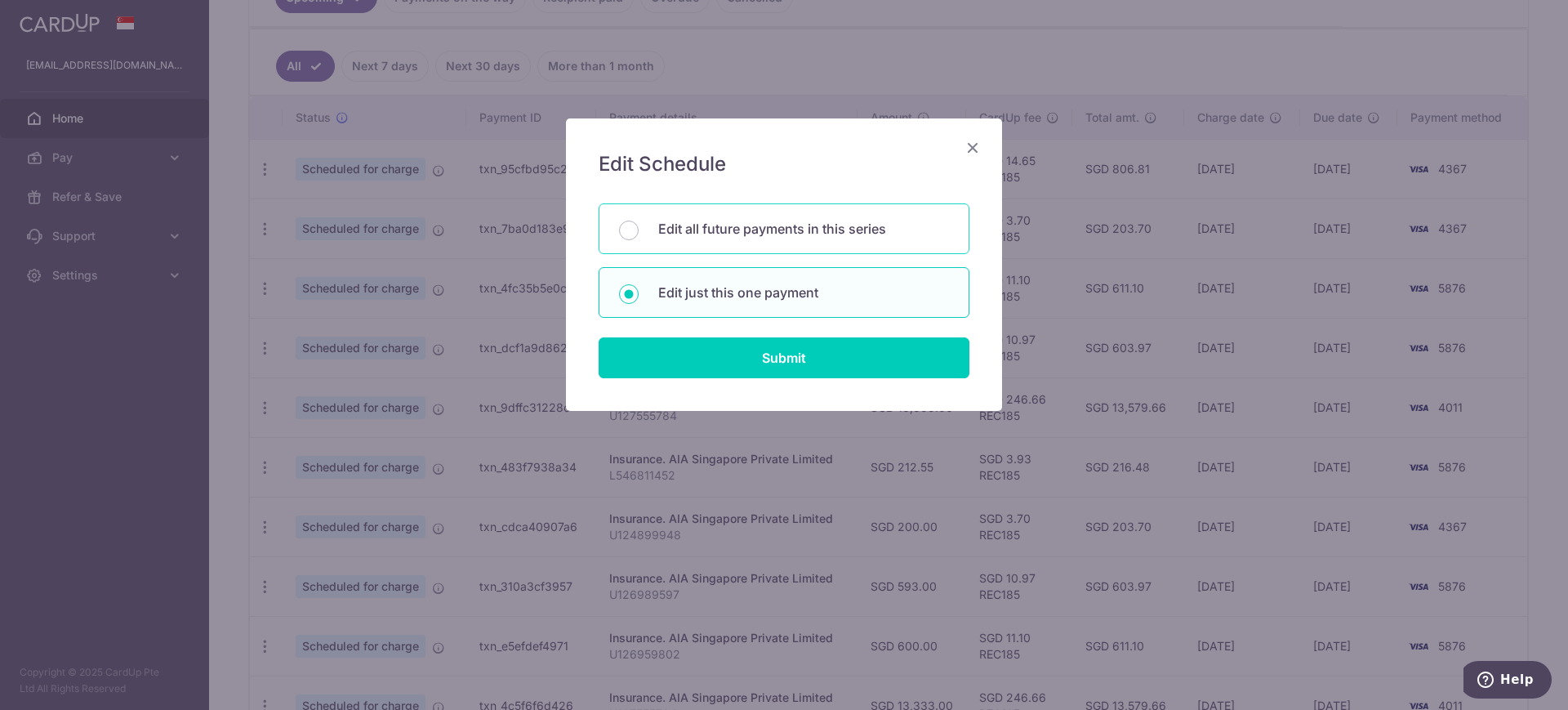
click at [811, 233] on p "Edit all future payments in this series" at bounding box center [804, 228] width 290 height 20
click at [639, 233] on input "Edit all future payments in this series" at bounding box center [628, 230] width 20 height 20
radio input "true"
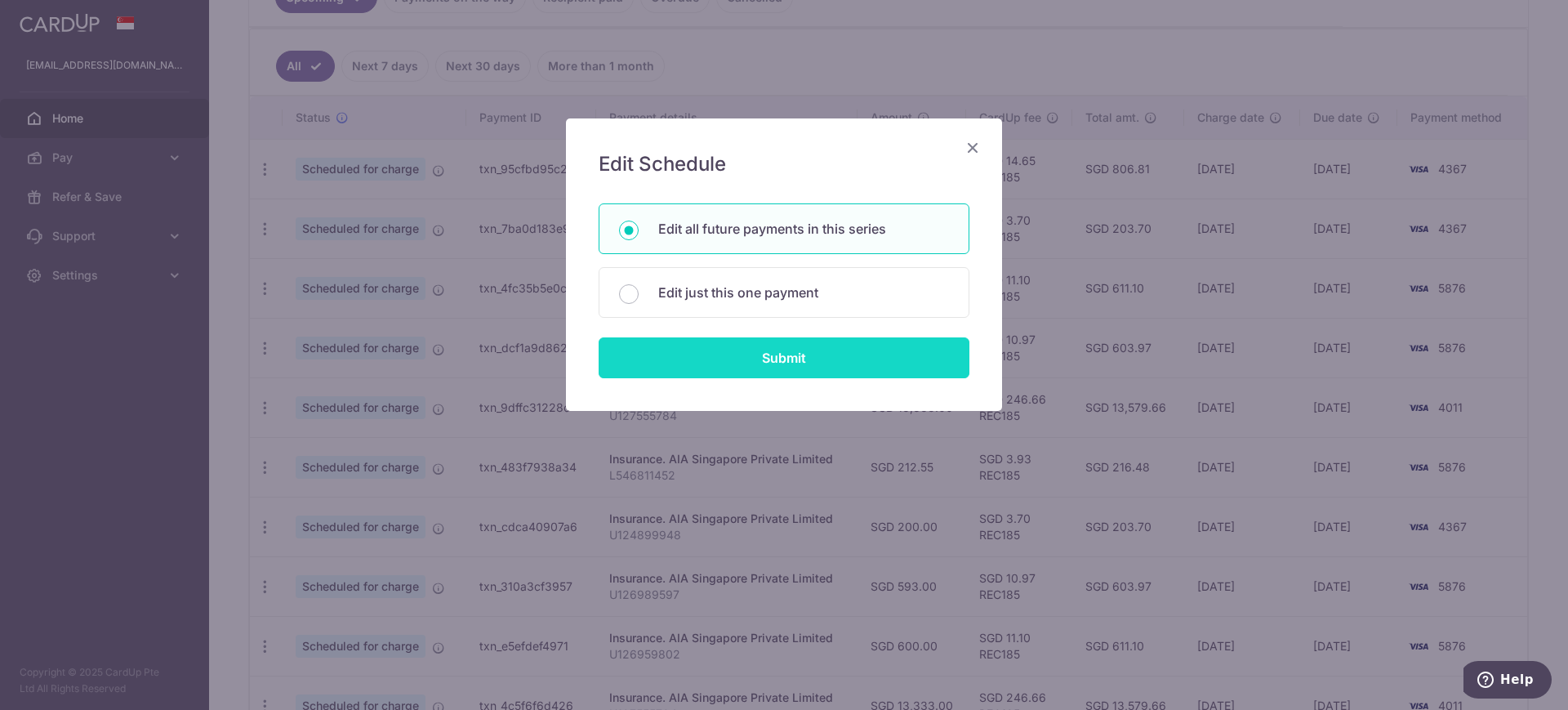
click at [834, 366] on input "Submit" at bounding box center [784, 357] width 371 height 41
radio input "true"
type input "600.00"
type input "U126959802"
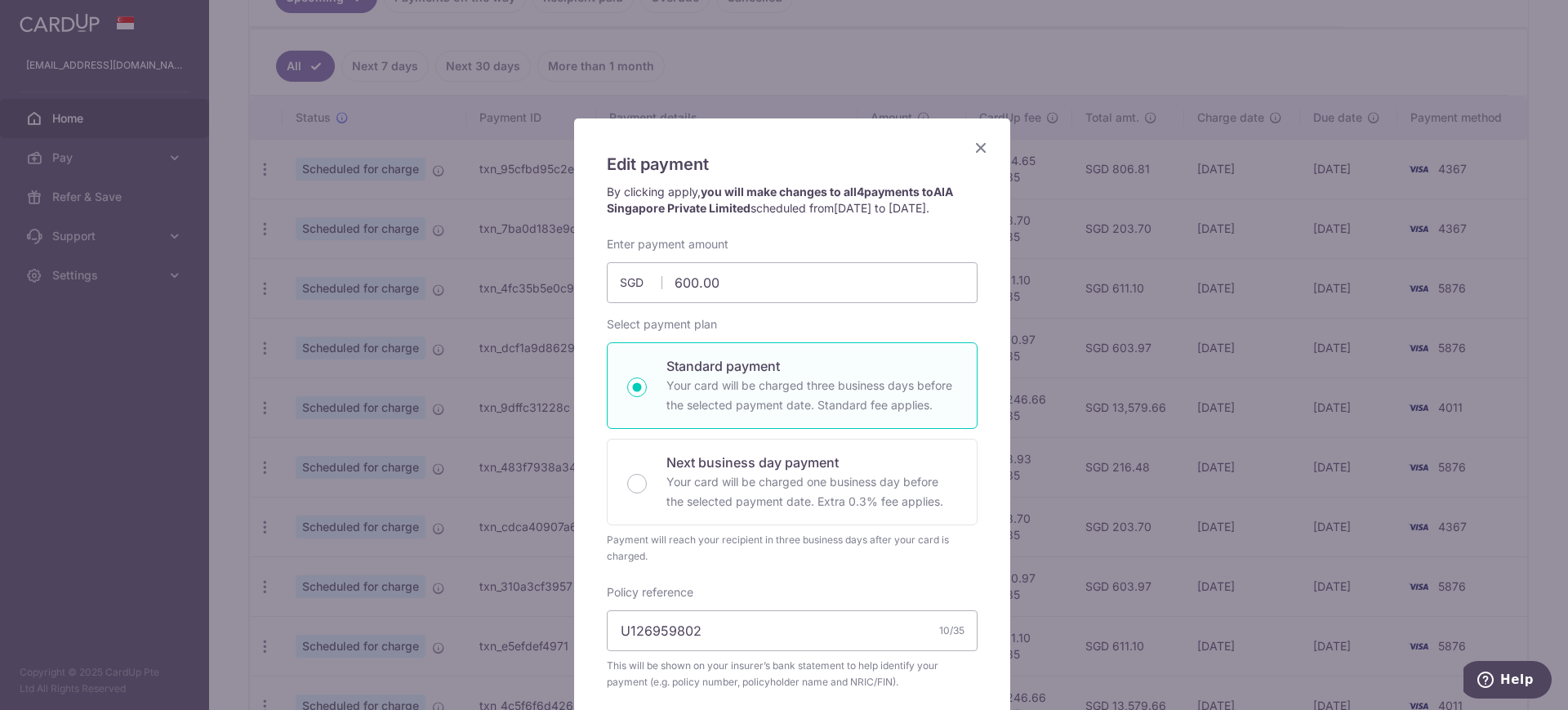
scroll to position [306, 0]
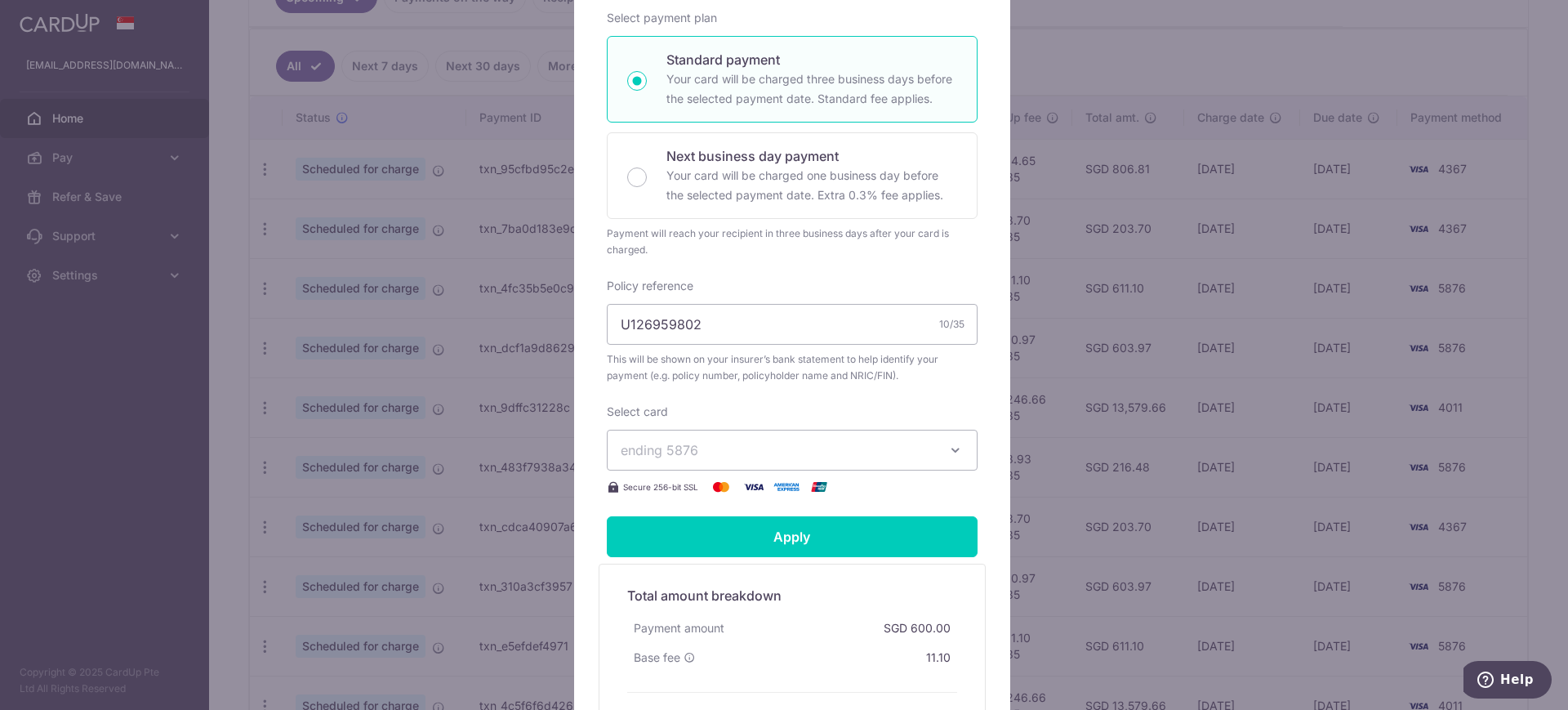
click at [829, 460] on span "ending 5876" at bounding box center [777, 450] width 314 height 20
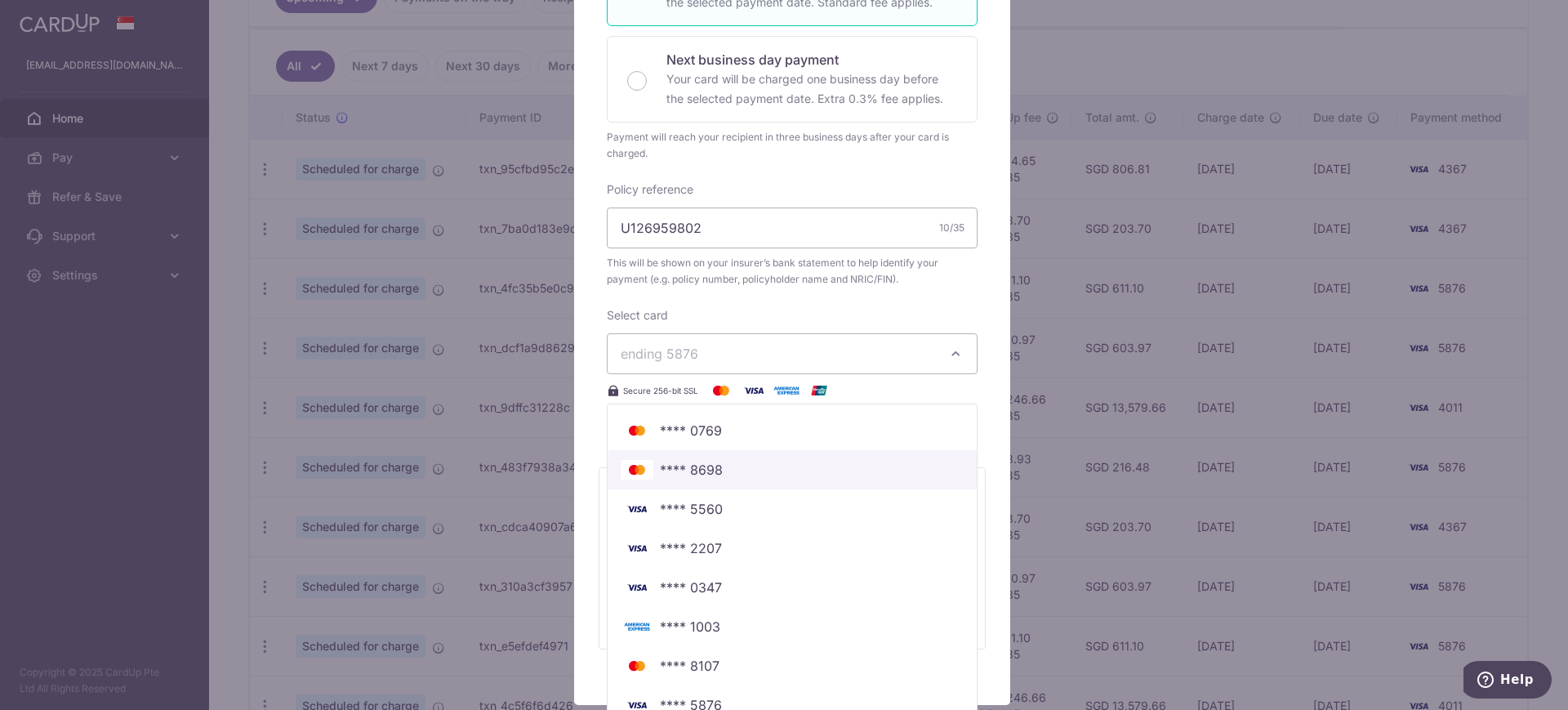
scroll to position [533, 0]
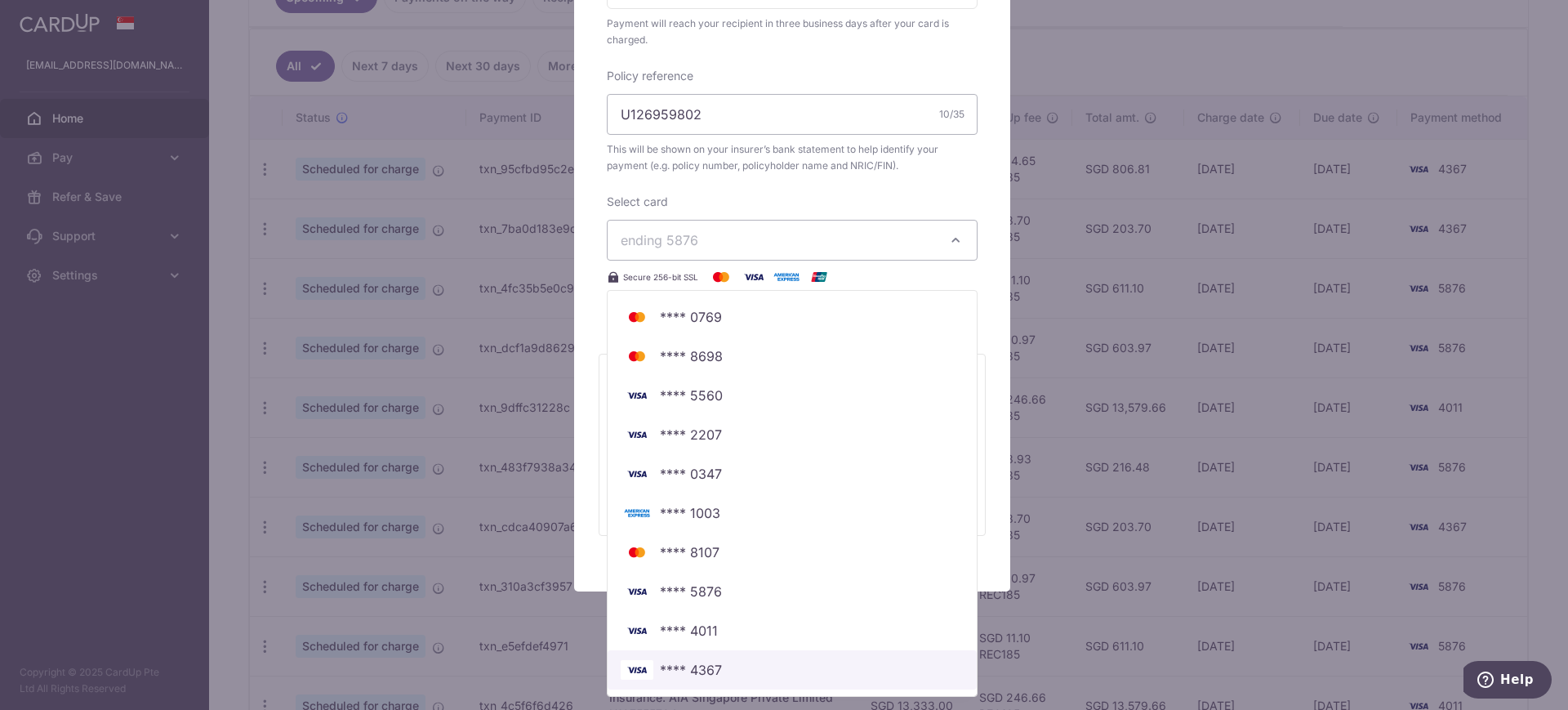
click at [727, 670] on span "**** 4367" at bounding box center [792, 669] width 343 height 20
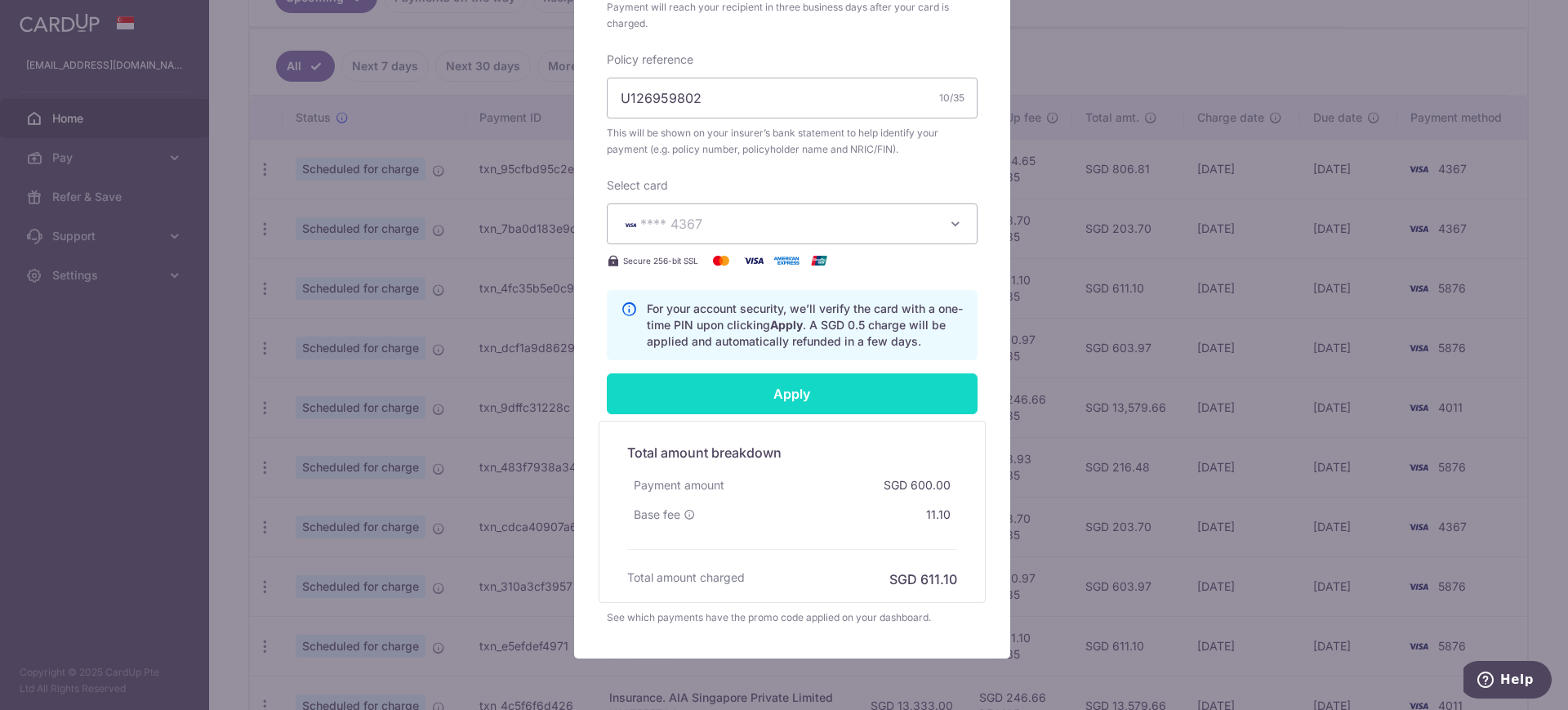
click at [778, 409] on input "Apply" at bounding box center [792, 393] width 371 height 41
type input "Successfully Applied"
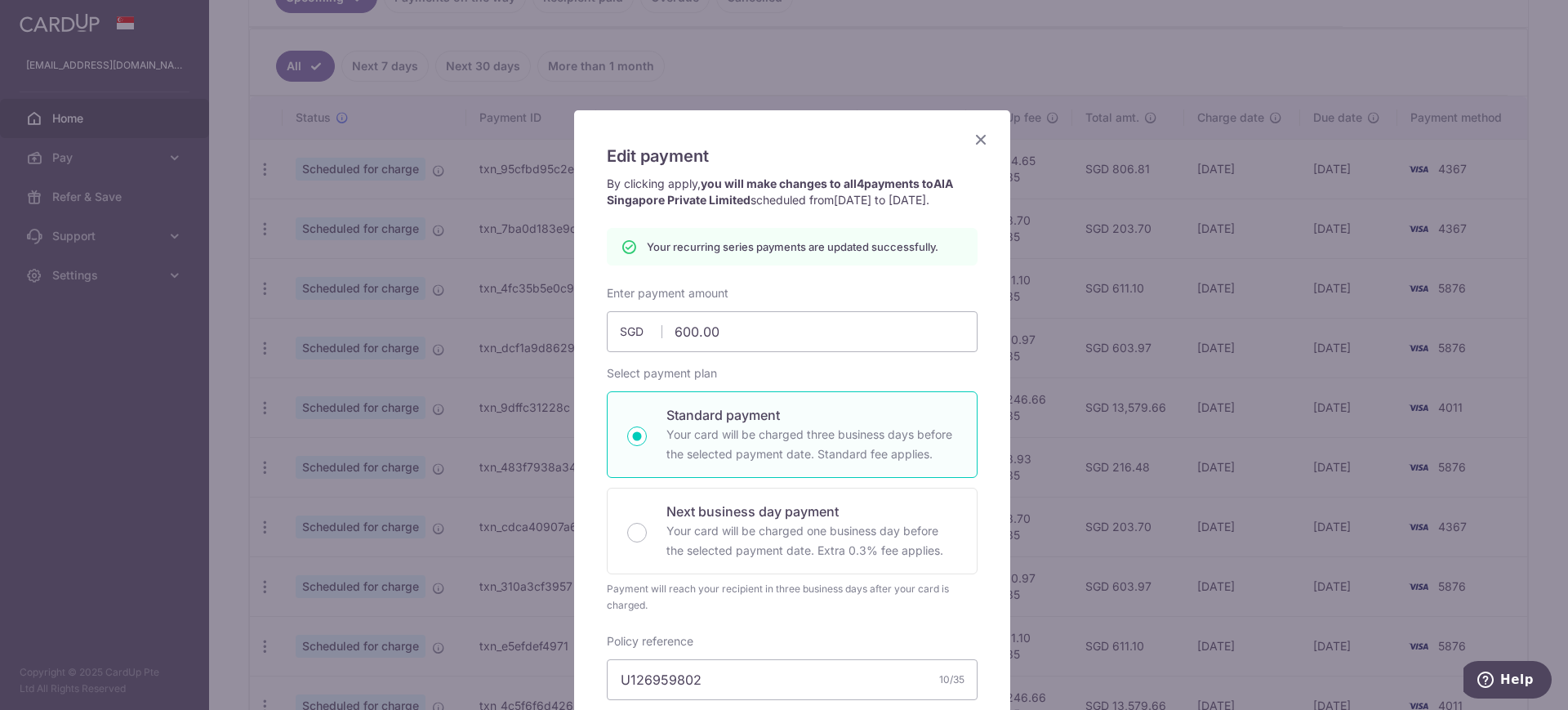
scroll to position [0, 0]
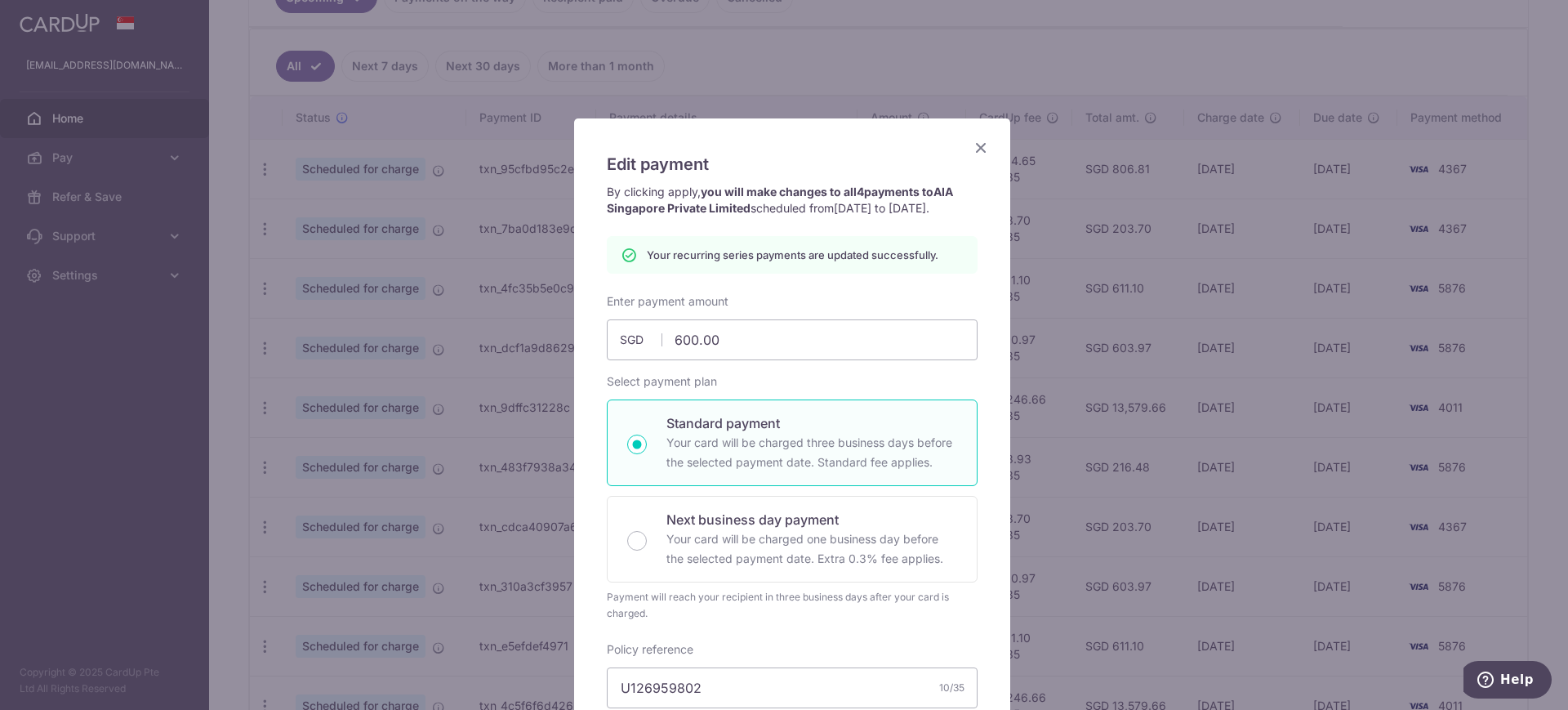
click at [971, 143] on icon "Close" at bounding box center [980, 148] width 20 height 21
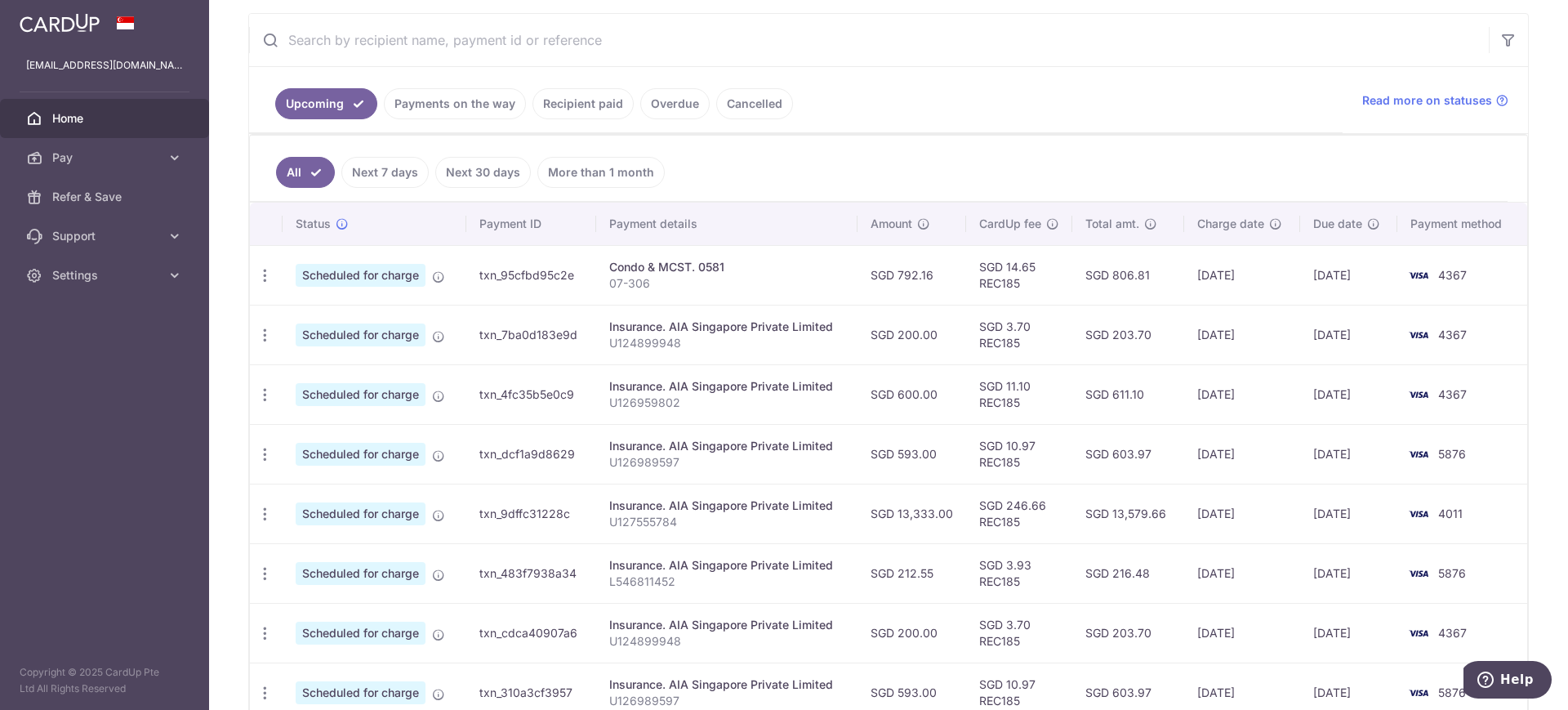
scroll to position [306, 0]
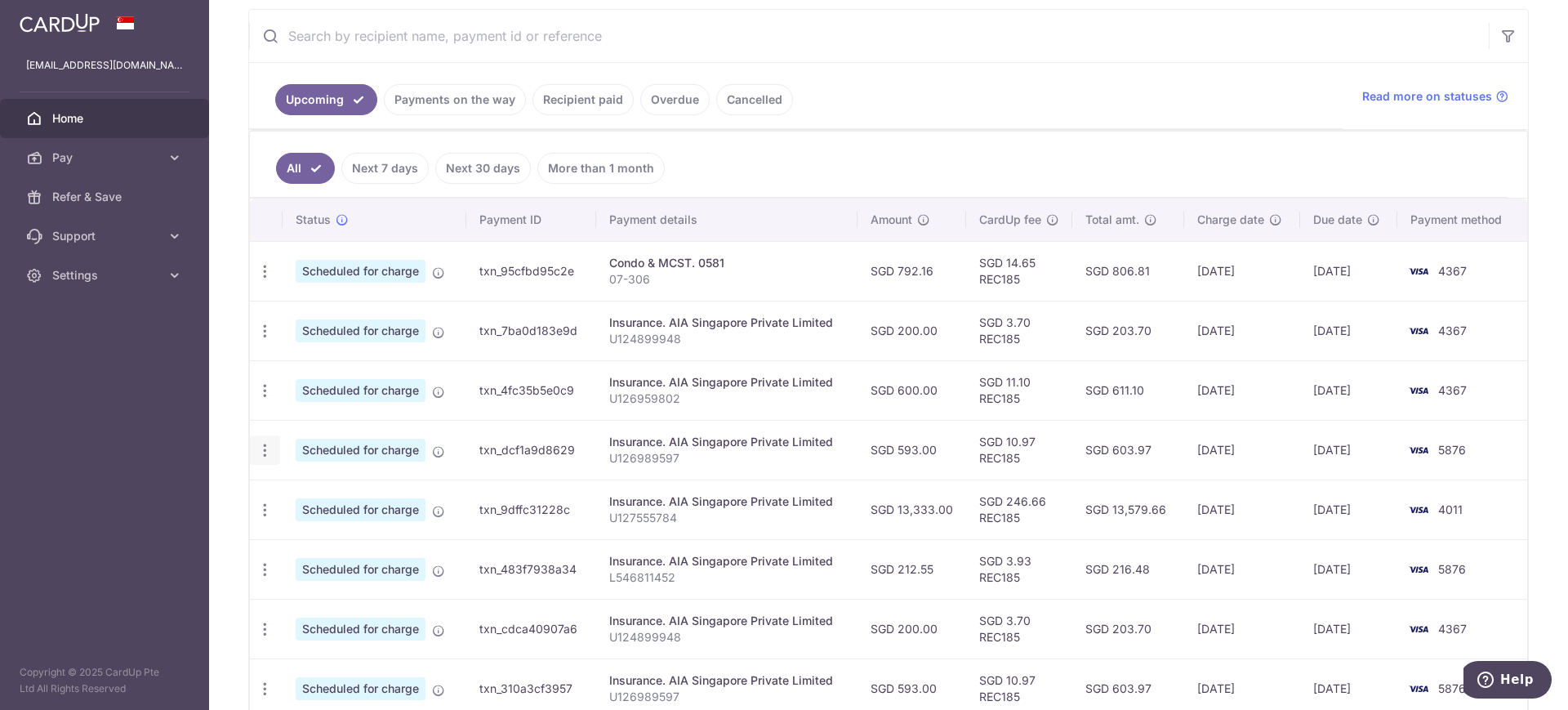
click at [264, 449] on icon "button" at bounding box center [265, 451] width 17 height 17
click at [354, 496] on span "Update payment" at bounding box center [352, 495] width 111 height 20
radio input "true"
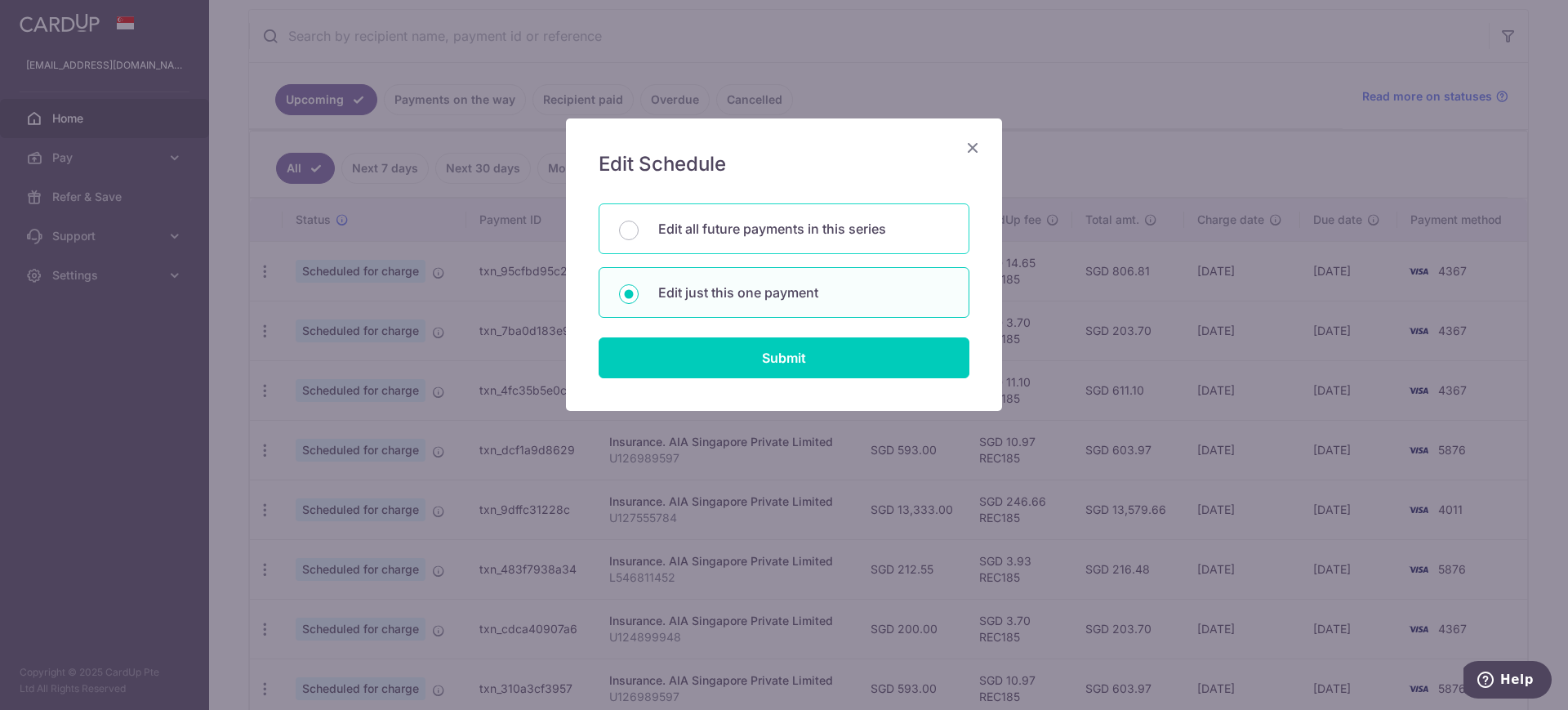
click at [777, 225] on p "Edit all future payments in this series" at bounding box center [804, 228] width 290 height 20
click at [639, 225] on input "Edit all future payments in this series" at bounding box center [628, 230] width 20 height 20
radio input "true"
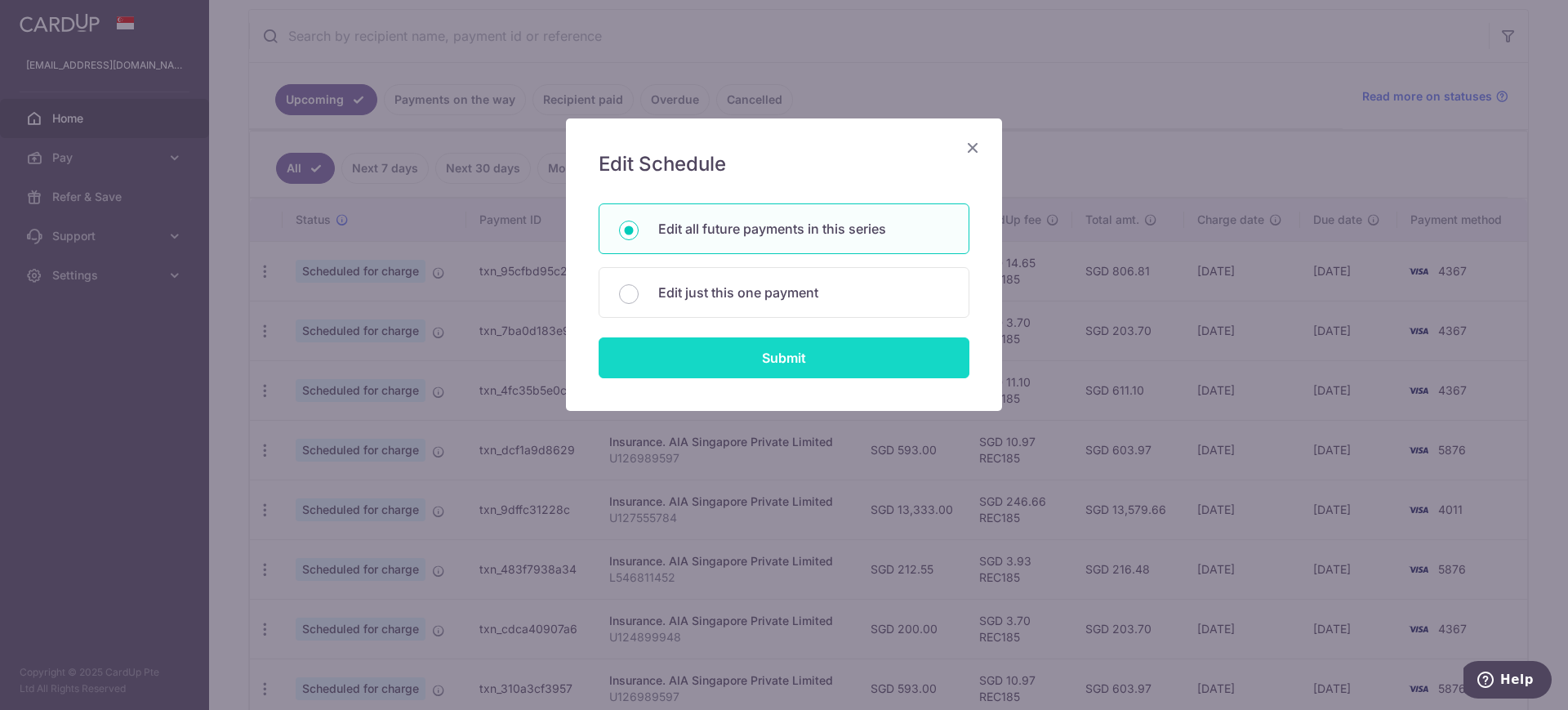
click at [830, 374] on input "Submit" at bounding box center [784, 357] width 371 height 41
radio input "true"
type input "593.00"
type input "U126989597"
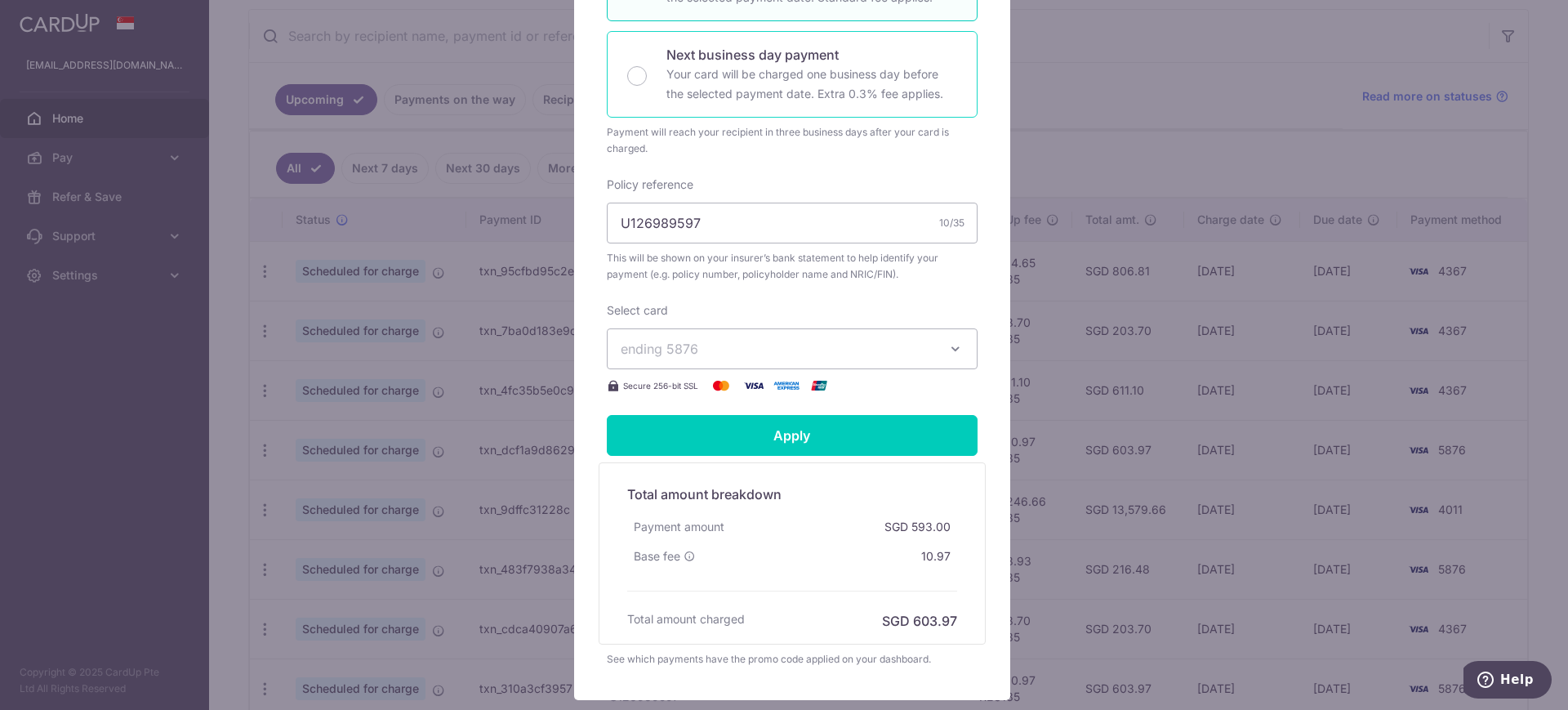
scroll to position [408, 0]
click at [804, 358] on span "ending 5876" at bounding box center [777, 348] width 314 height 20
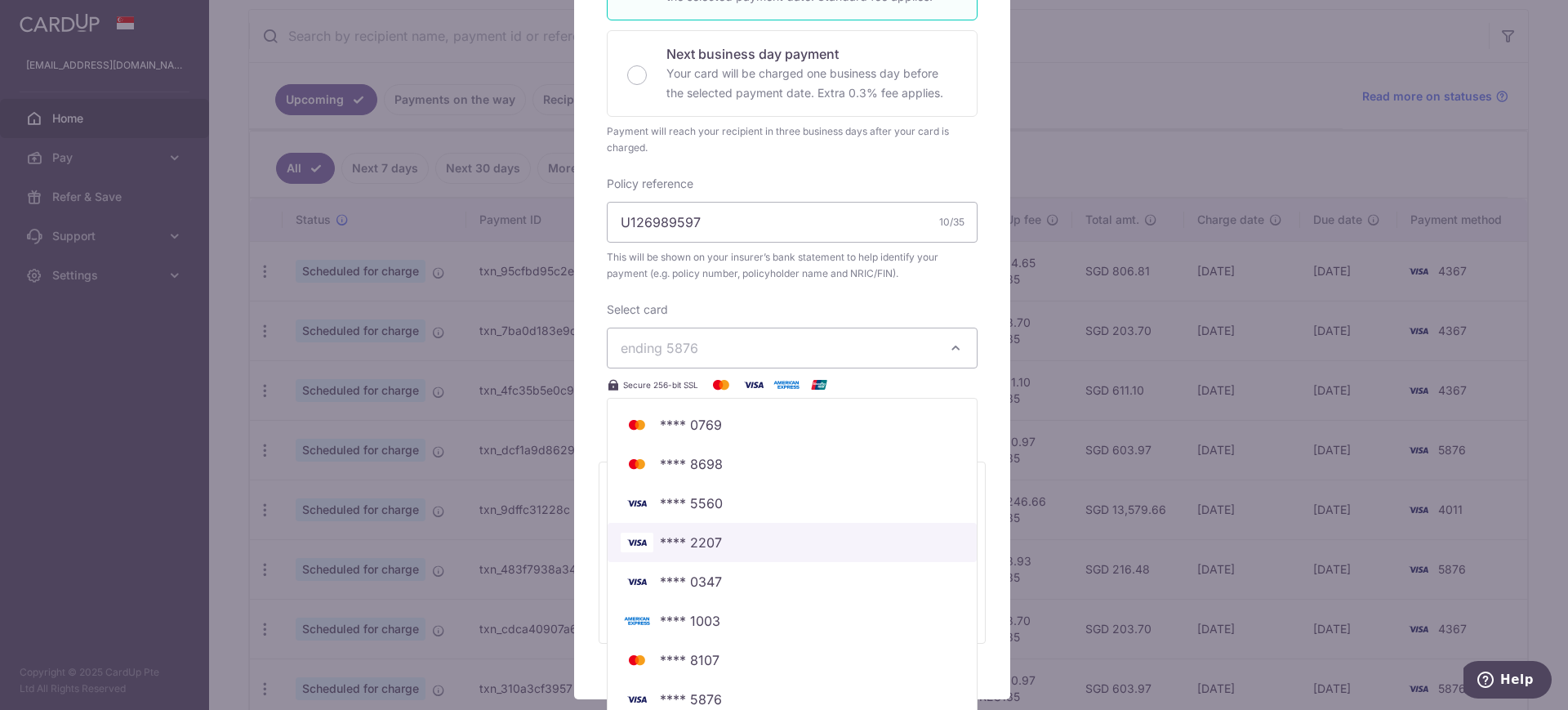
scroll to position [533, 0]
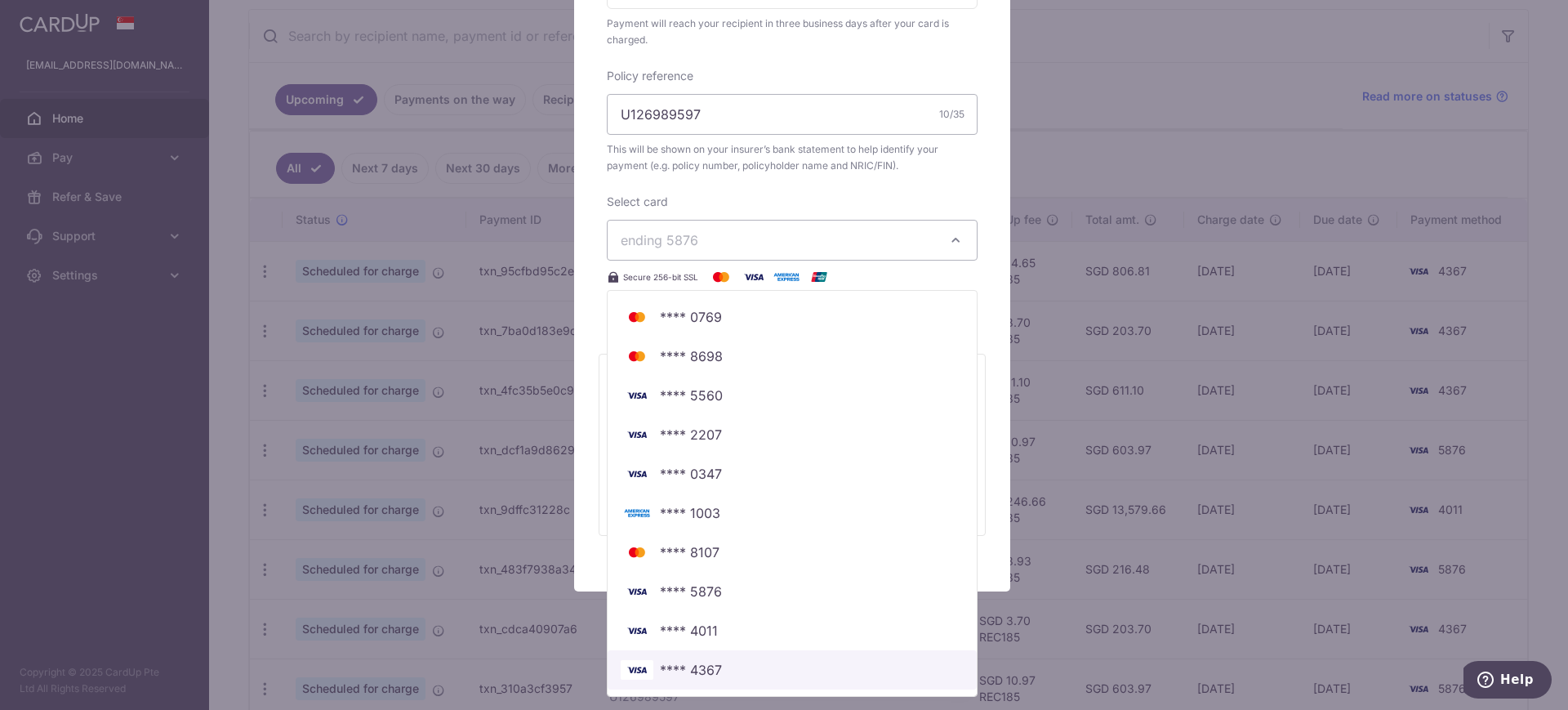
click at [748, 666] on span "**** 4367" at bounding box center [792, 669] width 343 height 20
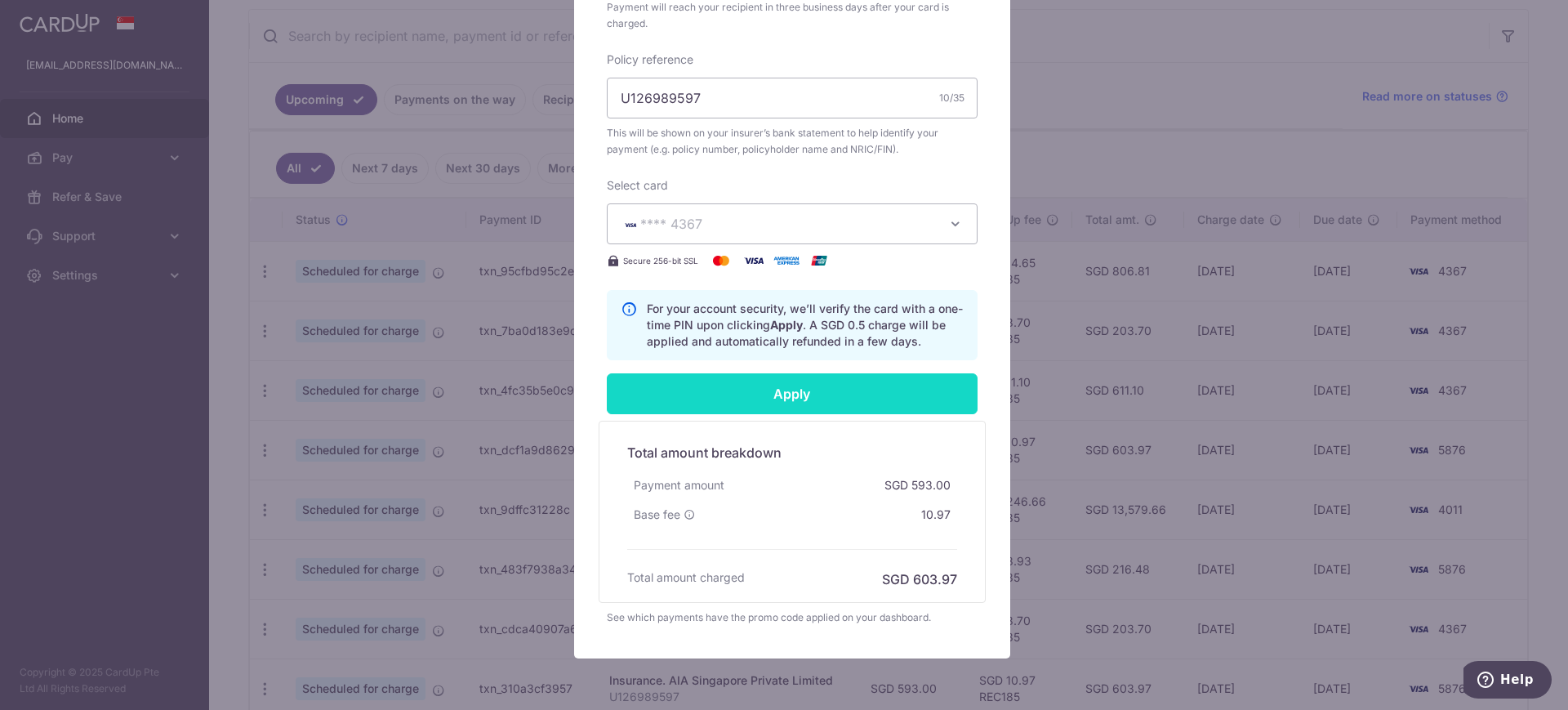
click at [819, 405] on input "Apply" at bounding box center [792, 393] width 371 height 41
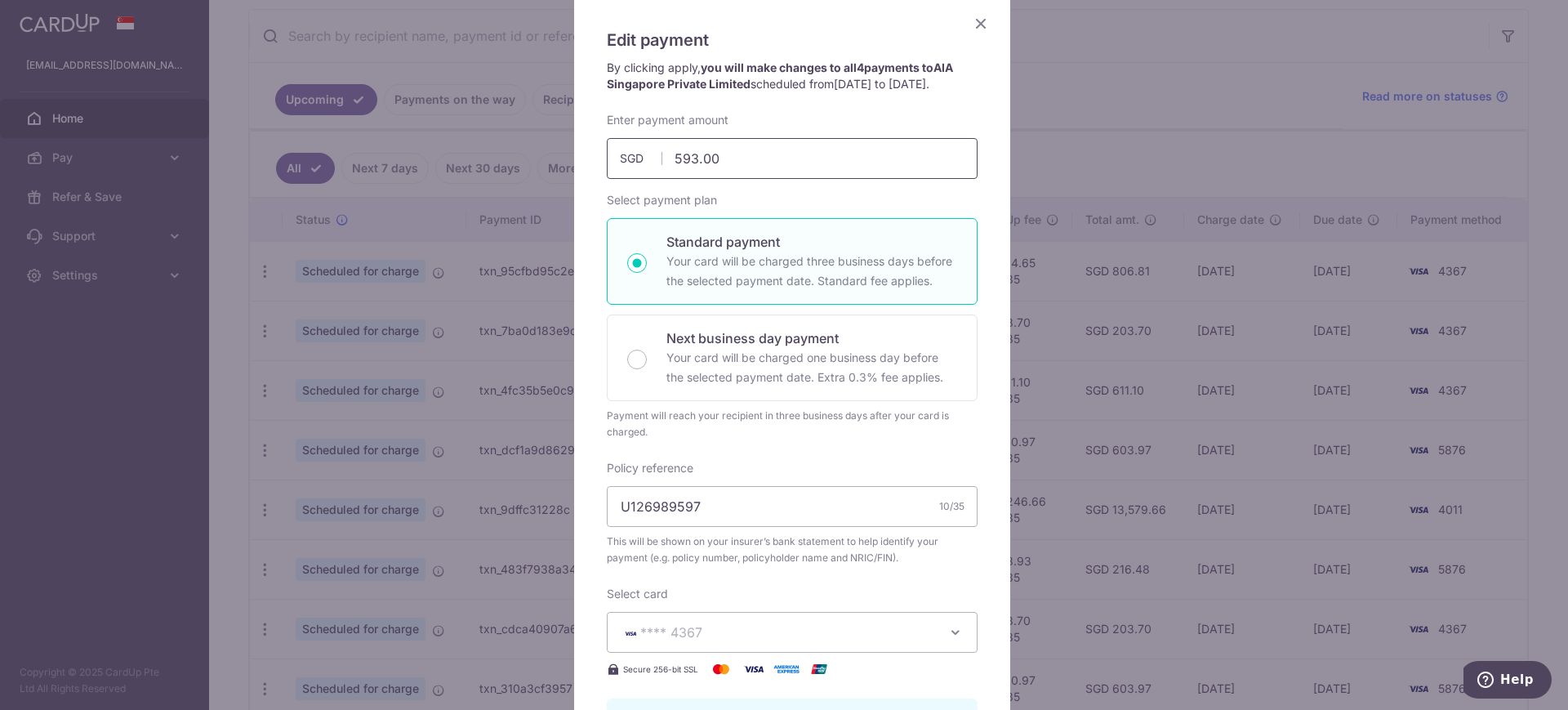
scroll to position [2, 0]
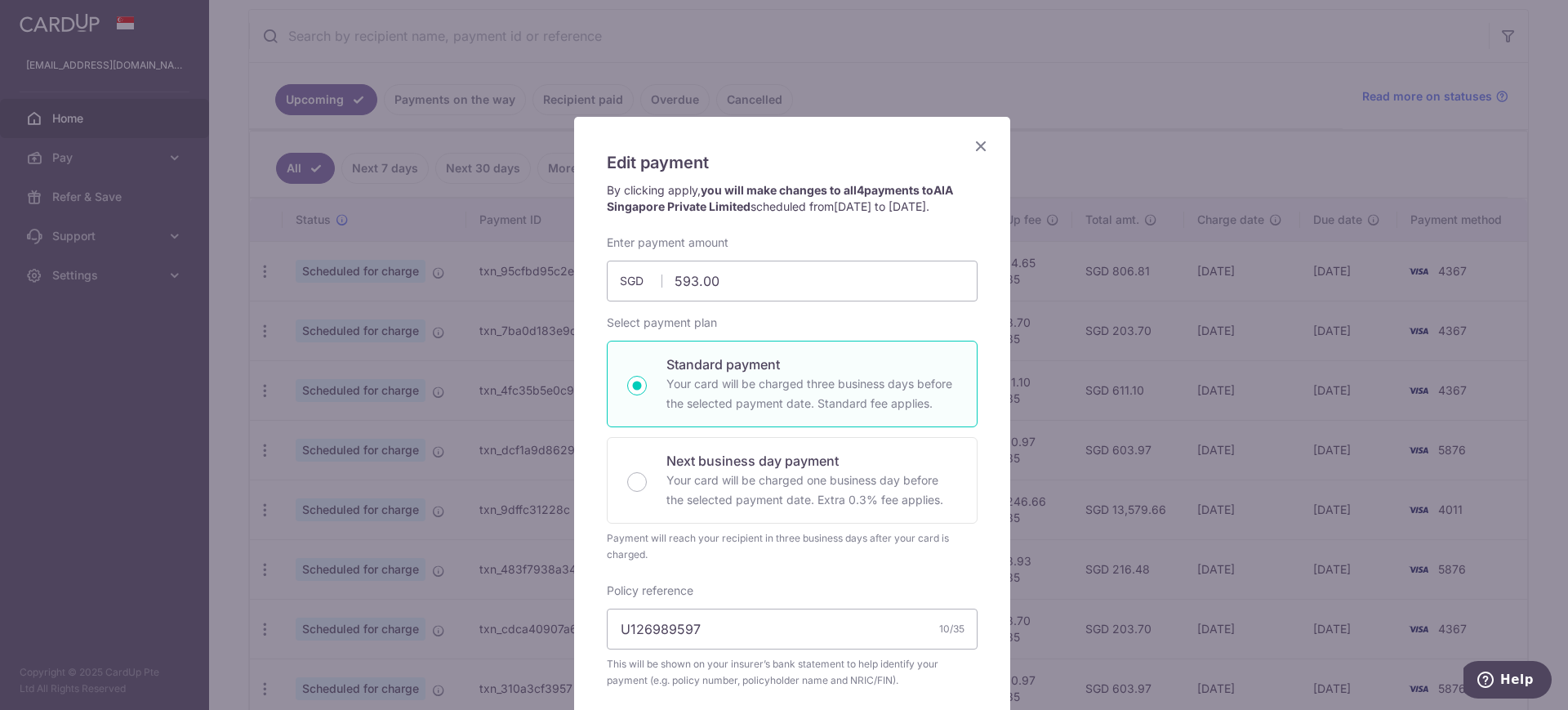
type input "Successfully Applied"
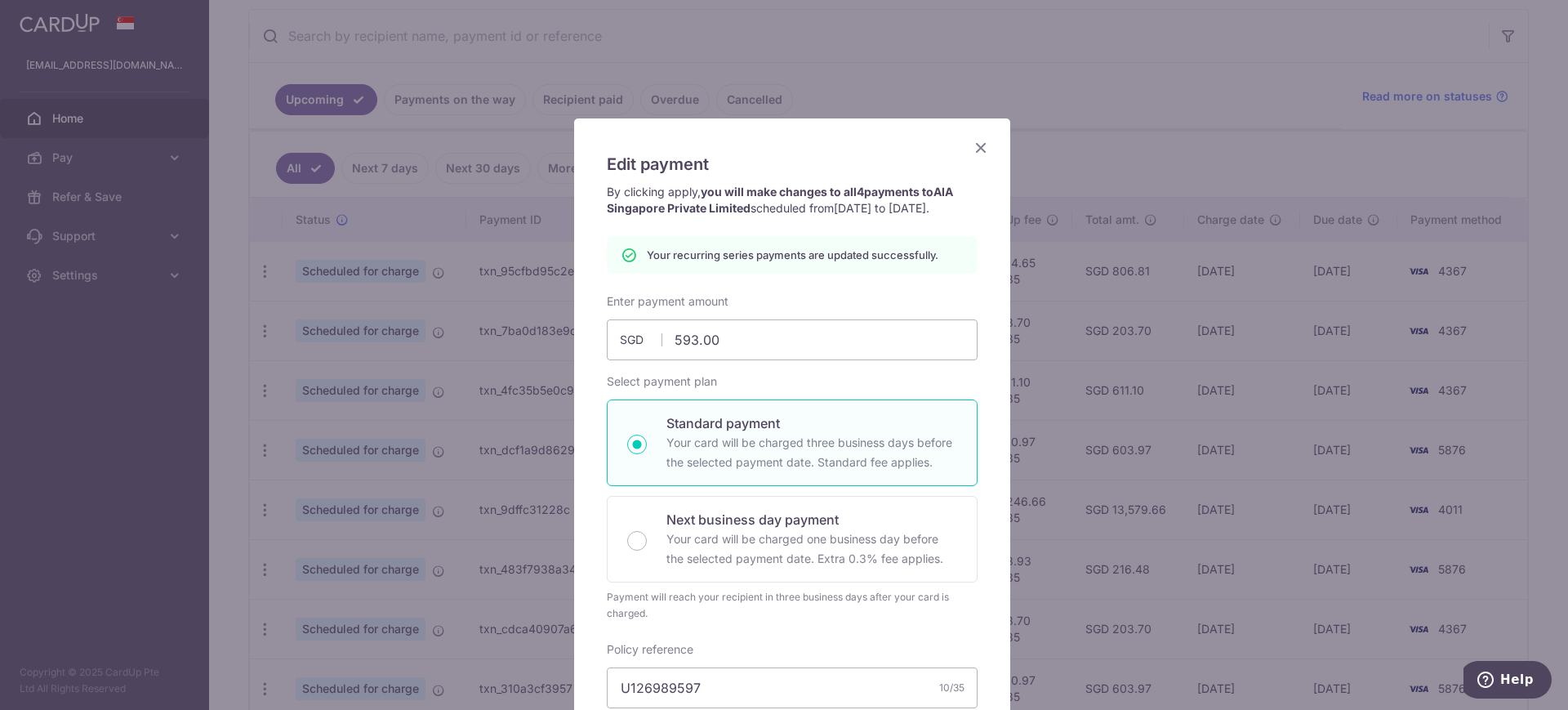
click at [985, 149] on div "Edit payment By clicking apply, you will make changes to all 4 payments to AIA …" at bounding box center [792, 683] width 437 height 1130
click at [971, 150] on icon "Close" at bounding box center [980, 148] width 20 height 21
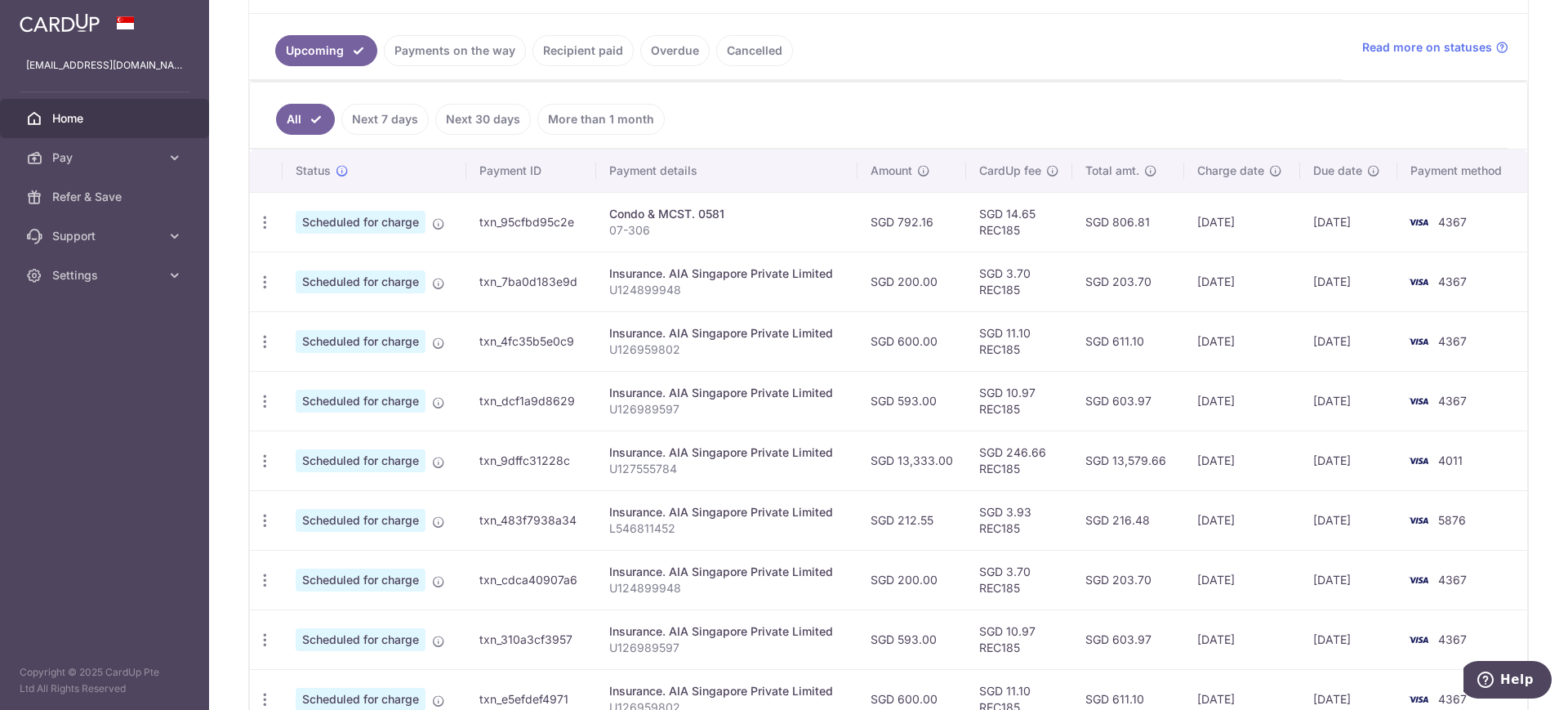
scroll to position [408, 0]
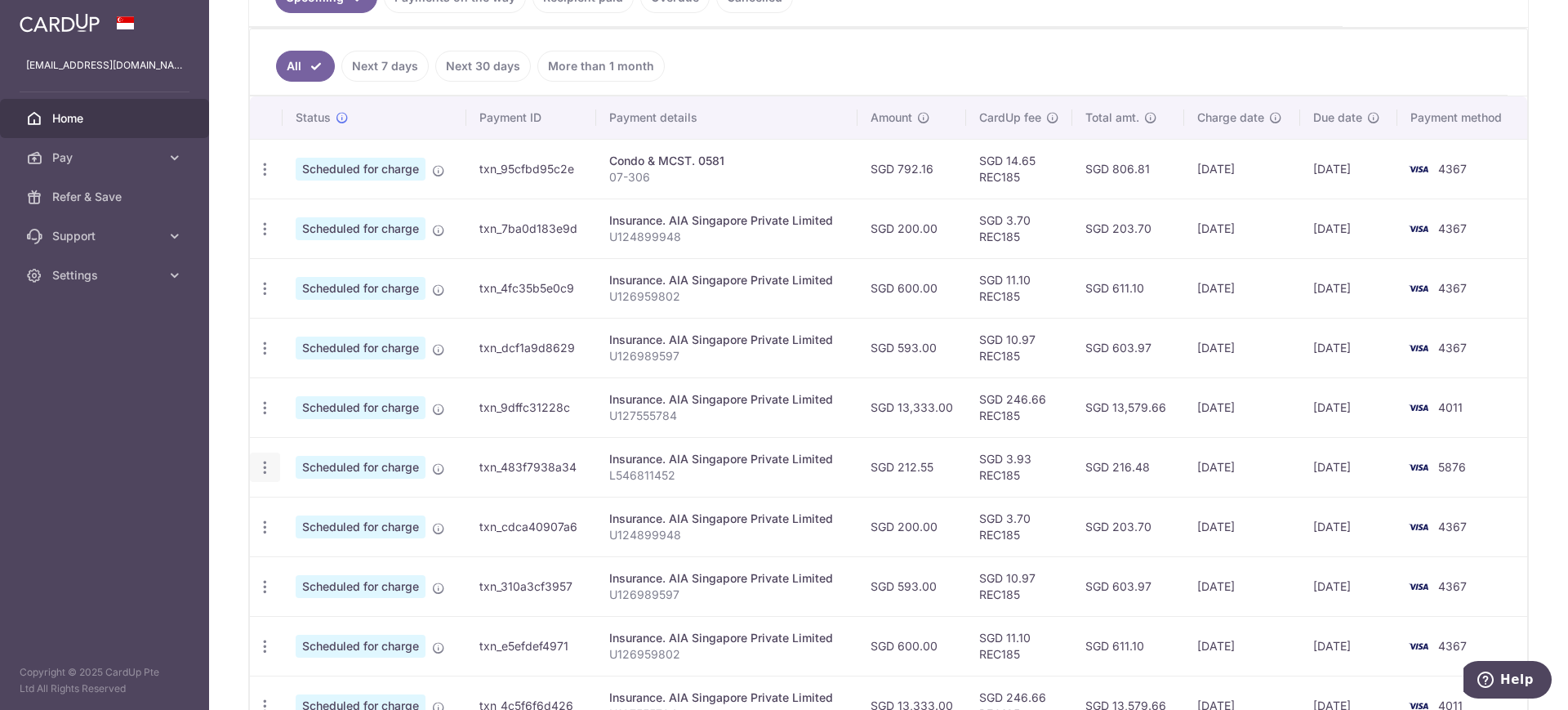
click at [261, 469] on icon "button" at bounding box center [265, 468] width 17 height 17
click at [360, 509] on span "Update payment" at bounding box center [352, 512] width 111 height 20
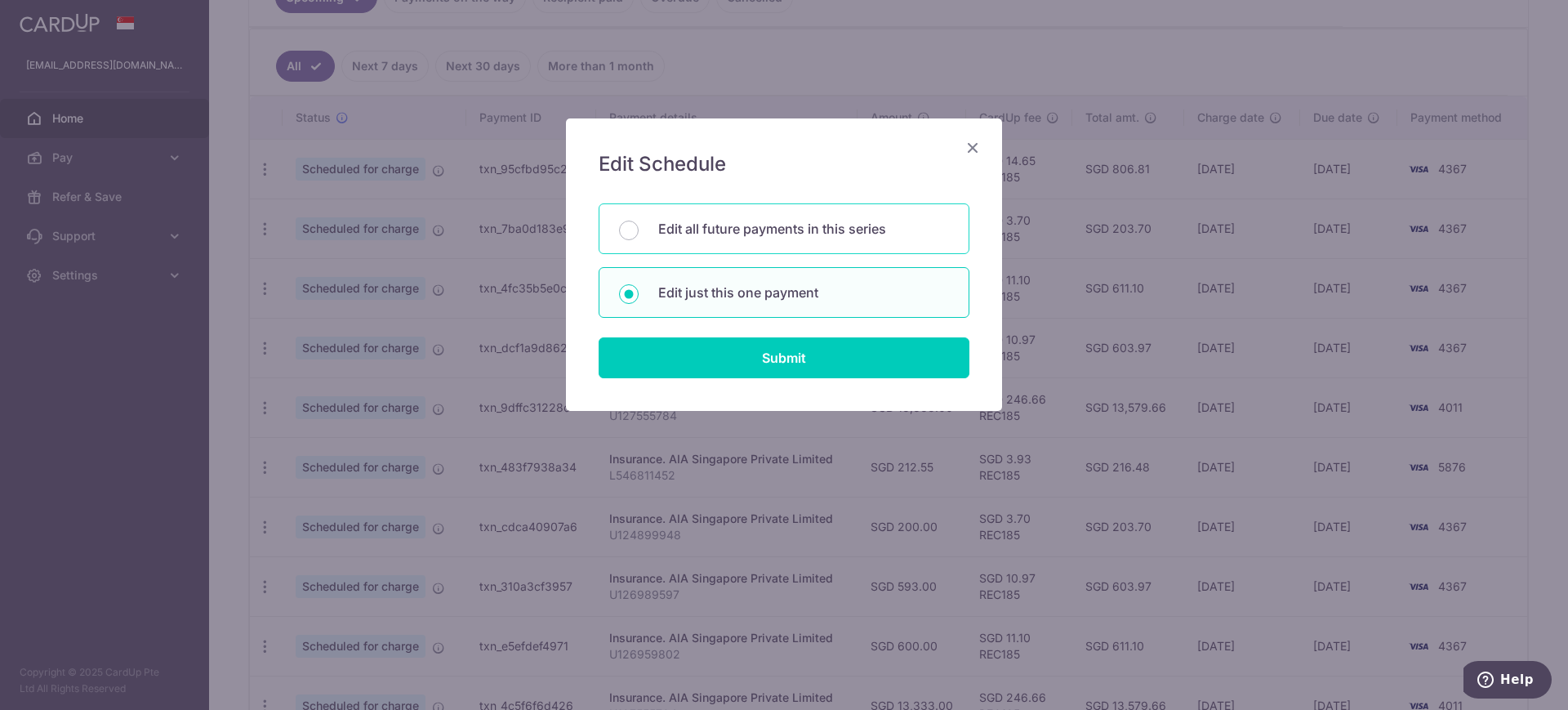
click at [692, 227] on p "Edit all future payments in this series" at bounding box center [804, 228] width 290 height 20
click at [639, 227] on input "Edit all future payments in this series" at bounding box center [628, 230] width 20 height 20
radio input "true"
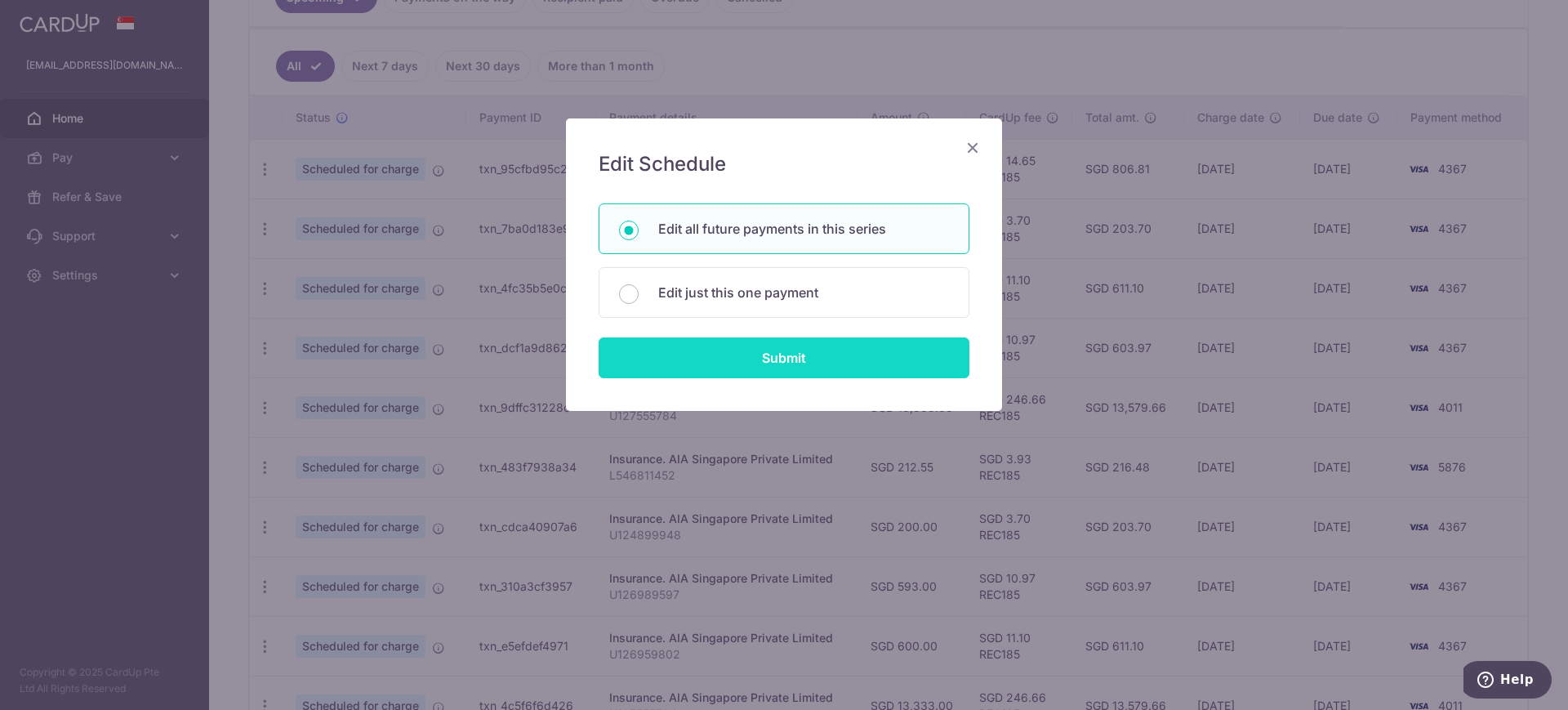
click at [785, 373] on input "Submit" at bounding box center [784, 357] width 371 height 41
radio input "true"
type input "212.55"
type input "L546811452"
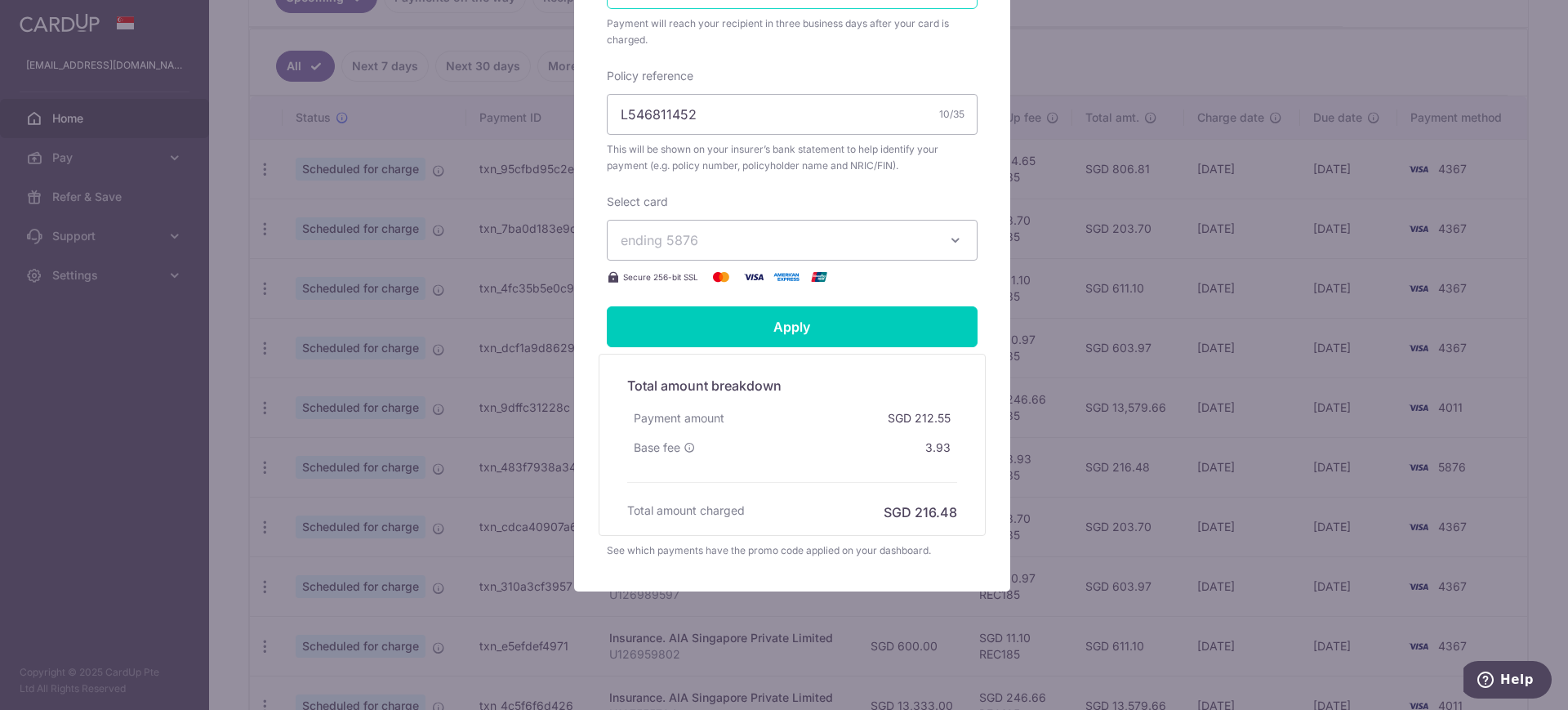
scroll to position [533, 0]
click at [782, 247] on span "ending 5876" at bounding box center [777, 240] width 314 height 20
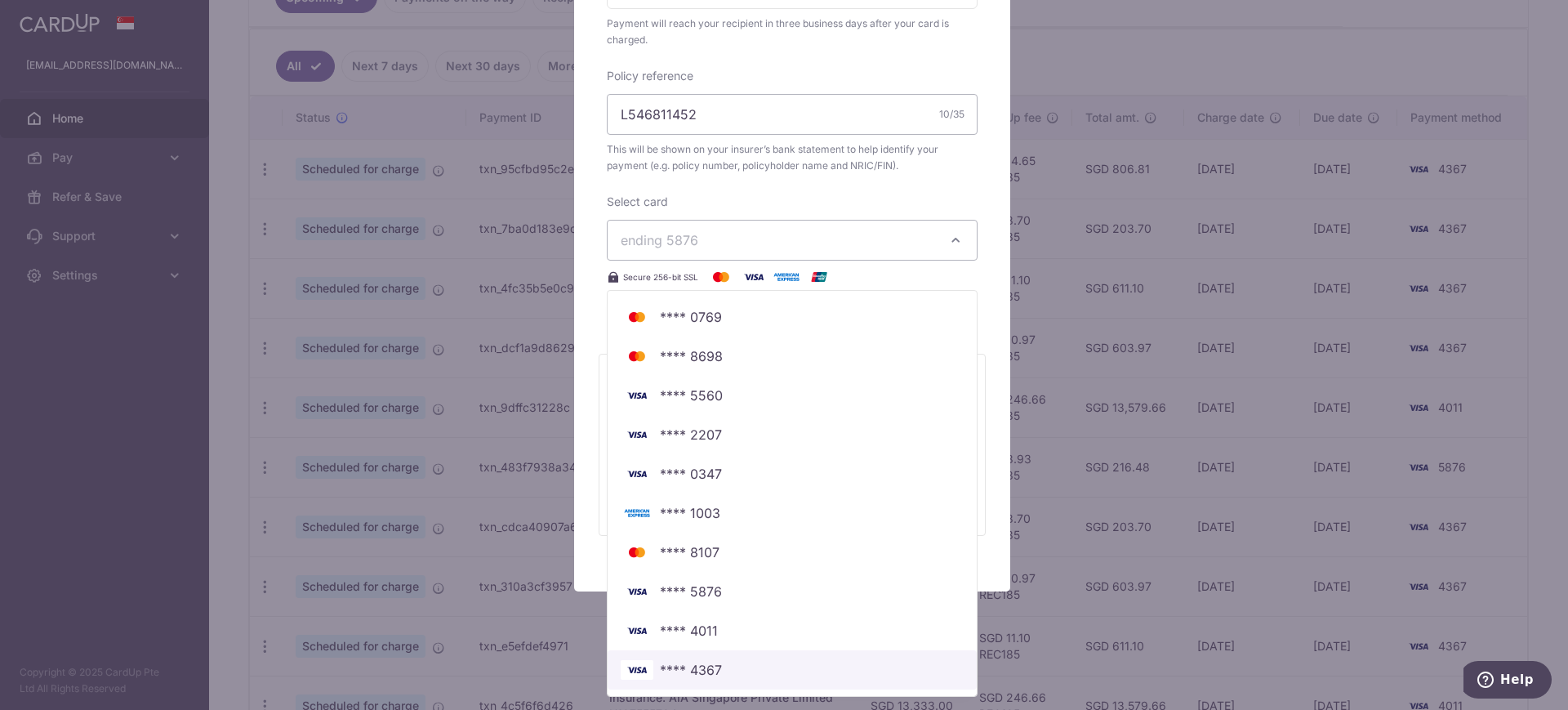
click at [733, 675] on span "**** 4367" at bounding box center [792, 669] width 343 height 20
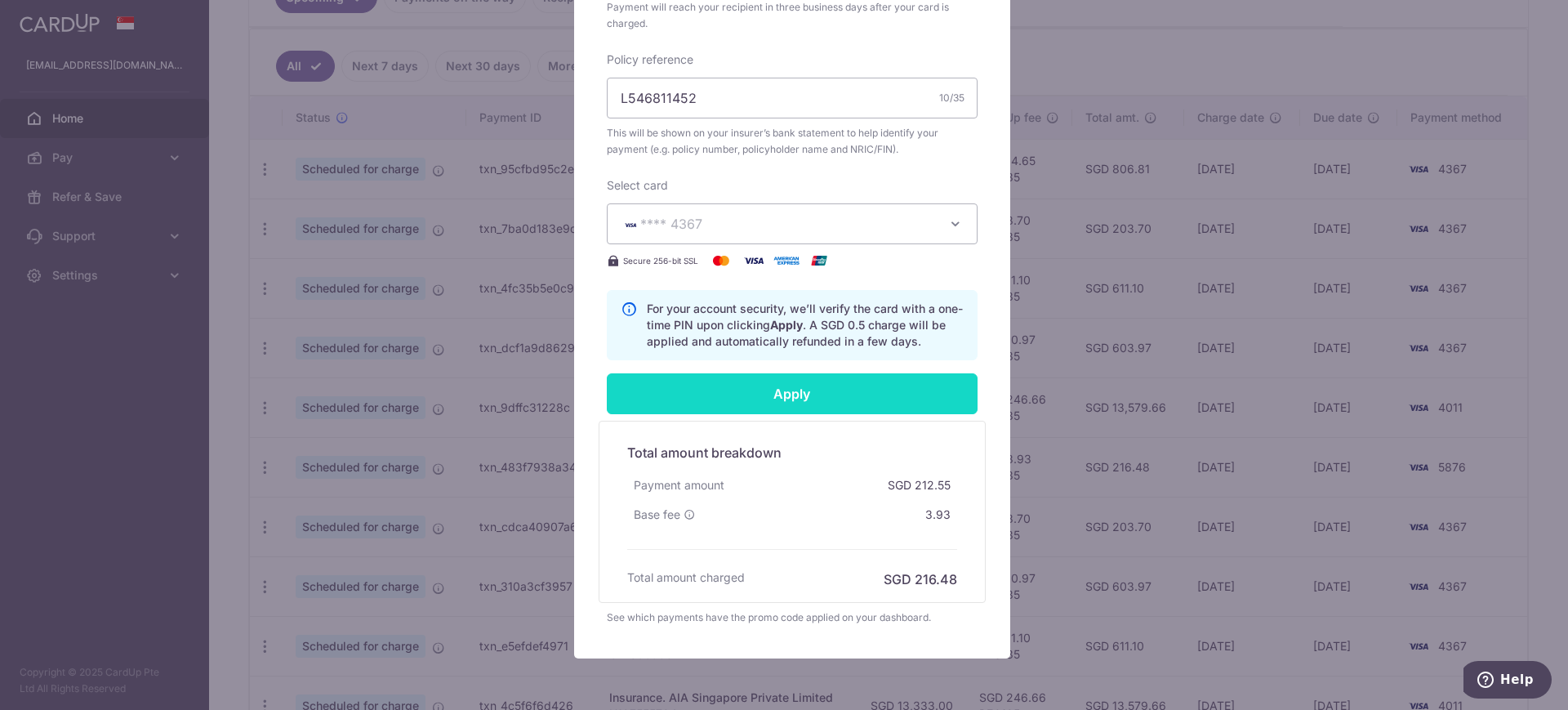
click at [796, 409] on input "Apply" at bounding box center [792, 393] width 371 height 41
type input "Successfully Applied"
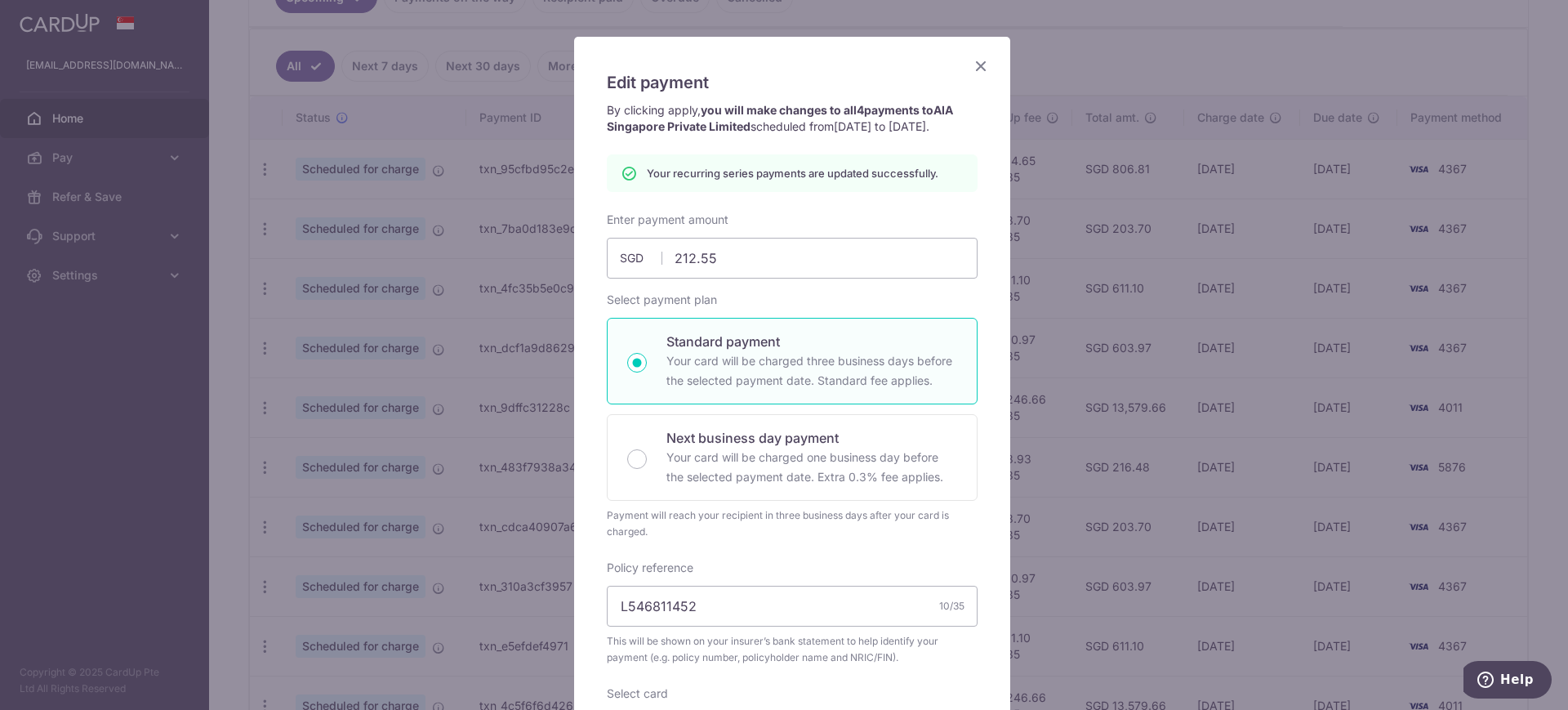
scroll to position [0, 0]
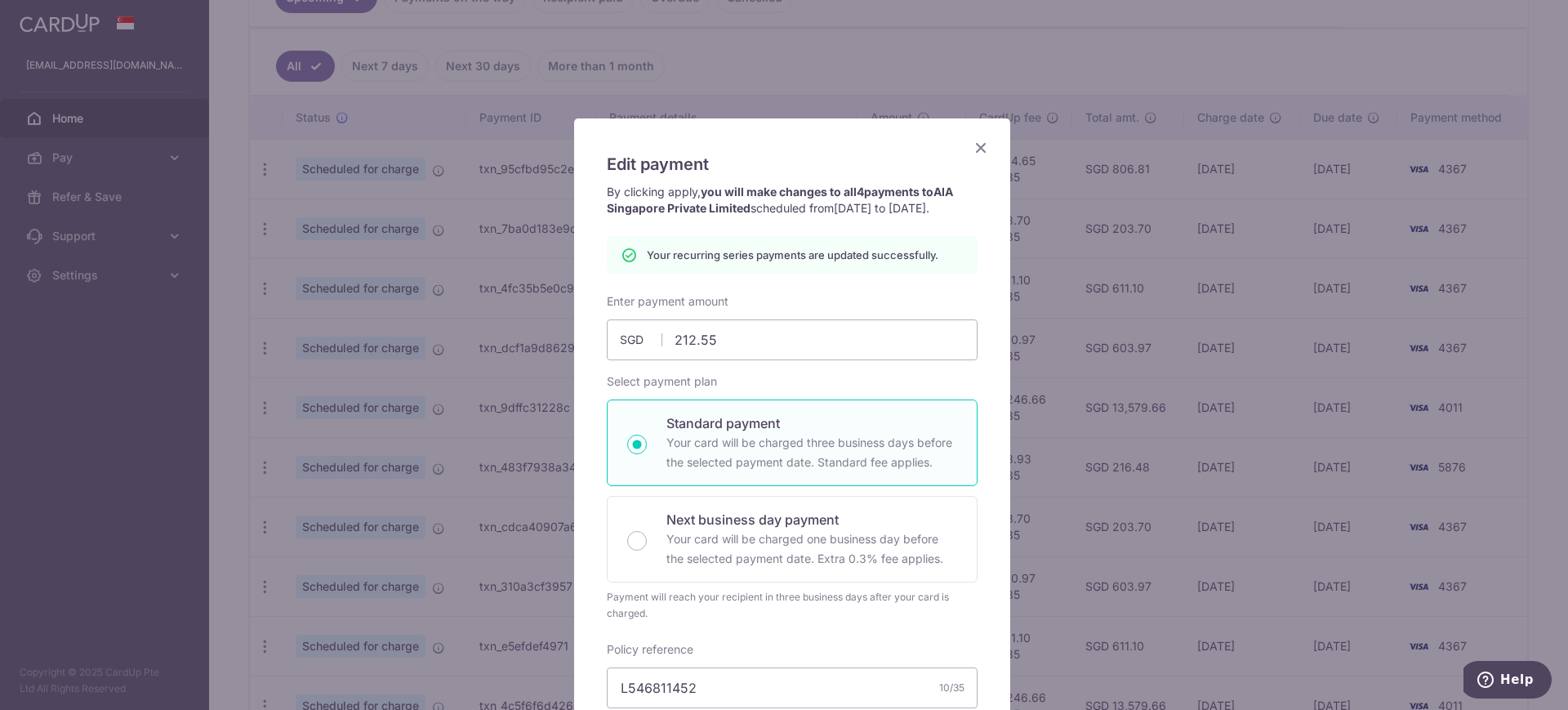
click at [973, 141] on icon "Close" at bounding box center [980, 148] width 20 height 21
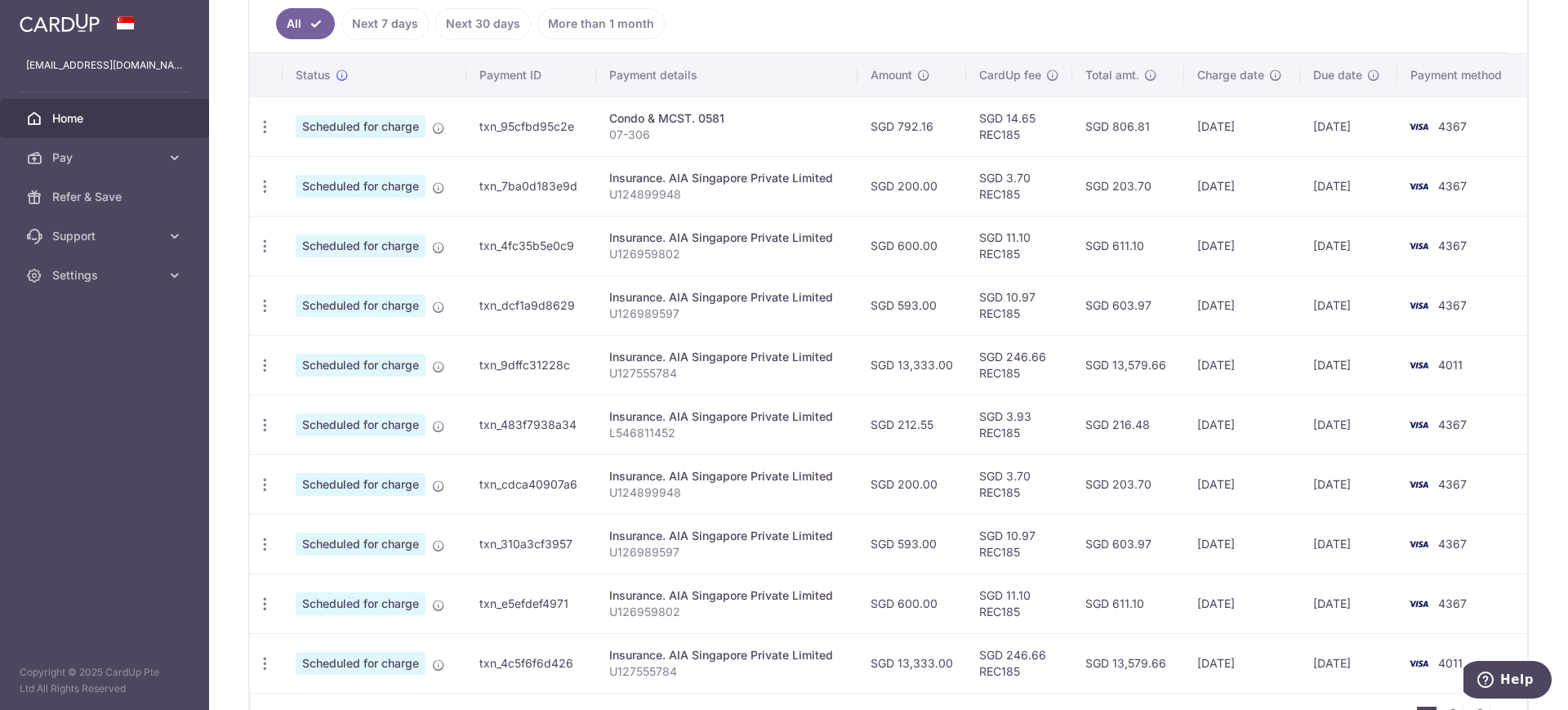
scroll to position [553, 0]
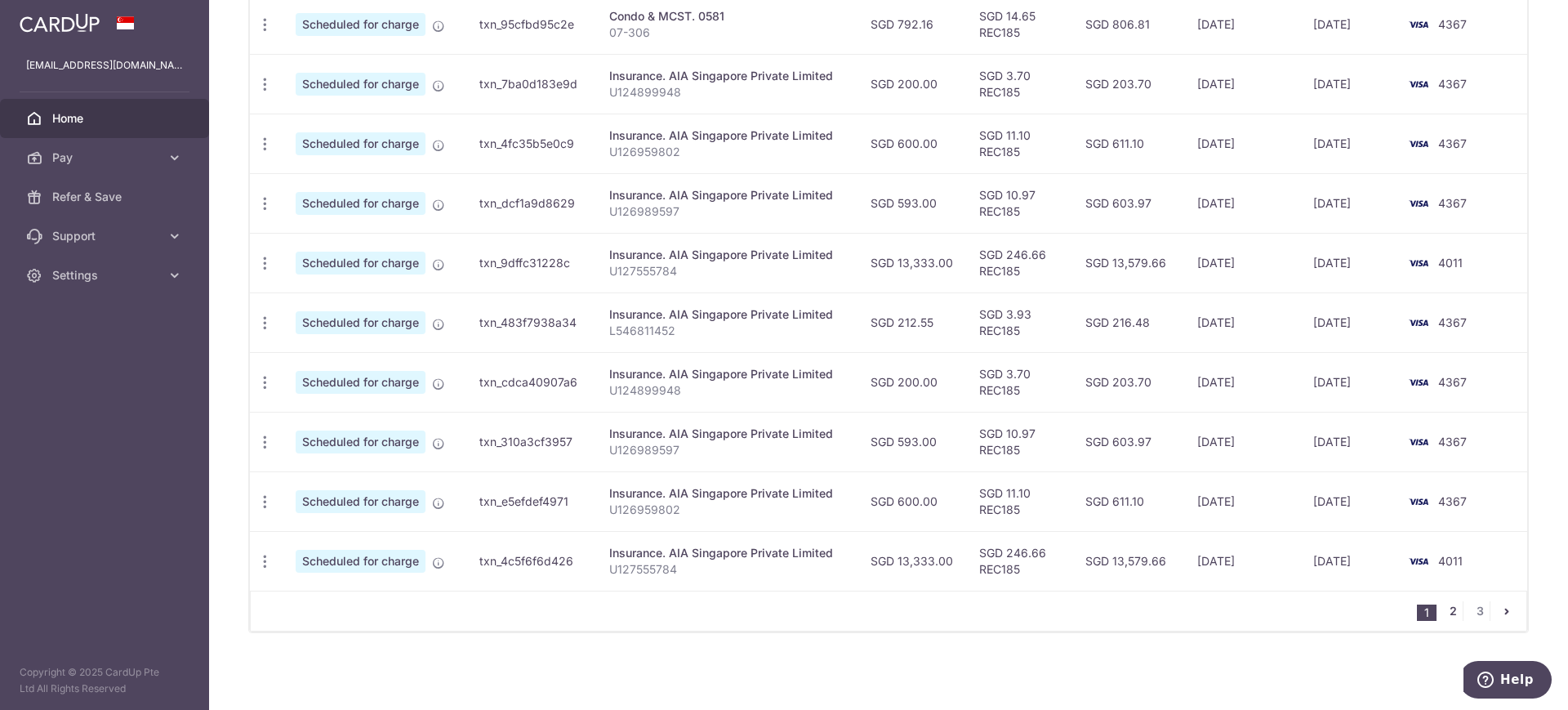
click at [1444, 614] on link "2" at bounding box center [1453, 611] width 20 height 20
click at [1470, 615] on link "3" at bounding box center [1480, 611] width 20 height 20
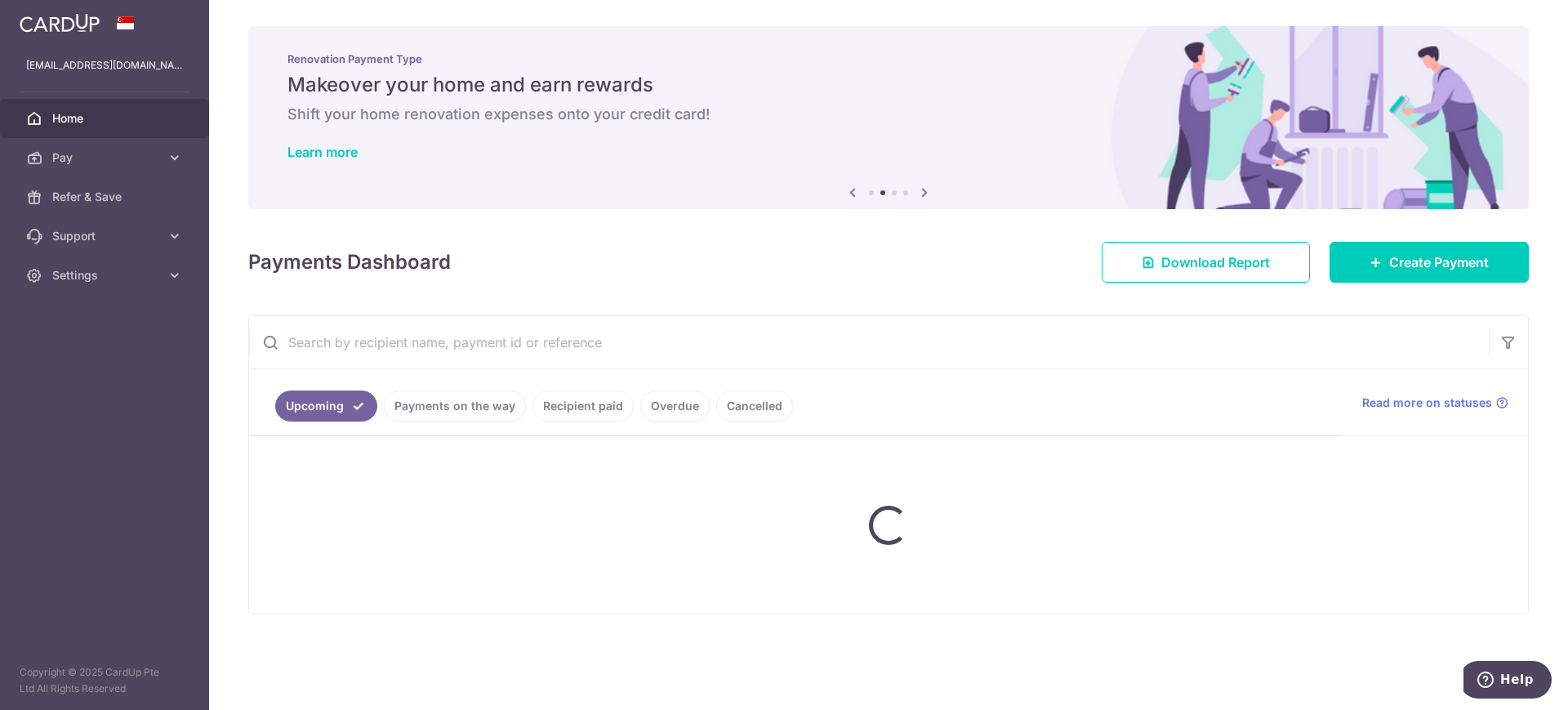
scroll to position [0, 0]
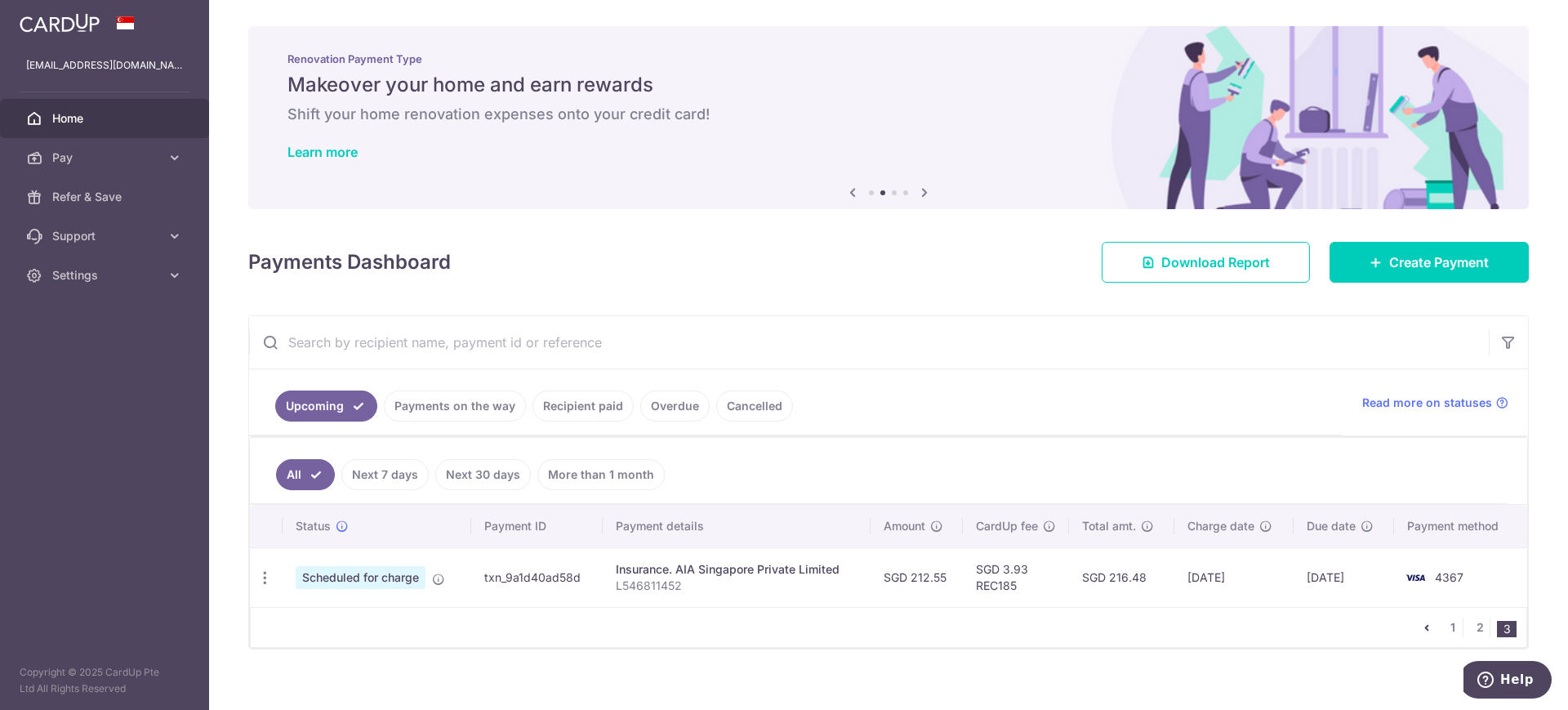
click at [443, 402] on link "Payments on the way" at bounding box center [455, 406] width 142 height 31
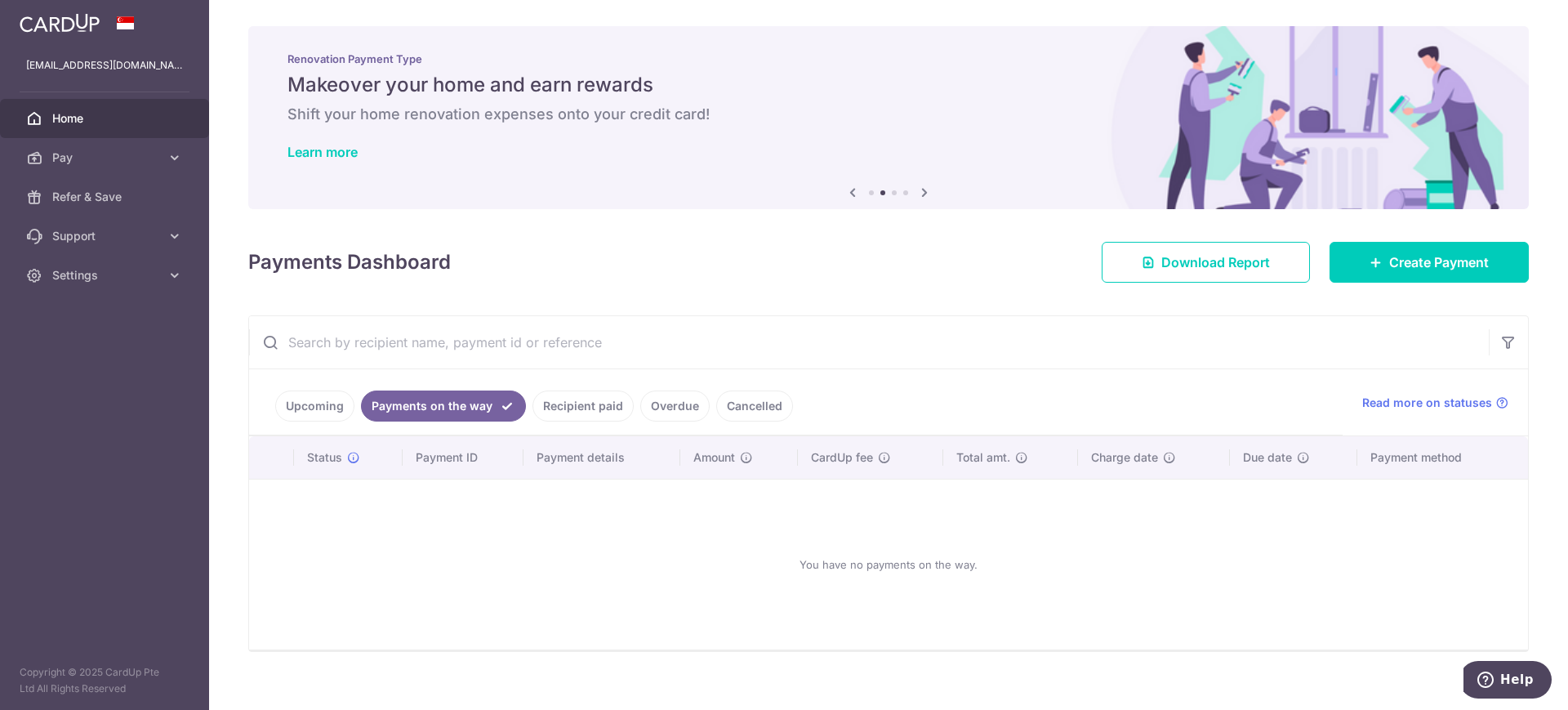
click at [600, 404] on link "Recipient paid" at bounding box center [583, 406] width 101 height 31
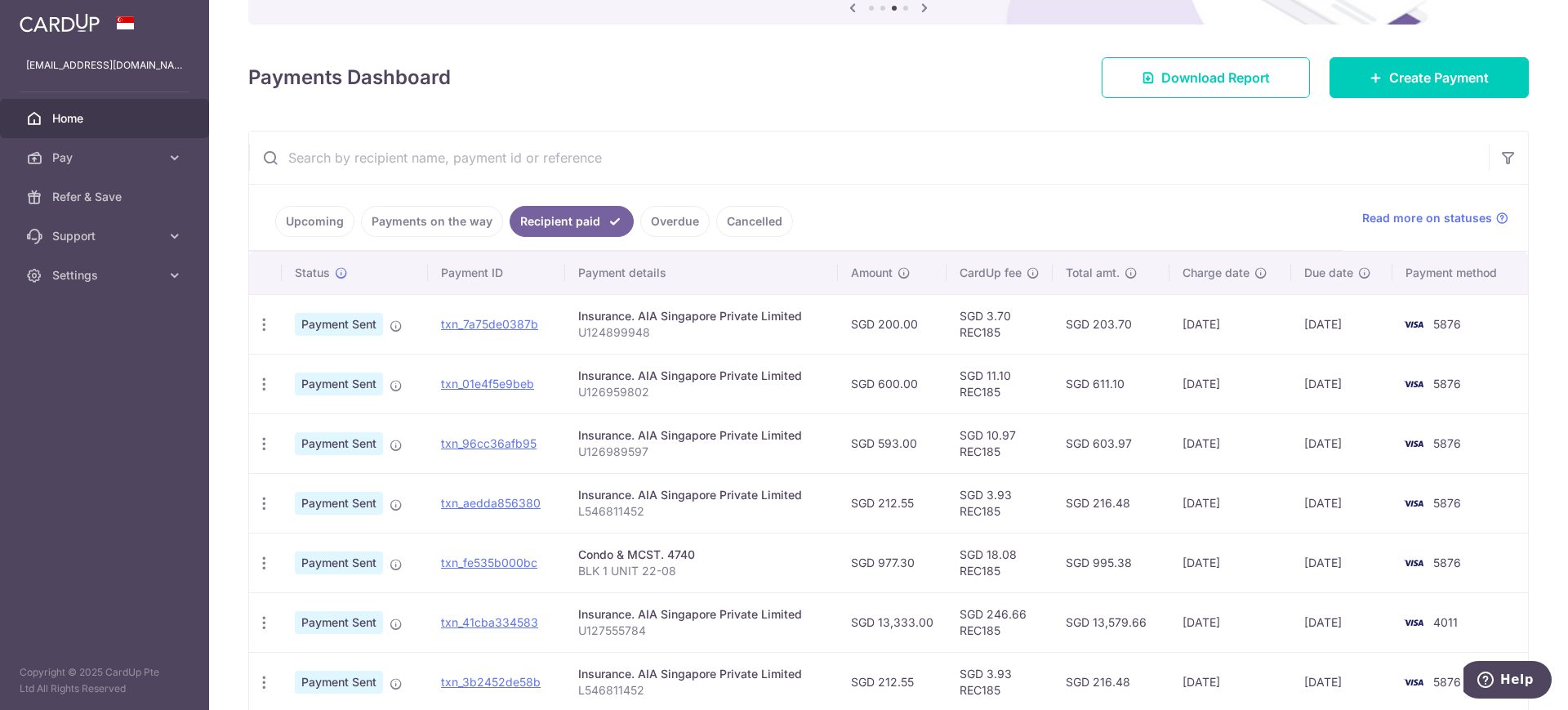
scroll to position [306, 0]
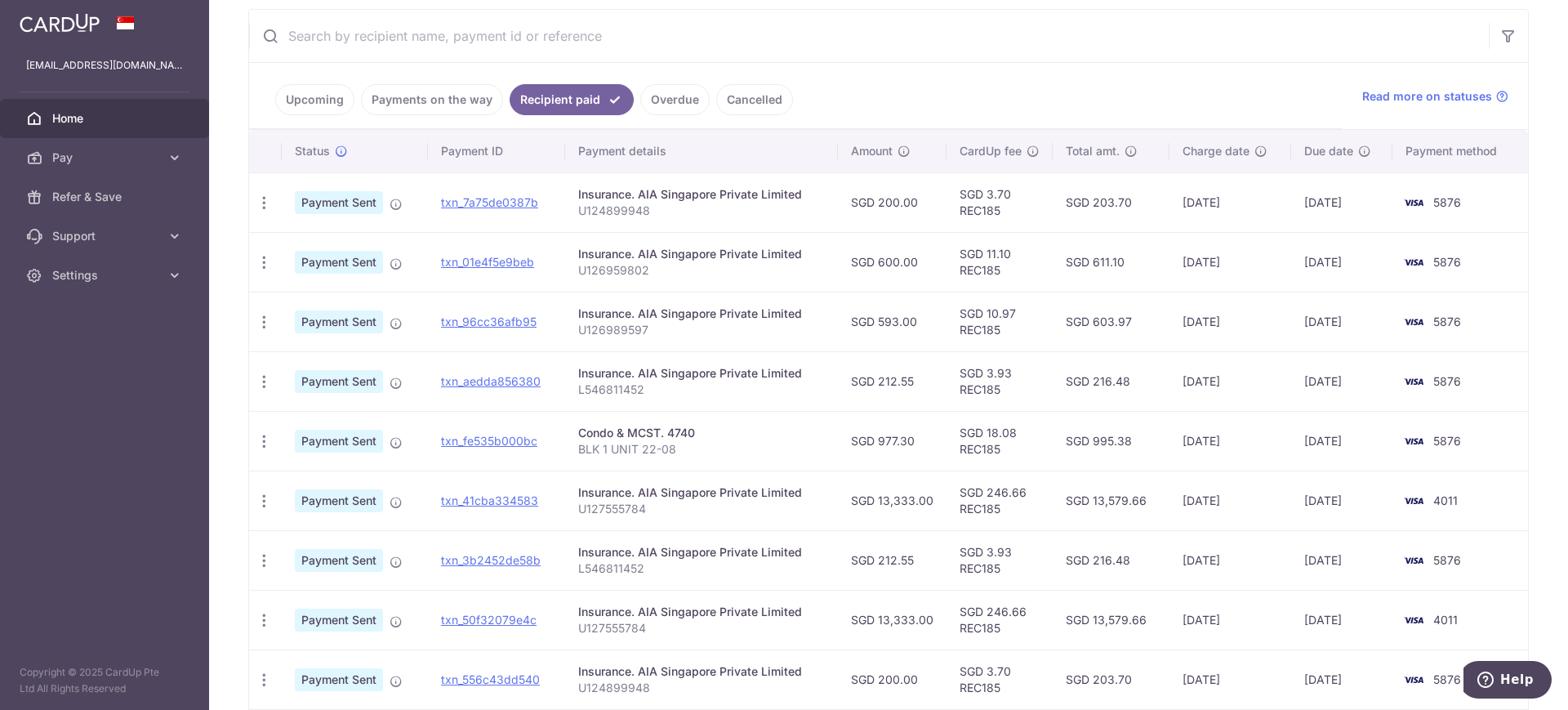
click at [451, 96] on link "Payments on the way" at bounding box center [432, 99] width 142 height 31
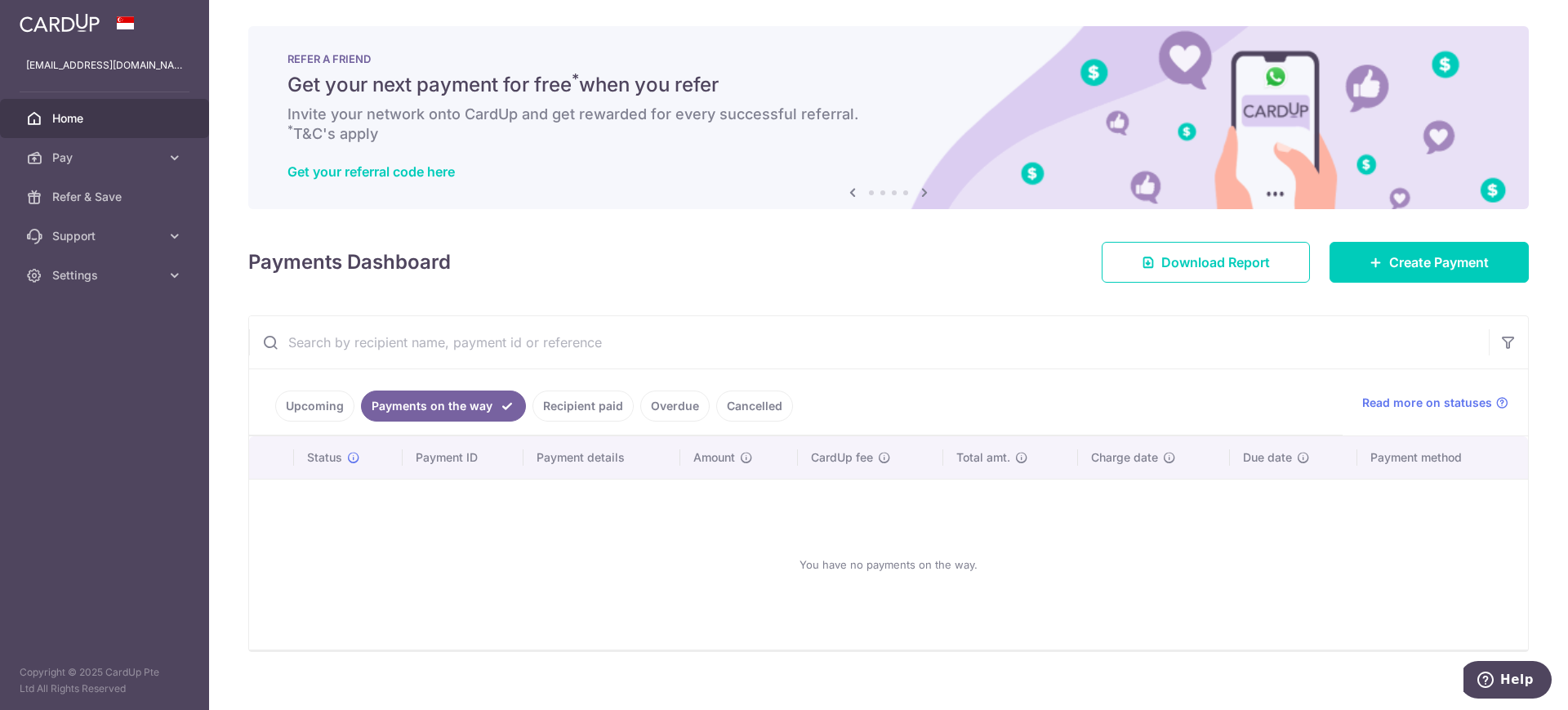
click at [274, 393] on ul "Upcoming Payments on the way Recipient paid Overdue Cancelled" at bounding box center [795, 402] width 1093 height 67
click at [337, 412] on link "Upcoming" at bounding box center [315, 406] width 80 height 31
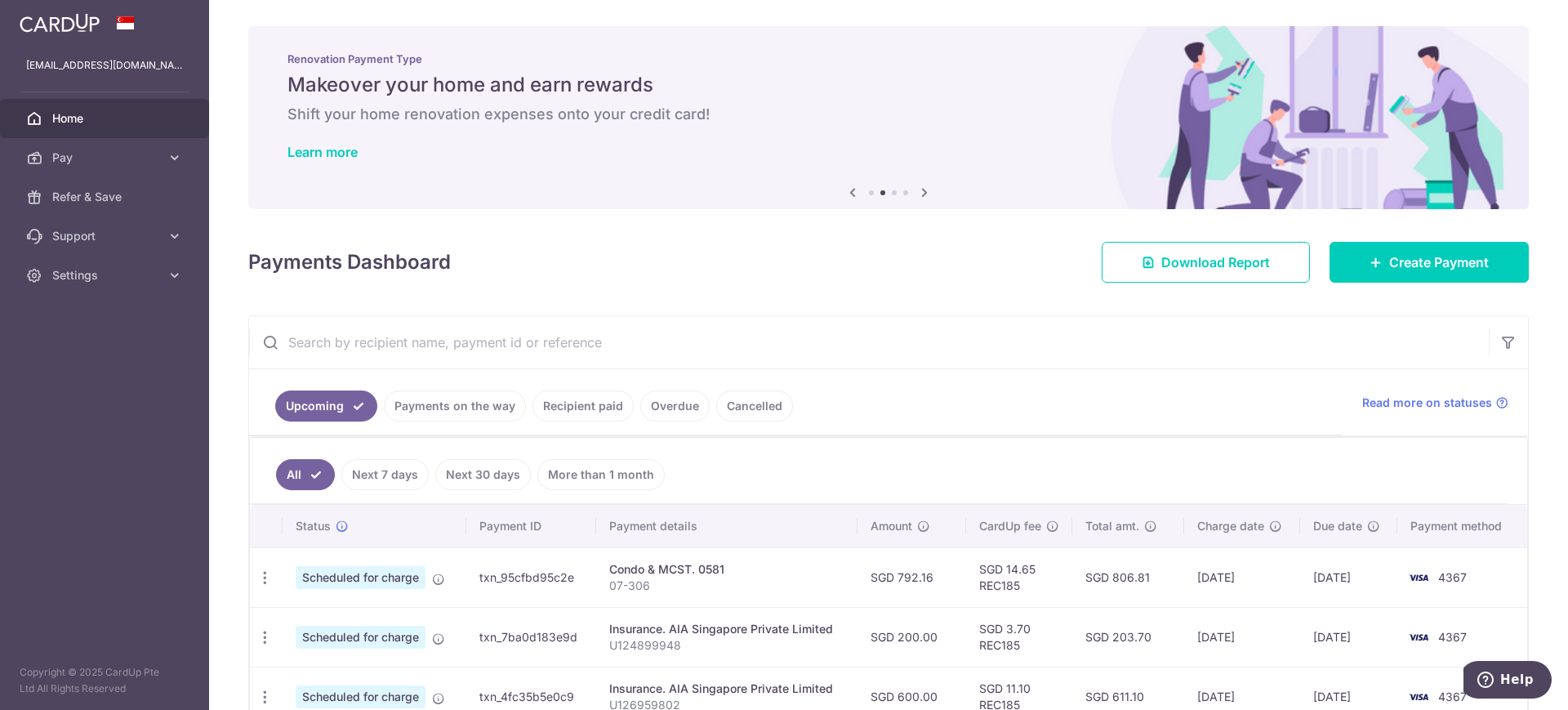
scroll to position [306, 0]
